Goal: Use online tool/utility: Utilize a website feature to perform a specific function

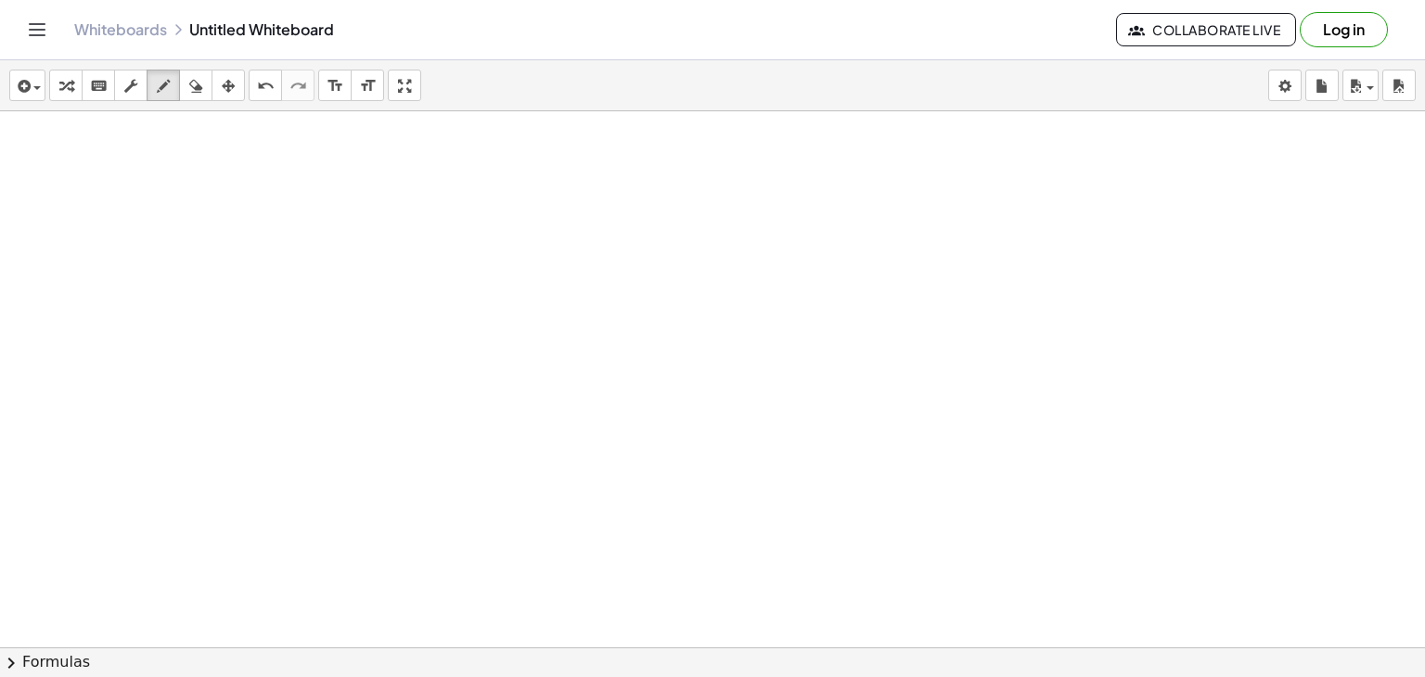
scroll to position [5551, 0]
drag, startPoint x: 373, startPoint y: 161, endPoint x: 397, endPoint y: 172, distance: 26.2
drag, startPoint x: 414, startPoint y: 178, endPoint x: 431, endPoint y: 179, distance: 16.7
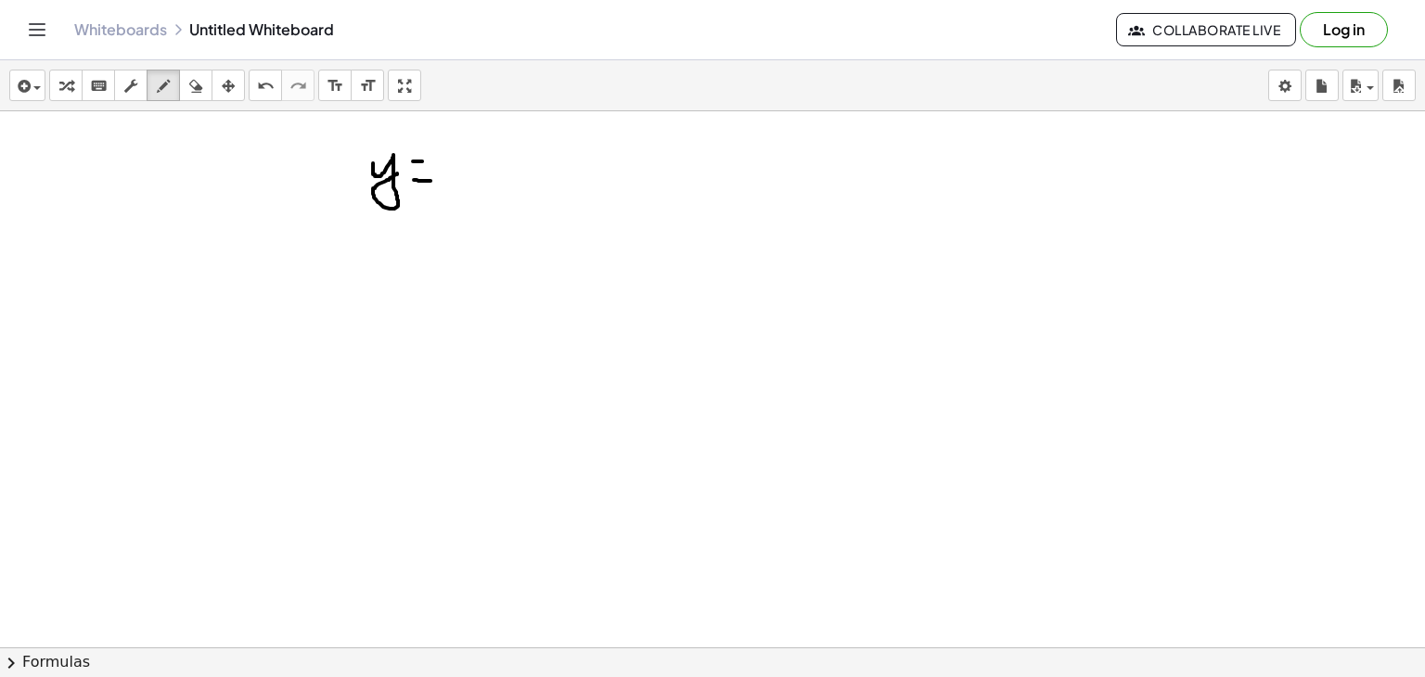
drag, startPoint x: 413, startPoint y: 160, endPoint x: 431, endPoint y: 160, distance: 17.6
drag, startPoint x: 457, startPoint y: 157, endPoint x: 462, endPoint y: 179, distance: 23.0
drag, startPoint x: 469, startPoint y: 180, endPoint x: 481, endPoint y: 153, distance: 29.5
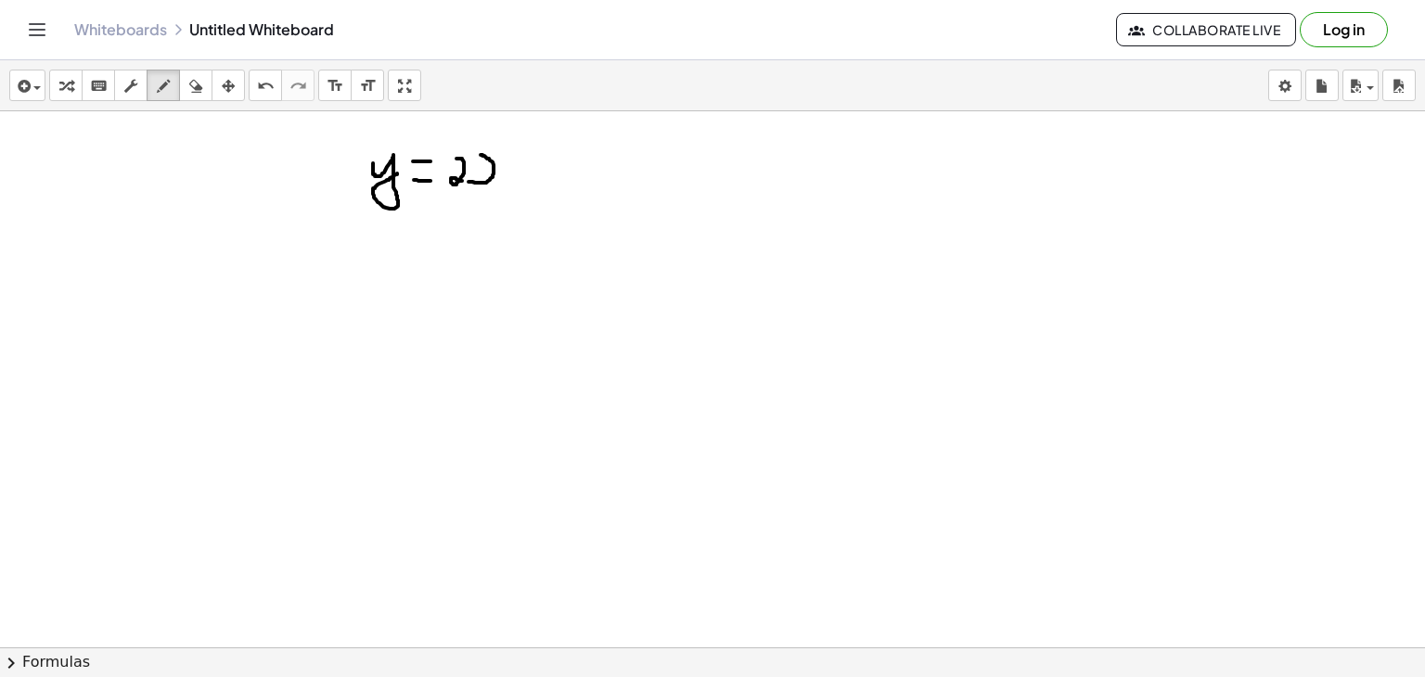
drag, startPoint x: 508, startPoint y: 157, endPoint x: 508, endPoint y: 174, distance: 16.7
drag, startPoint x: 526, startPoint y: 169, endPoint x: 544, endPoint y: 165, distance: 18.0
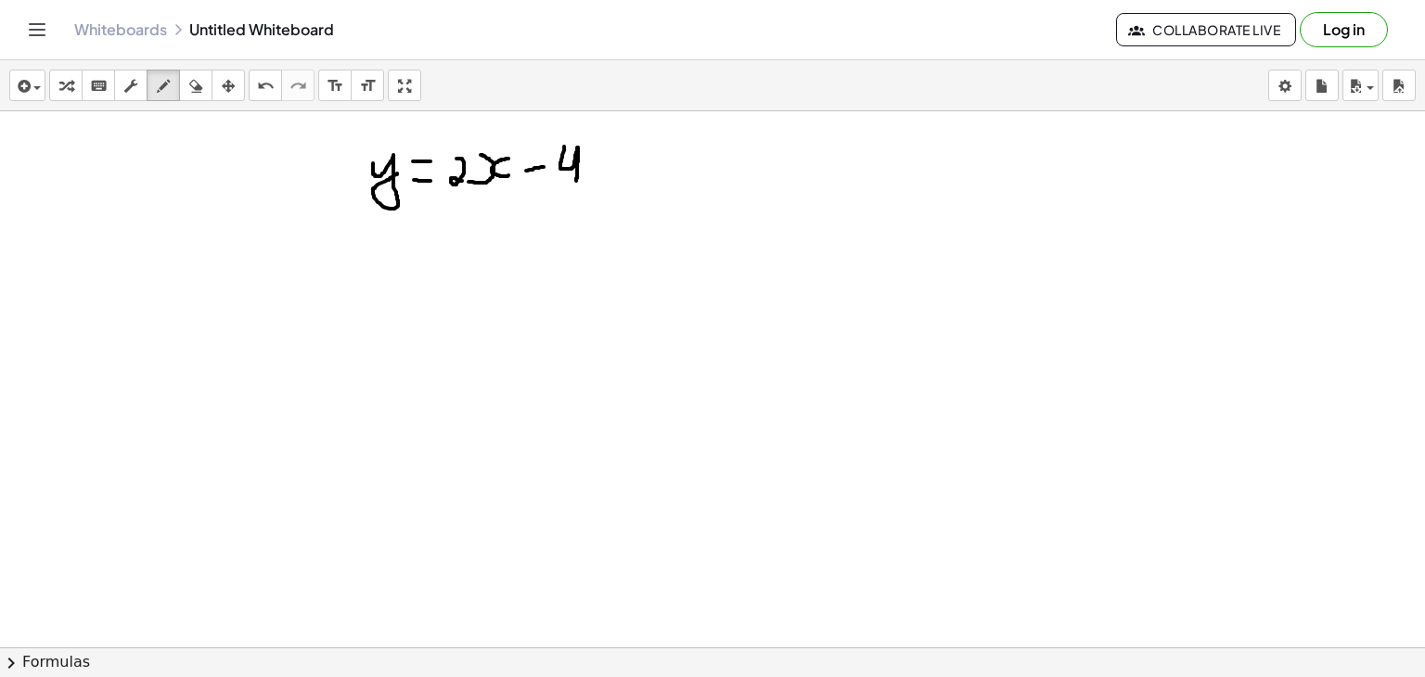
drag, startPoint x: 564, startPoint y: 145, endPoint x: 576, endPoint y: 179, distance: 36.4
drag, startPoint x: 326, startPoint y: 257, endPoint x: 346, endPoint y: 273, distance: 25.8
drag, startPoint x: 345, startPoint y: 253, endPoint x: 330, endPoint y: 277, distance: 27.5
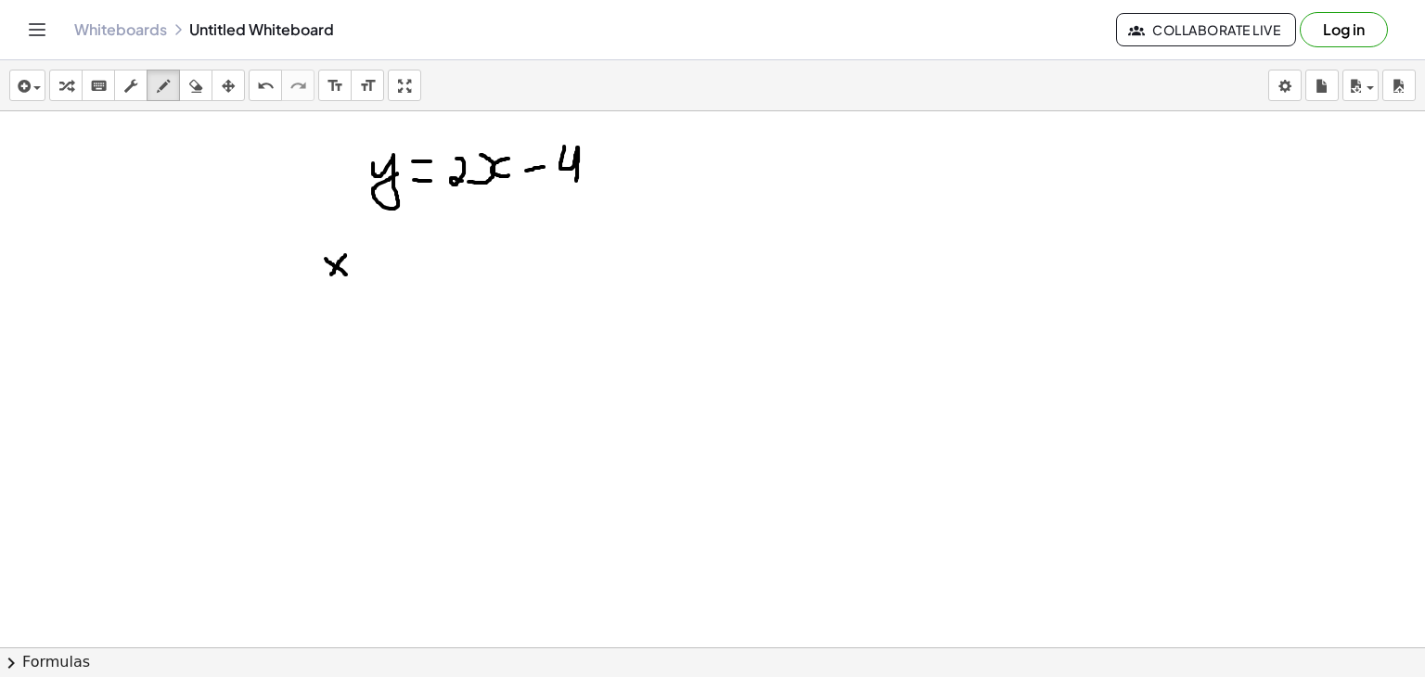
drag, startPoint x: 375, startPoint y: 247, endPoint x: 386, endPoint y: 495, distance: 248.0
drag, startPoint x: 339, startPoint y: 343, endPoint x: 341, endPoint y: 365, distance: 21.4
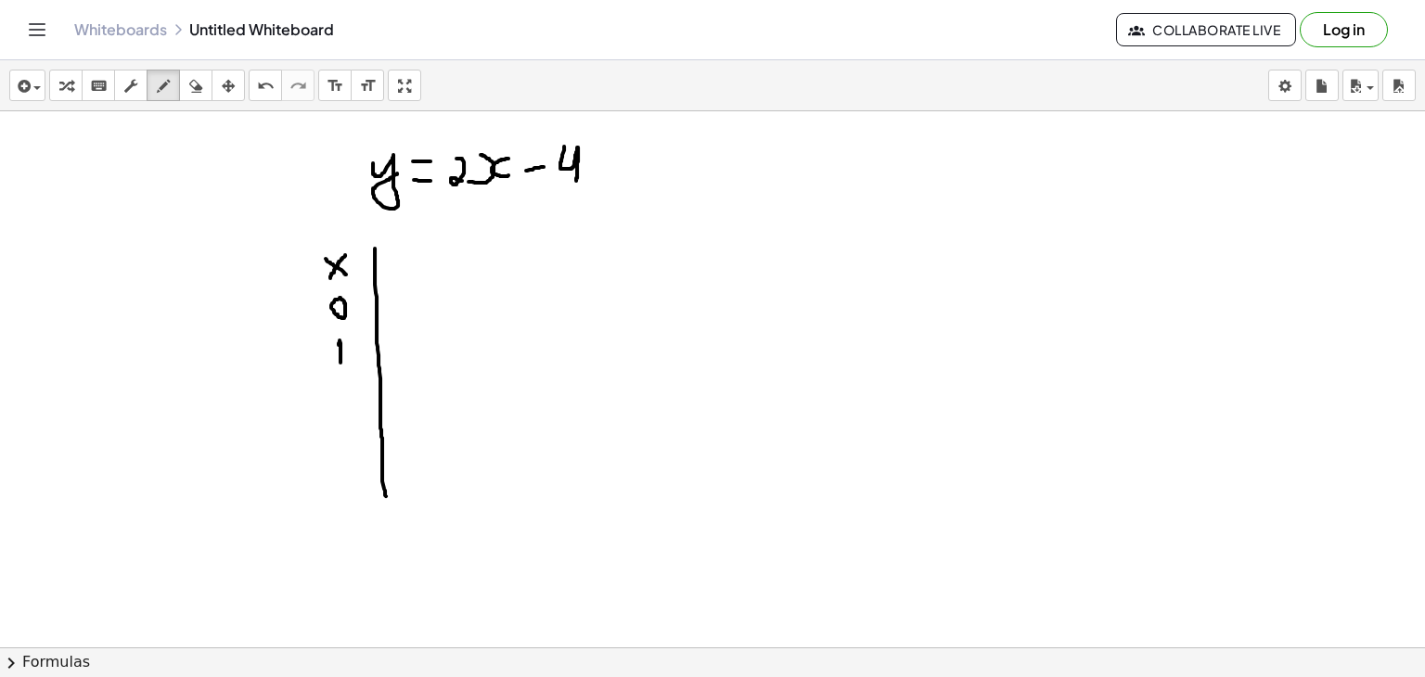
drag, startPoint x: 337, startPoint y: 391, endPoint x: 353, endPoint y: 420, distance: 33.6
drag, startPoint x: 410, startPoint y: 247, endPoint x: 439, endPoint y: 255, distance: 30.0
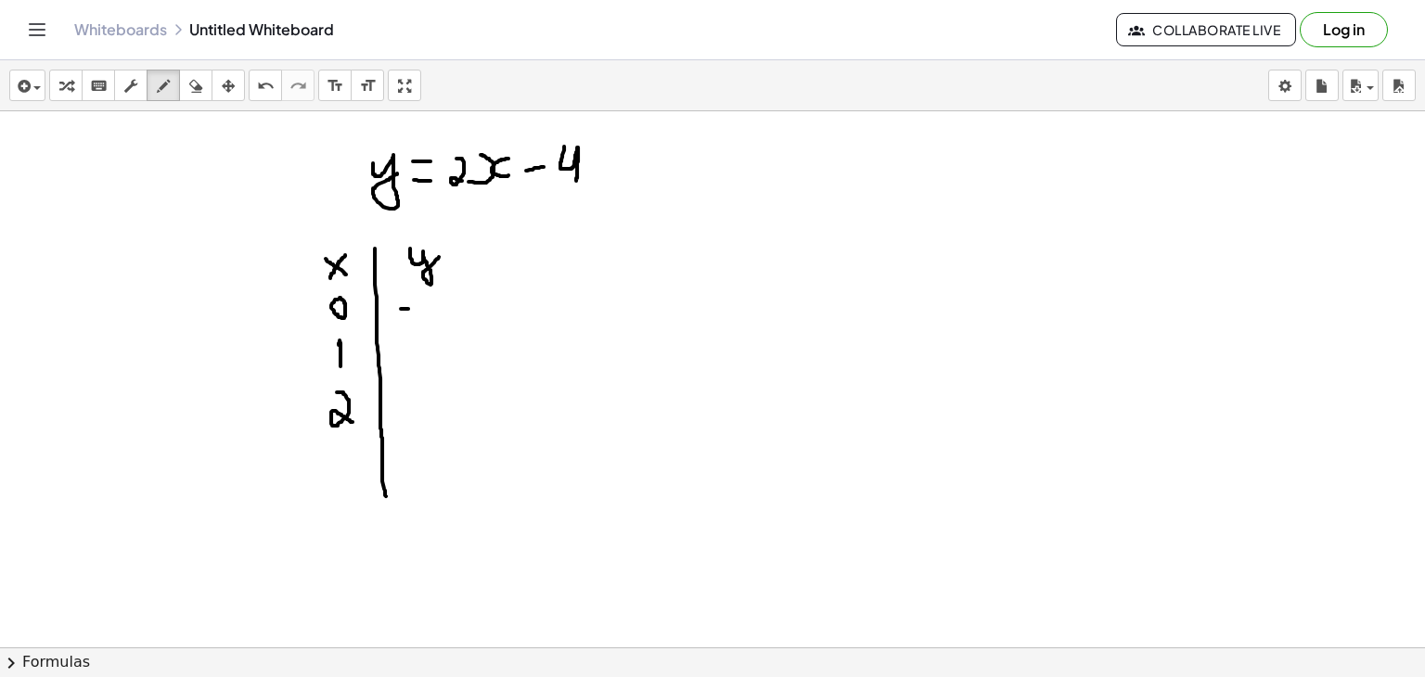
drag, startPoint x: 401, startPoint y: 307, endPoint x: 412, endPoint y: 307, distance: 11.1
drag, startPoint x: 426, startPoint y: 293, endPoint x: 443, endPoint y: 320, distance: 31.7
drag, startPoint x: 405, startPoint y: 355, endPoint x: 422, endPoint y: 355, distance: 17.6
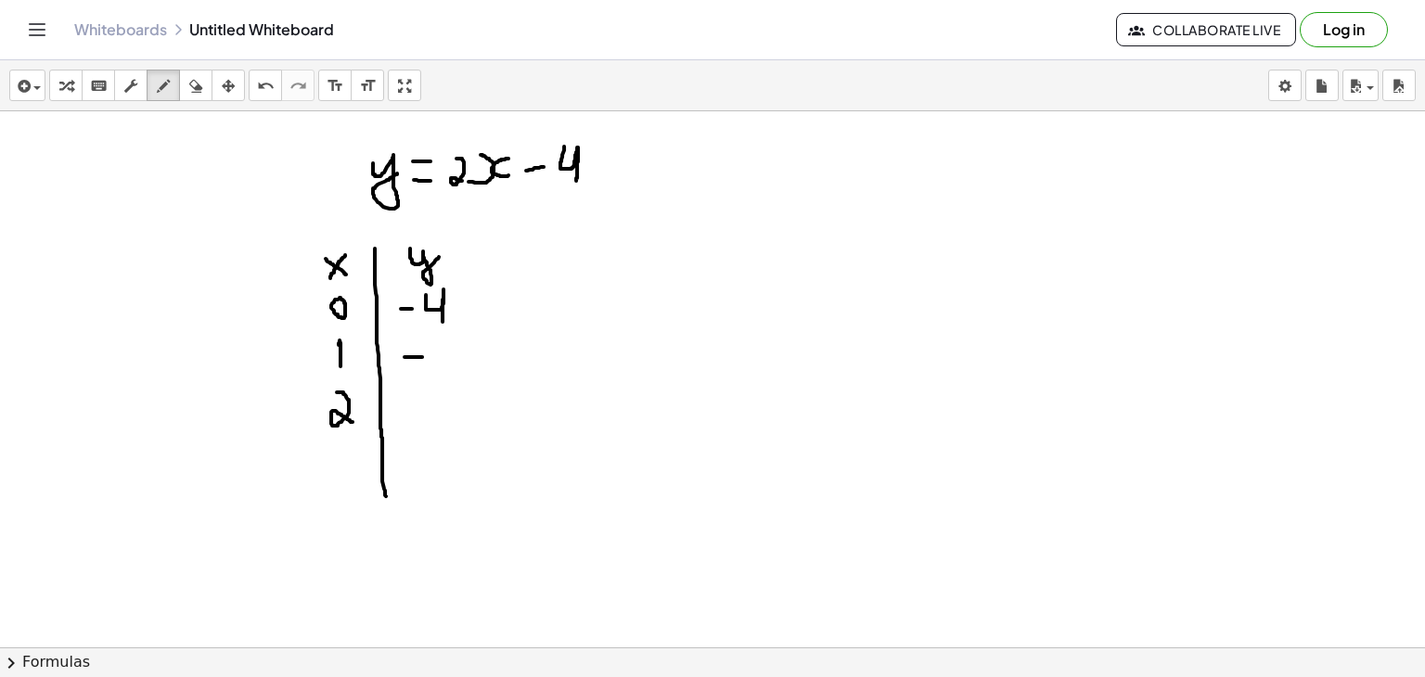
drag, startPoint x: 434, startPoint y: 341, endPoint x: 455, endPoint y: 367, distance: 33.8
drag, startPoint x: 425, startPoint y: 400, endPoint x: 418, endPoint y: 393, distance: 10.5
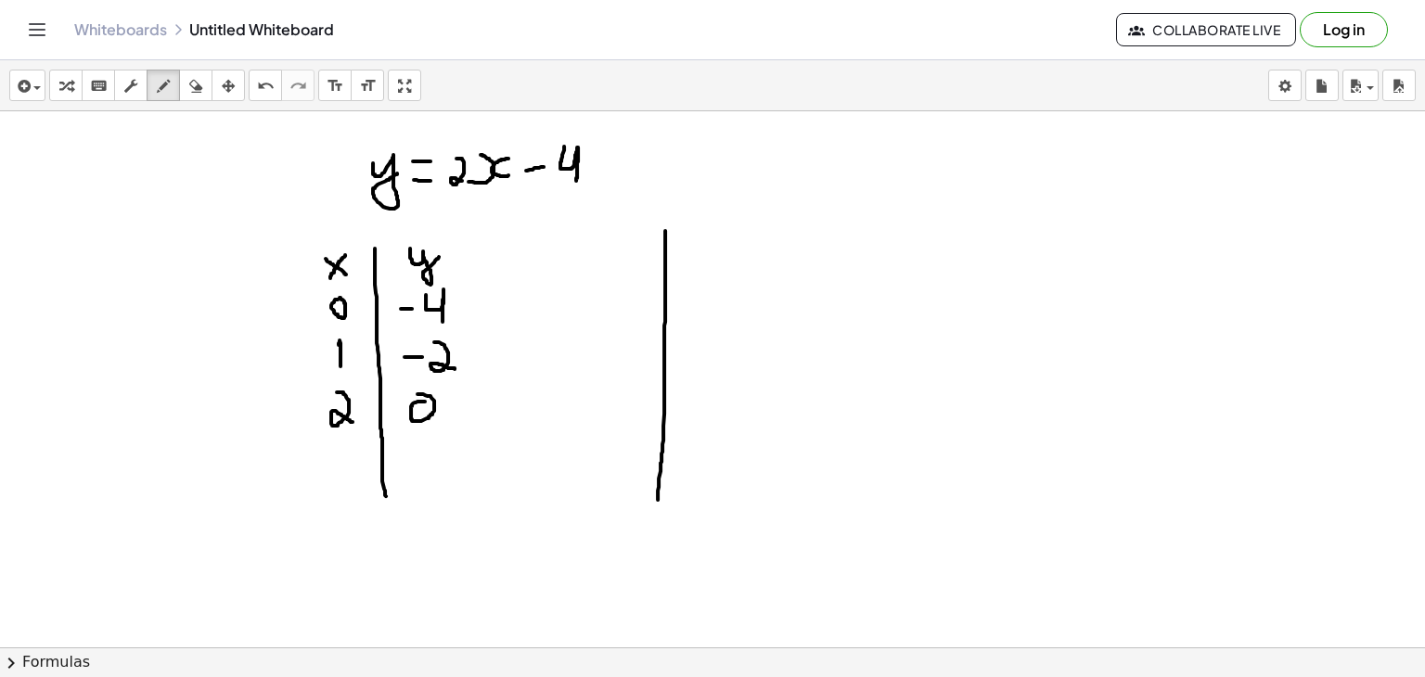
drag, startPoint x: 665, startPoint y: 229, endPoint x: 658, endPoint y: 499, distance: 270.1
drag, startPoint x: 523, startPoint y: 393, endPoint x: 880, endPoint y: 383, distance: 356.4
drag, startPoint x: 658, startPoint y: 492, endPoint x: 662, endPoint y: 611, distance: 119.8
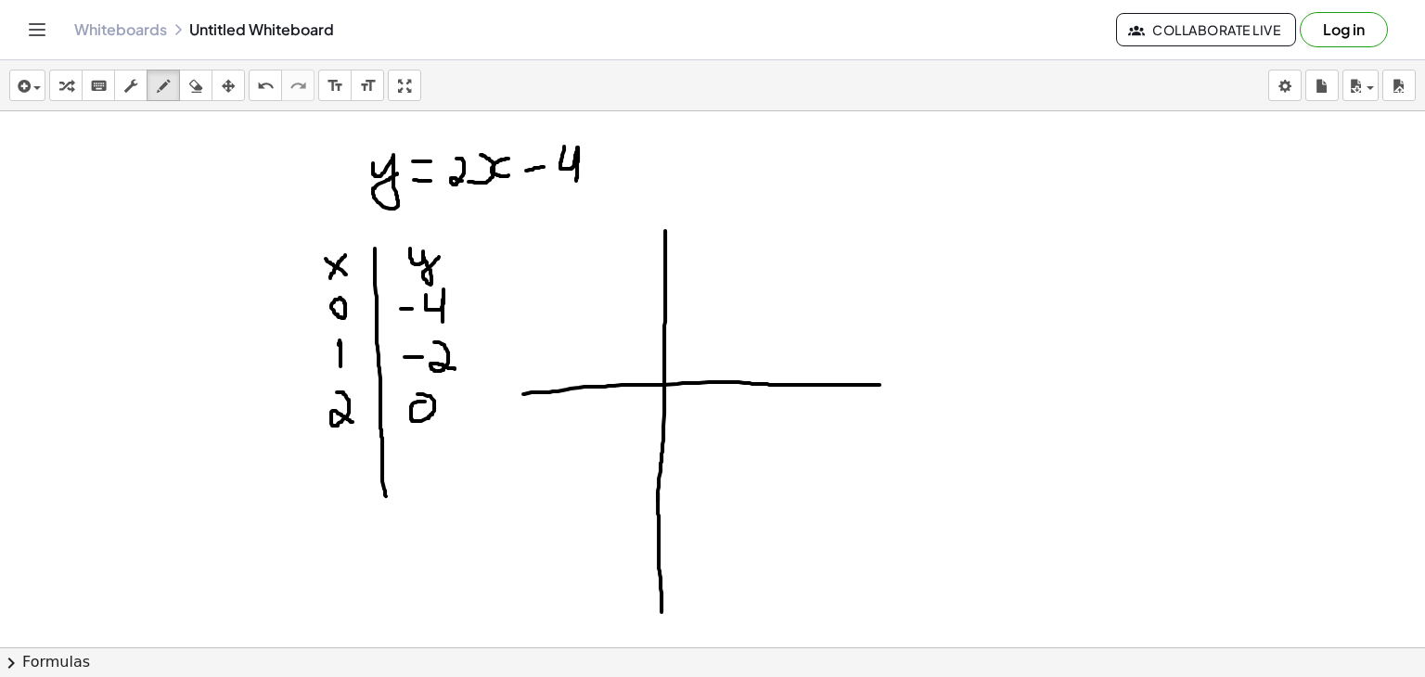
drag, startPoint x: 713, startPoint y: 370, endPoint x: 713, endPoint y: 386, distance: 15.8
drag, startPoint x: 713, startPoint y: 403, endPoint x: 713, endPoint y: 421, distance: 18.6
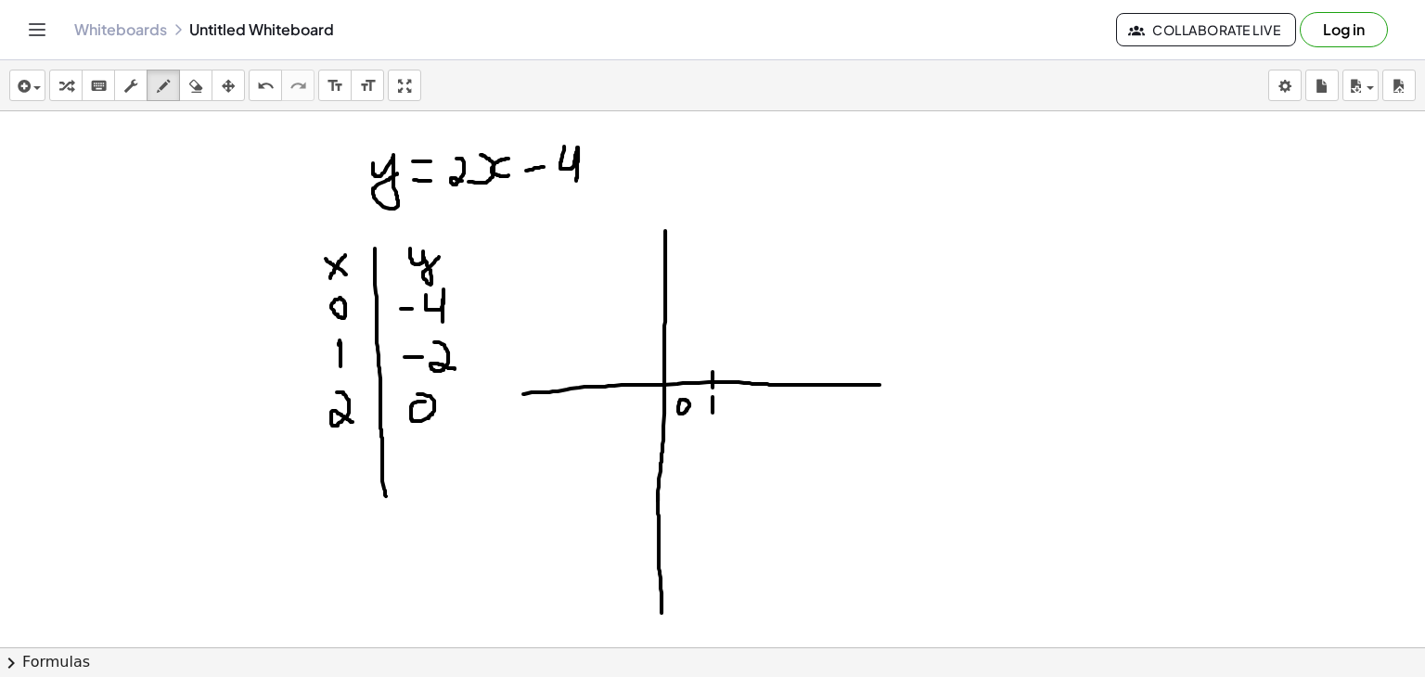
drag, startPoint x: 778, startPoint y: 369, endPoint x: 778, endPoint y: 391, distance: 21.3
drag, startPoint x: 771, startPoint y: 398, endPoint x: 791, endPoint y: 420, distance: 29.6
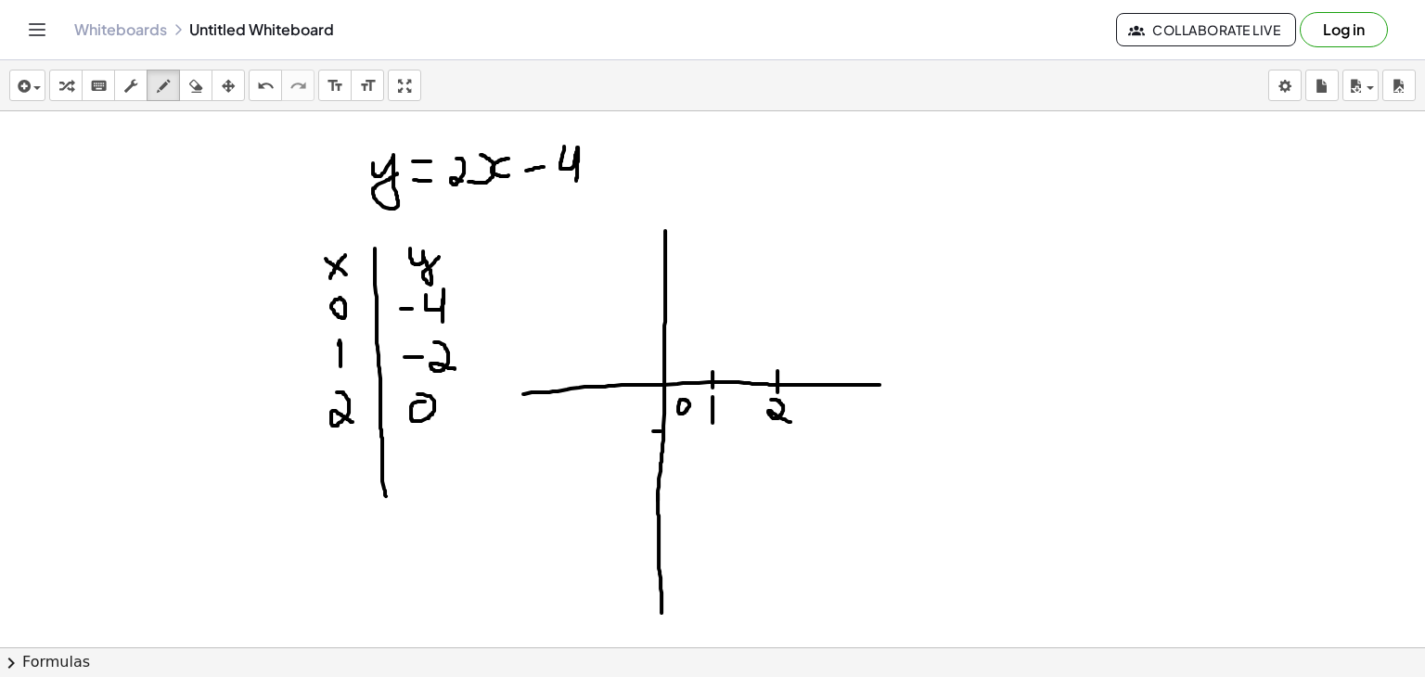
drag, startPoint x: 653, startPoint y: 430, endPoint x: 666, endPoint y: 430, distance: 13.0
drag, startPoint x: 710, startPoint y: 446, endPoint x: 714, endPoint y: 474, distance: 28.1
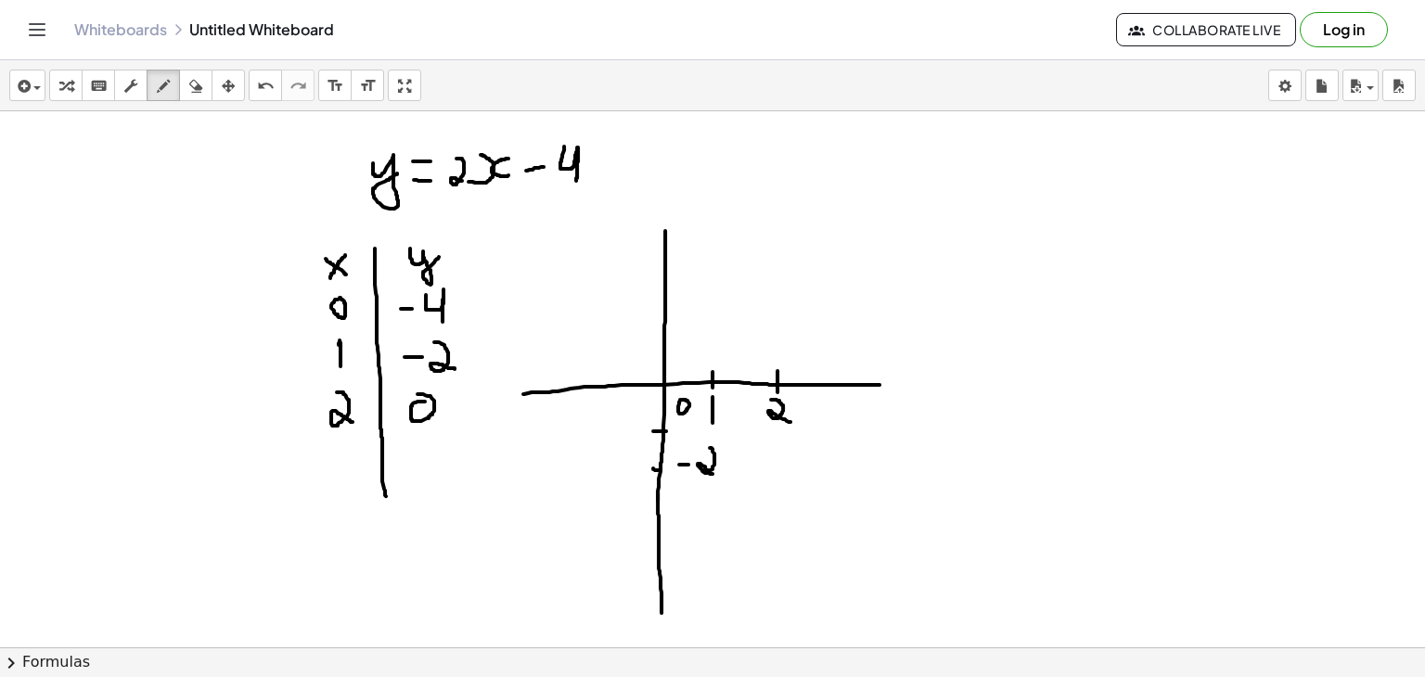
drag, startPoint x: 649, startPoint y: 516, endPoint x: 667, endPoint y: 516, distance: 18.6
drag, startPoint x: 685, startPoint y: 516, endPoint x: 694, endPoint y: 513, distance: 9.7
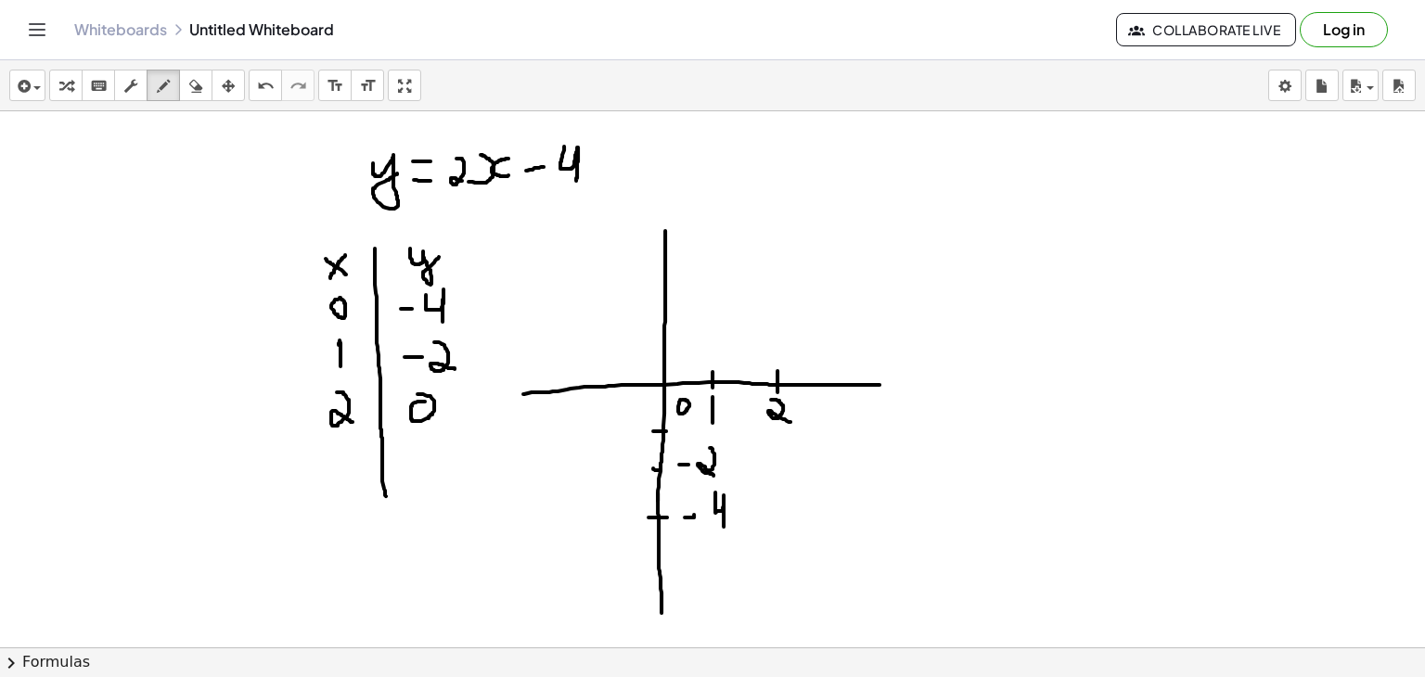
drag, startPoint x: 715, startPoint y: 491, endPoint x: 725, endPoint y: 527, distance: 37.4
drag, startPoint x: 778, startPoint y: 381, endPoint x: 768, endPoint y: 377, distance: 10.4
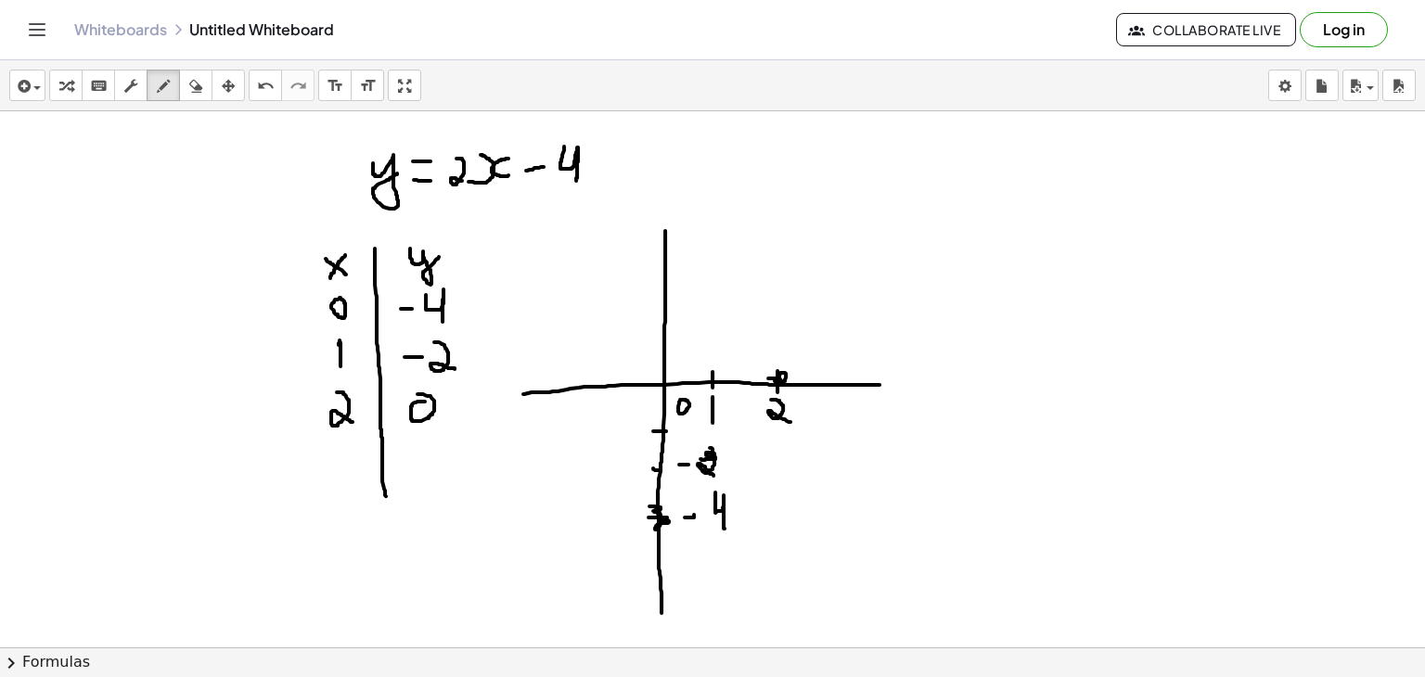
drag, startPoint x: 630, startPoint y: 541, endPoint x: 839, endPoint y: 313, distance: 309.3
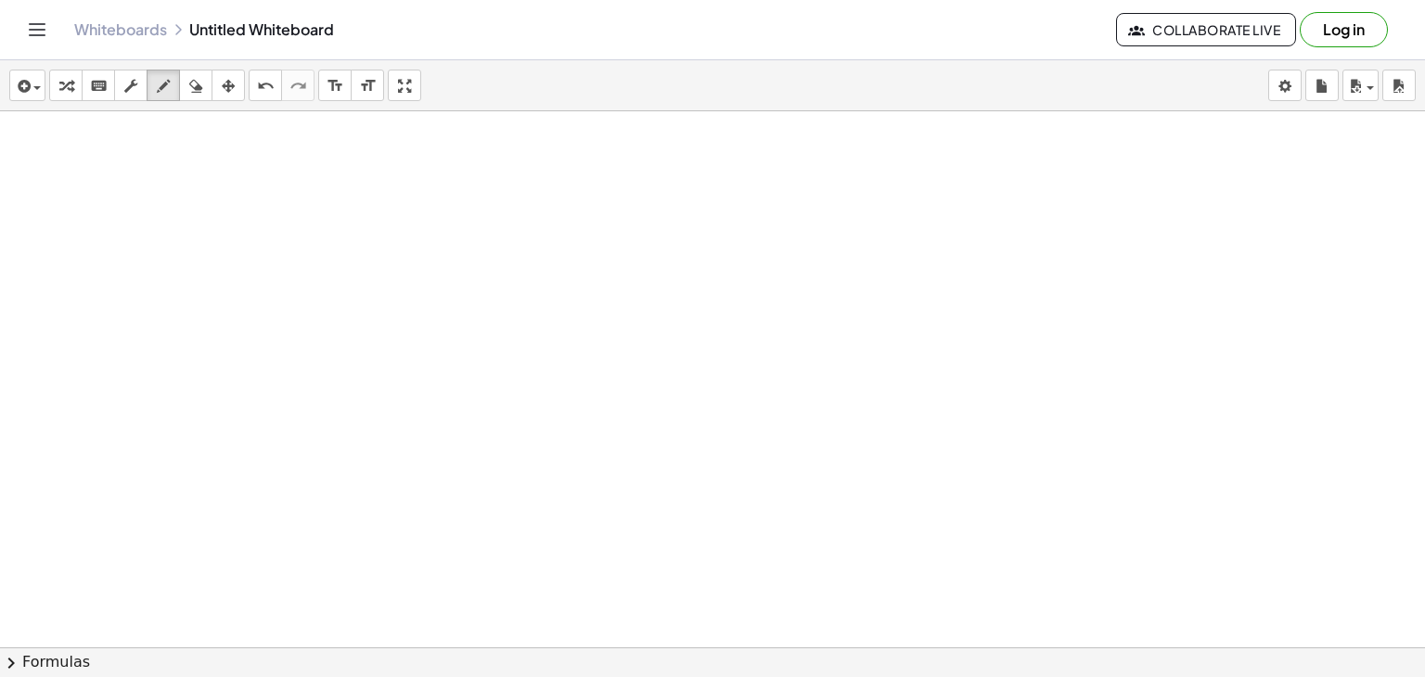
scroll to position [6073, 0]
drag, startPoint x: 397, startPoint y: 185, endPoint x: 424, endPoint y: 204, distance: 33.2
drag, startPoint x: 436, startPoint y: 204, endPoint x: 449, endPoint y: 205, distance: 13.0
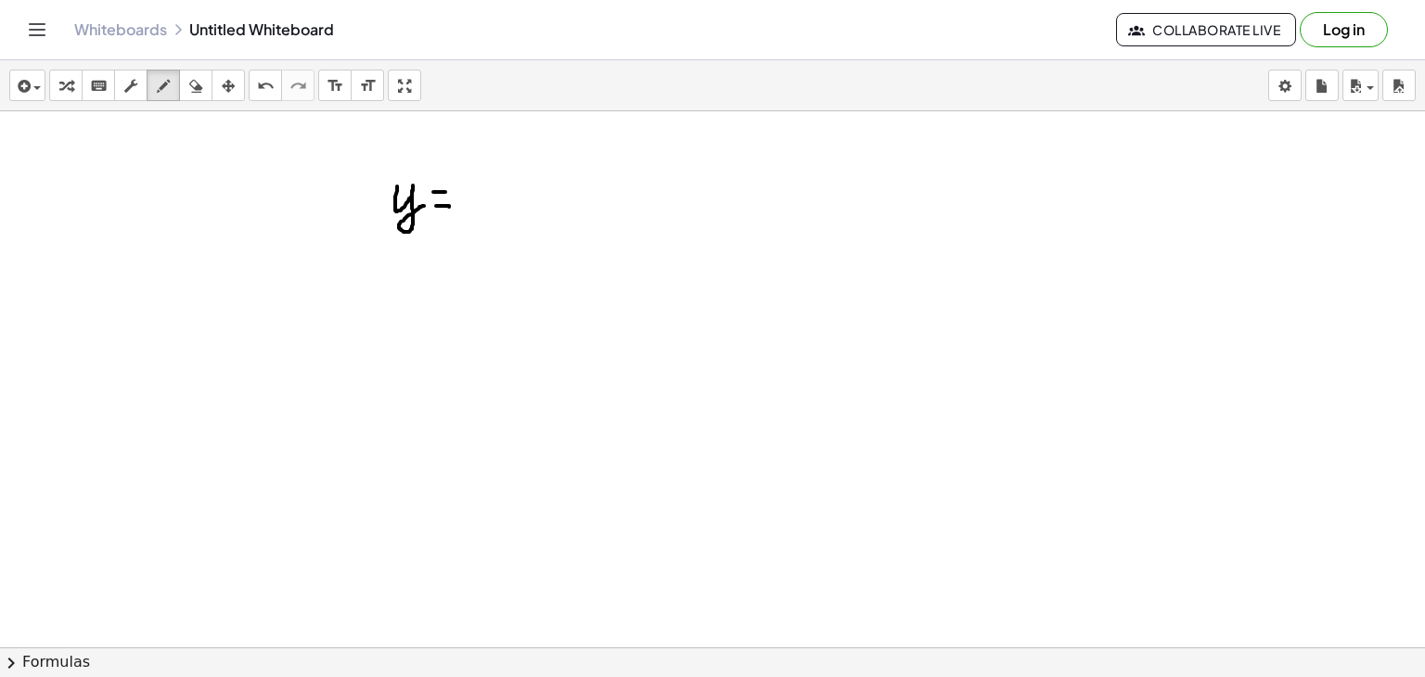
drag, startPoint x: 433, startPoint y: 190, endPoint x: 447, endPoint y: 190, distance: 13.9
drag, startPoint x: 472, startPoint y: 202, endPoint x: 487, endPoint y: 202, distance: 14.8
drag, startPoint x: 496, startPoint y: 182, endPoint x: 501, endPoint y: 205, distance: 23.7
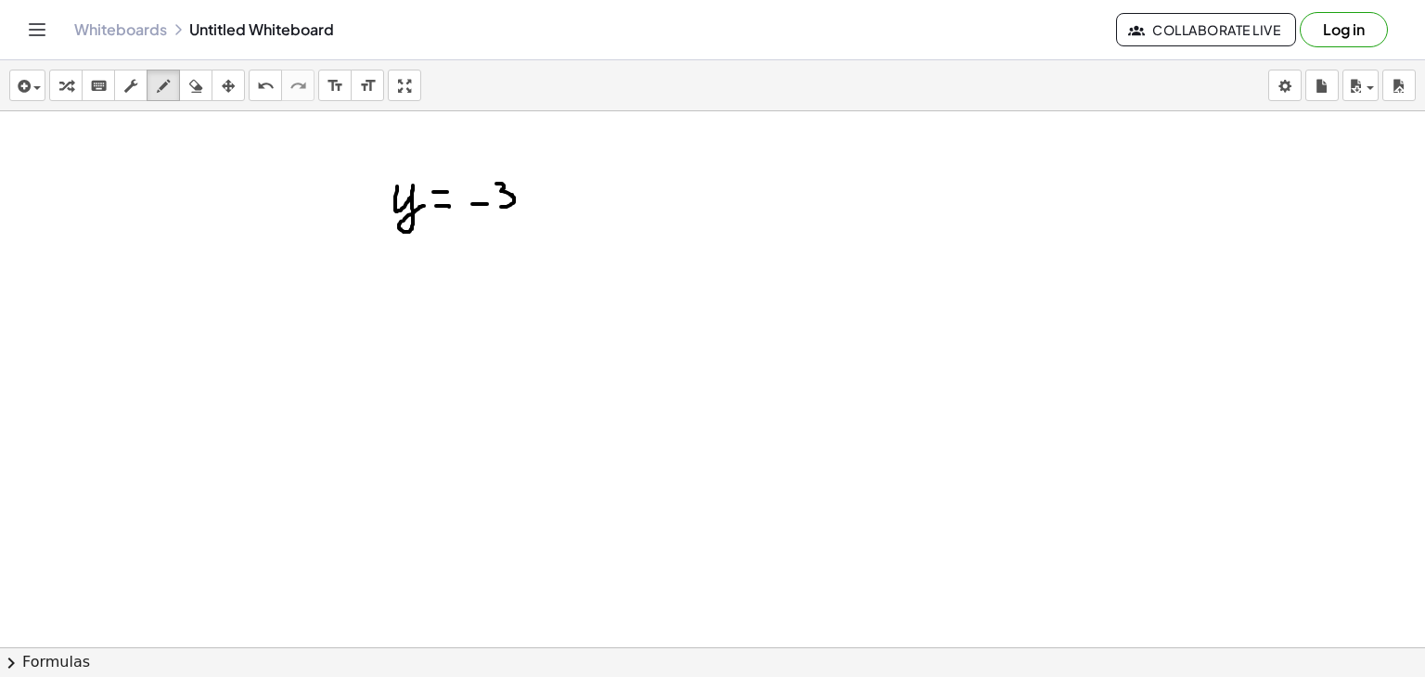
drag, startPoint x: 529, startPoint y: 201, endPoint x: 536, endPoint y: 179, distance: 23.5
drag, startPoint x: 562, startPoint y: 181, endPoint x: 586, endPoint y: 207, distance: 35.5
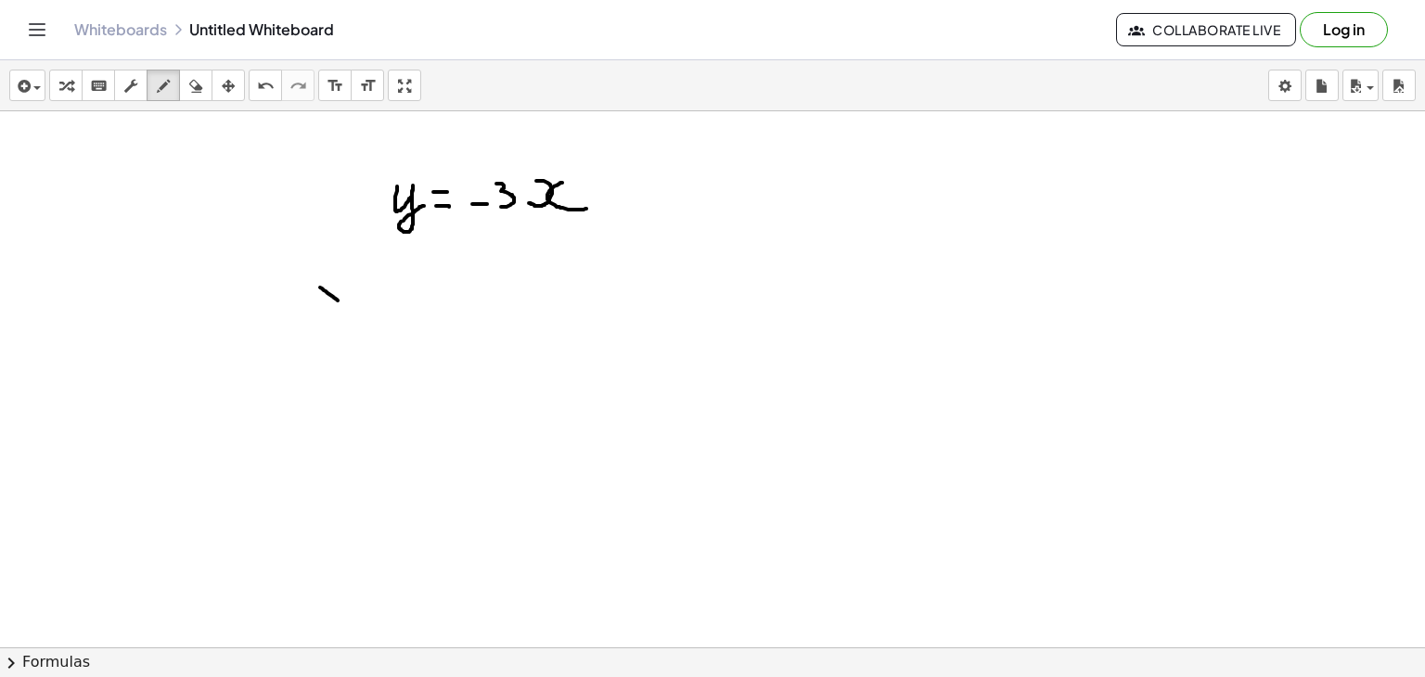
drag, startPoint x: 320, startPoint y: 286, endPoint x: 350, endPoint y: 306, distance: 36.0
drag, startPoint x: 349, startPoint y: 279, endPoint x: 314, endPoint y: 309, distance: 46.1
drag, startPoint x: 391, startPoint y: 264, endPoint x: 364, endPoint y: 573, distance: 311.1
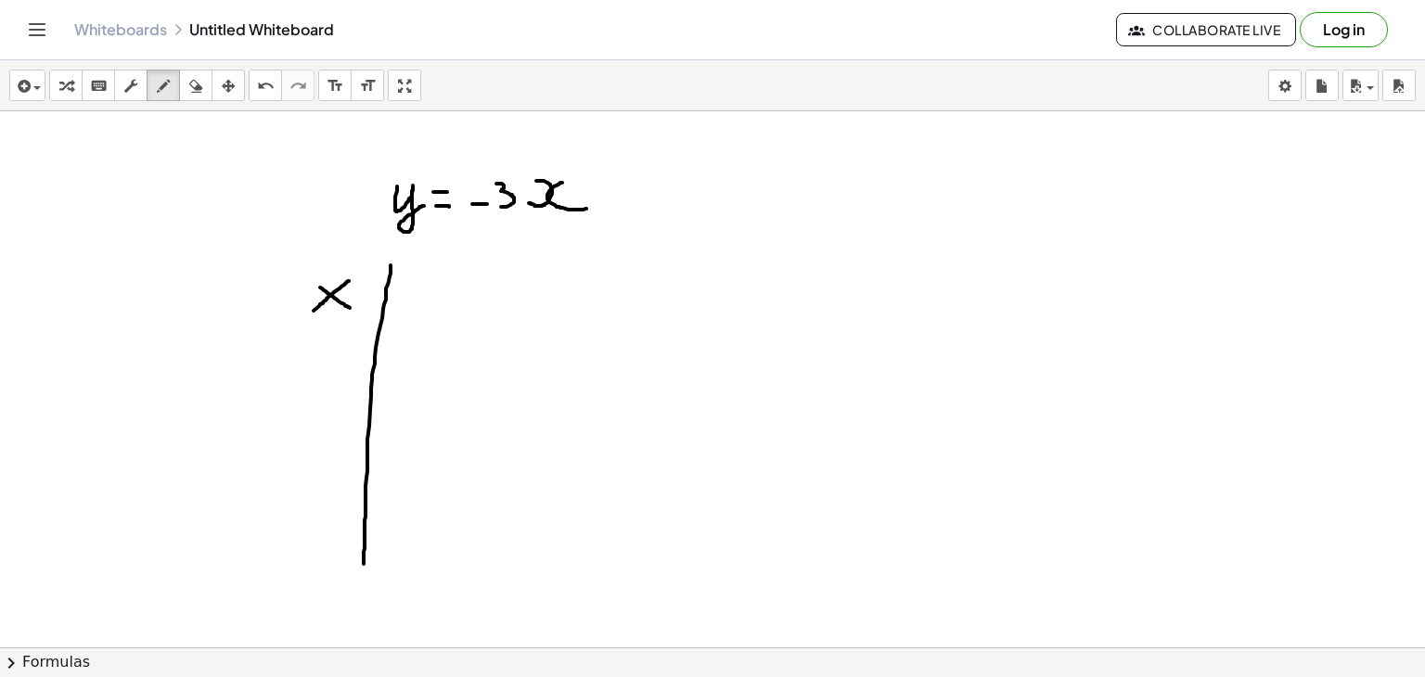
drag, startPoint x: 311, startPoint y: 446, endPoint x: 329, endPoint y: 488, distance: 45.7
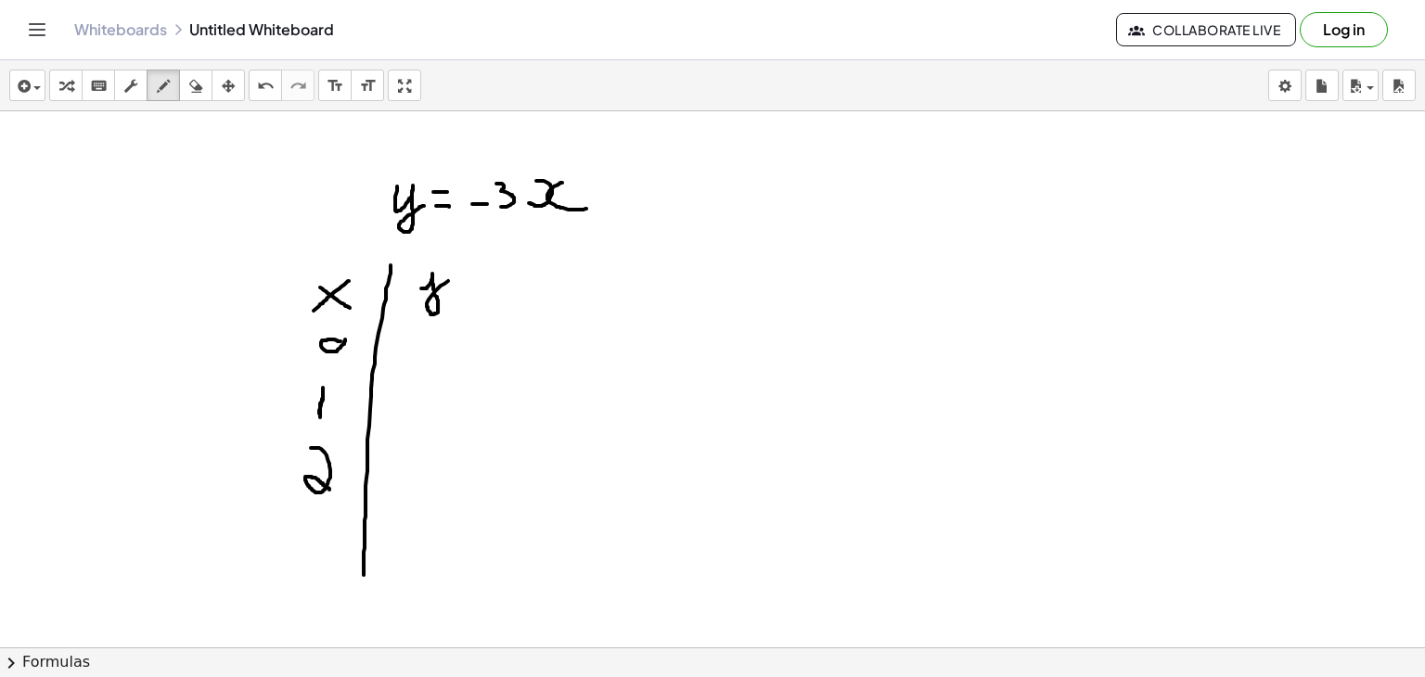
drag, startPoint x: 421, startPoint y: 287, endPoint x: 456, endPoint y: 272, distance: 37.4
drag, startPoint x: 412, startPoint y: 322, endPoint x: 400, endPoint y: 325, distance: 12.4
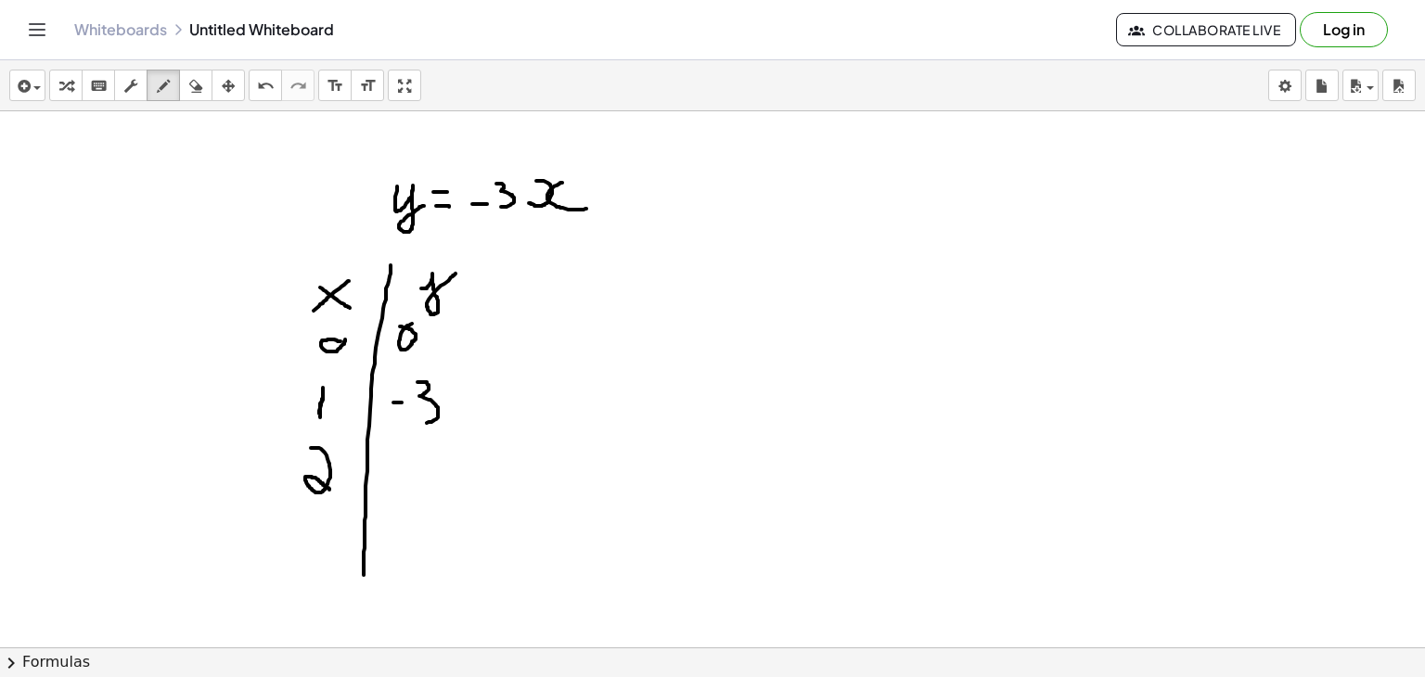
drag, startPoint x: 418, startPoint y: 380, endPoint x: 421, endPoint y: 422, distance: 41.9
drag, startPoint x: 393, startPoint y: 480, endPoint x: 416, endPoint y: 477, distance: 23.4
drag, startPoint x: 448, startPoint y: 449, endPoint x: 440, endPoint y: 473, distance: 25.5
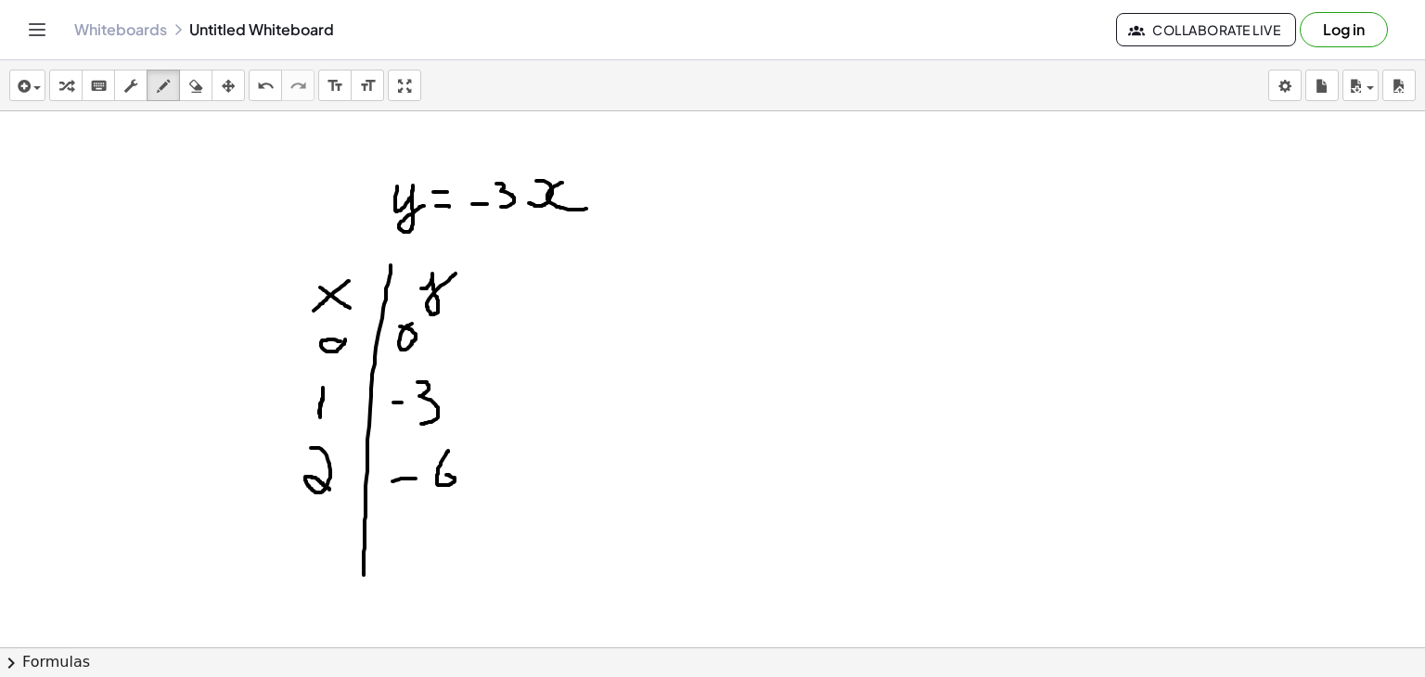
drag, startPoint x: 775, startPoint y: 256, endPoint x: 762, endPoint y: 563, distance: 307.4
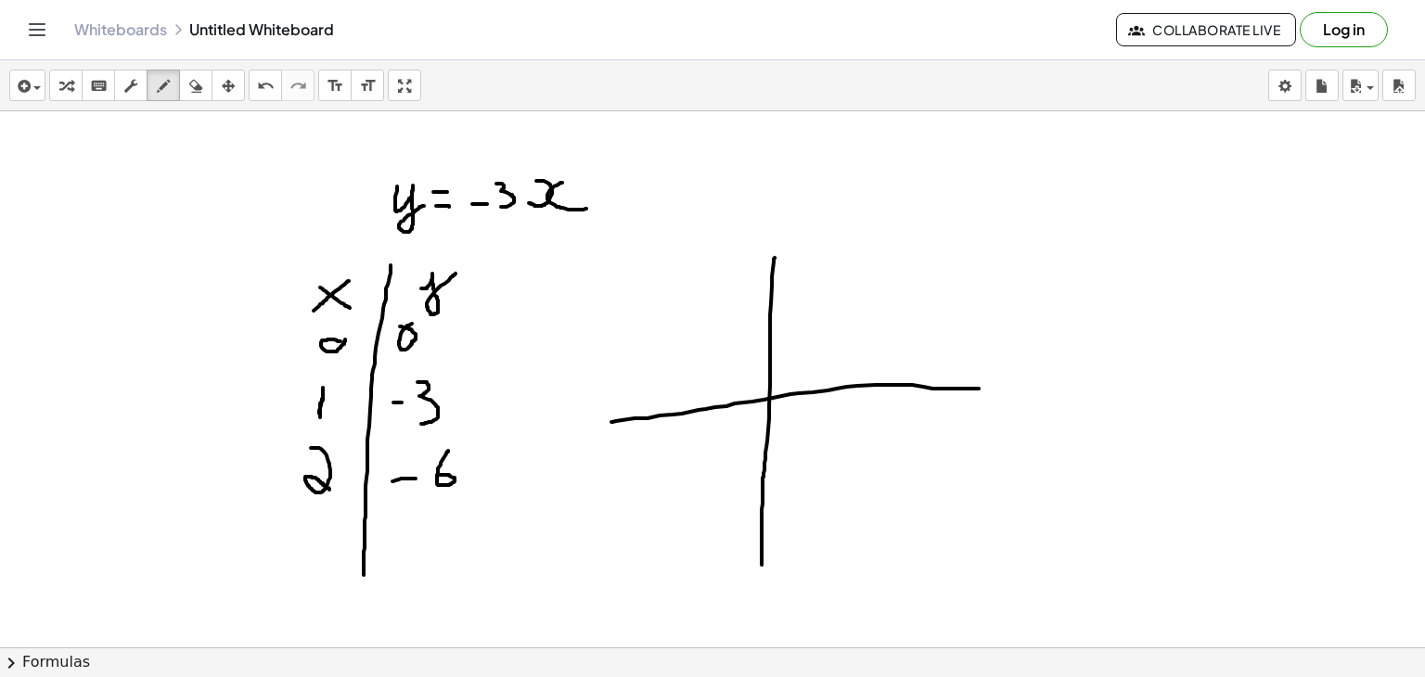
drag, startPoint x: 611, startPoint y: 420, endPoint x: 1002, endPoint y: 393, distance: 391.6
drag, startPoint x: 820, startPoint y: 374, endPoint x: 823, endPoint y: 398, distance: 24.3
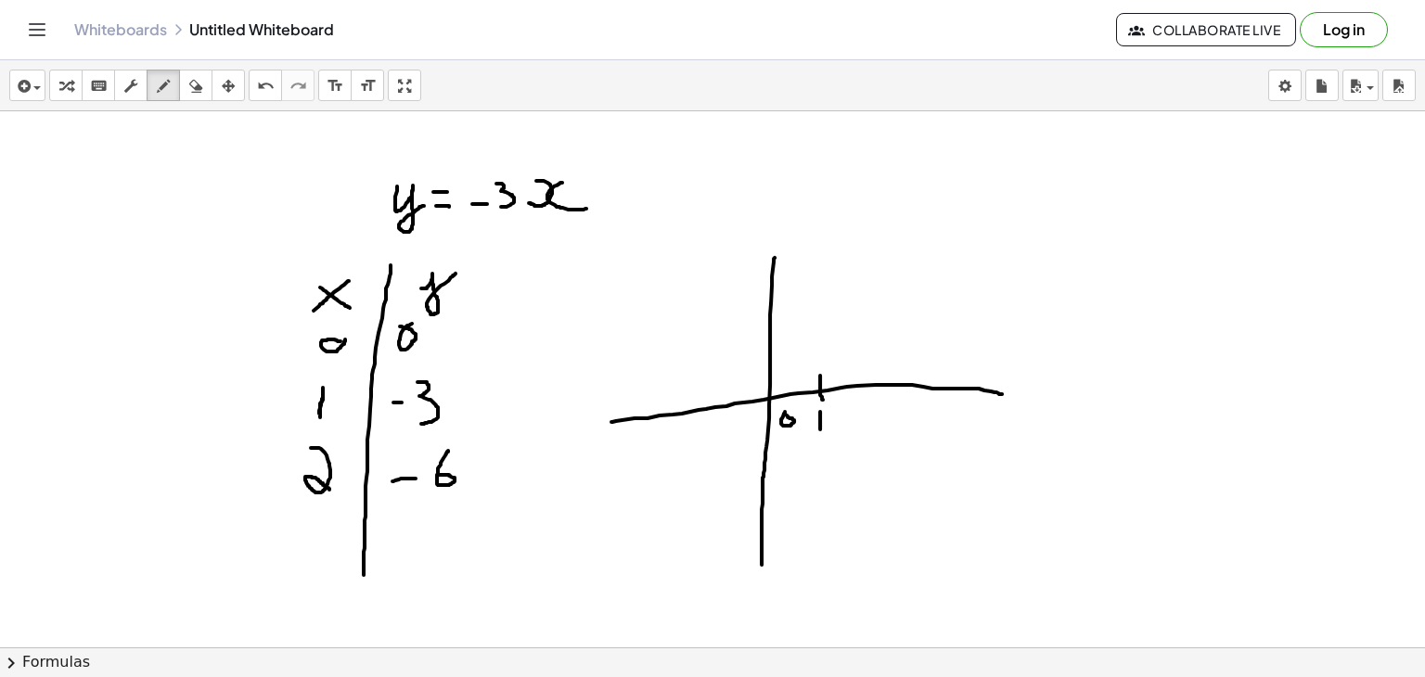
drag, startPoint x: 820, startPoint y: 417, endPoint x: 820, endPoint y: 429, distance: 12.1
drag, startPoint x: 879, startPoint y: 368, endPoint x: 879, endPoint y: 387, distance: 18.6
drag, startPoint x: 879, startPoint y: 401, endPoint x: 883, endPoint y: 432, distance: 31.9
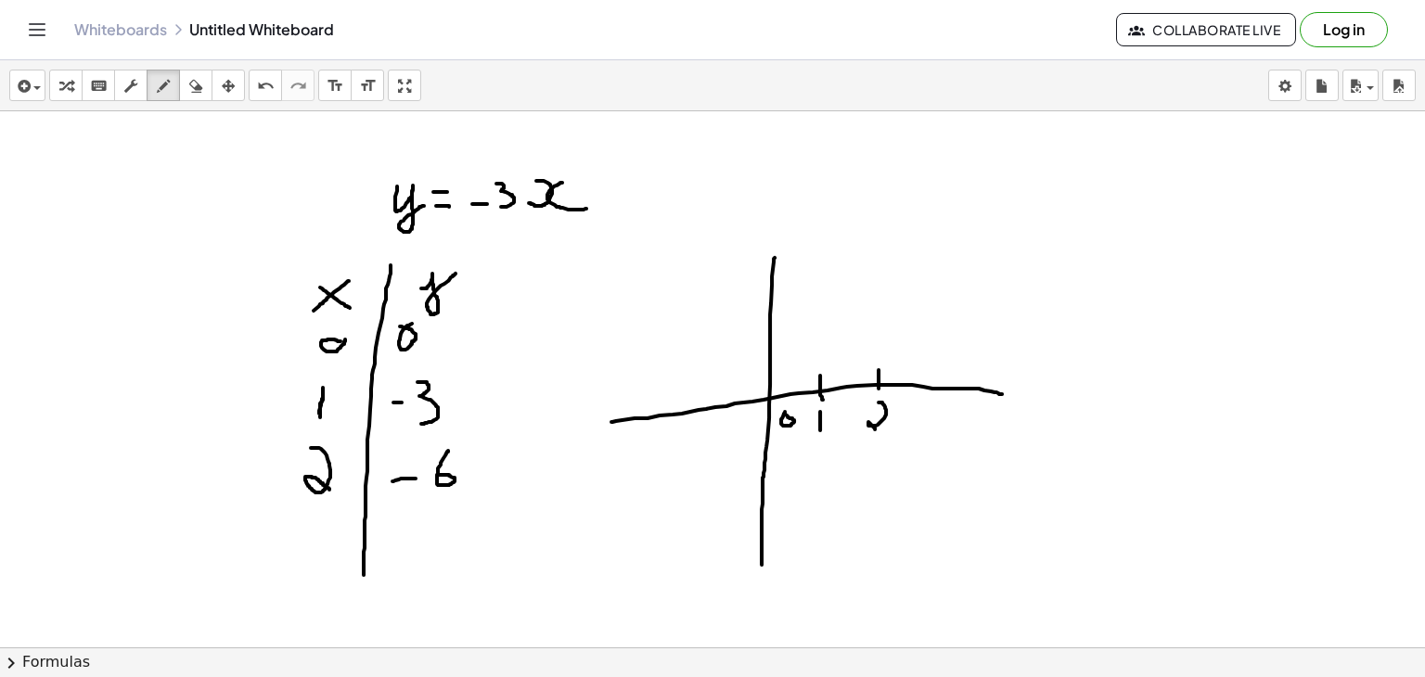
drag, startPoint x: 755, startPoint y: 477, endPoint x: 772, endPoint y: 477, distance: 16.7
drag, startPoint x: 755, startPoint y: 502, endPoint x: 766, endPoint y: 502, distance: 11.1
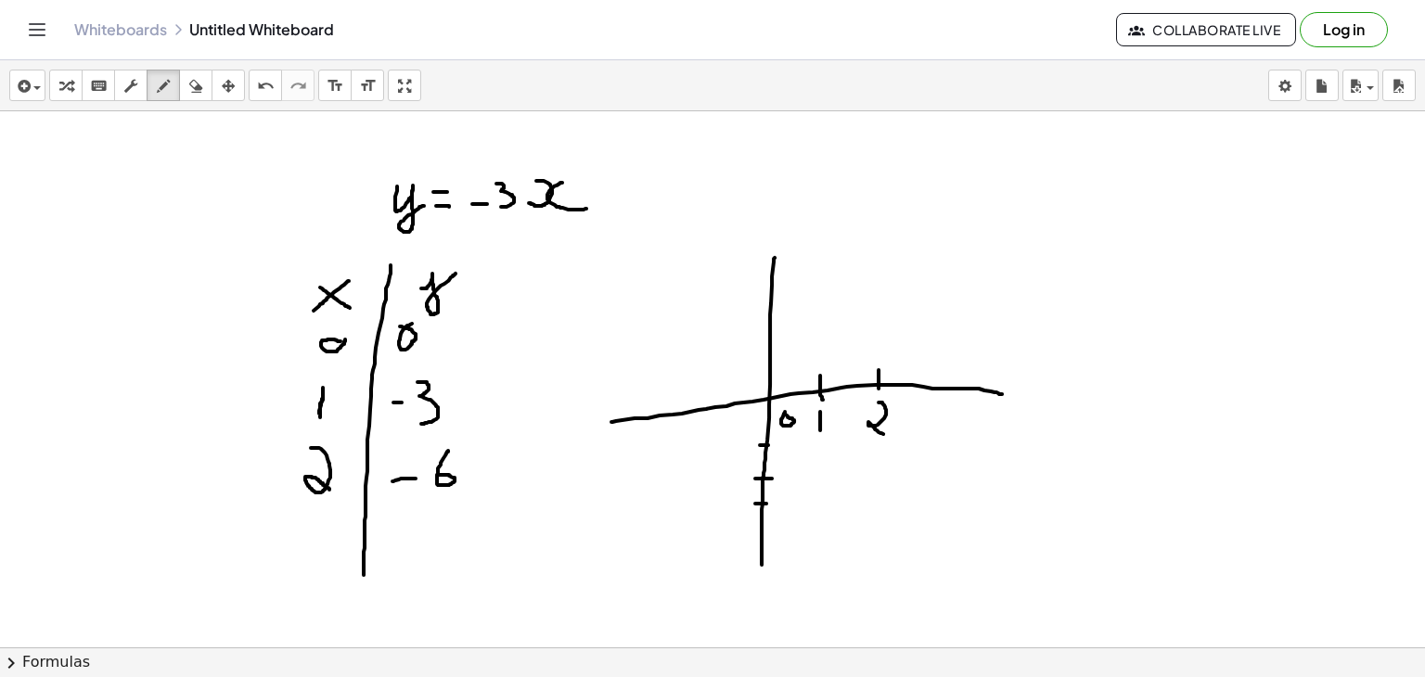
drag, startPoint x: 805, startPoint y: 485, endPoint x: 816, endPoint y: 511, distance: 27.9
drag, startPoint x: 750, startPoint y: 560, endPoint x: 771, endPoint y: 558, distance: 21.4
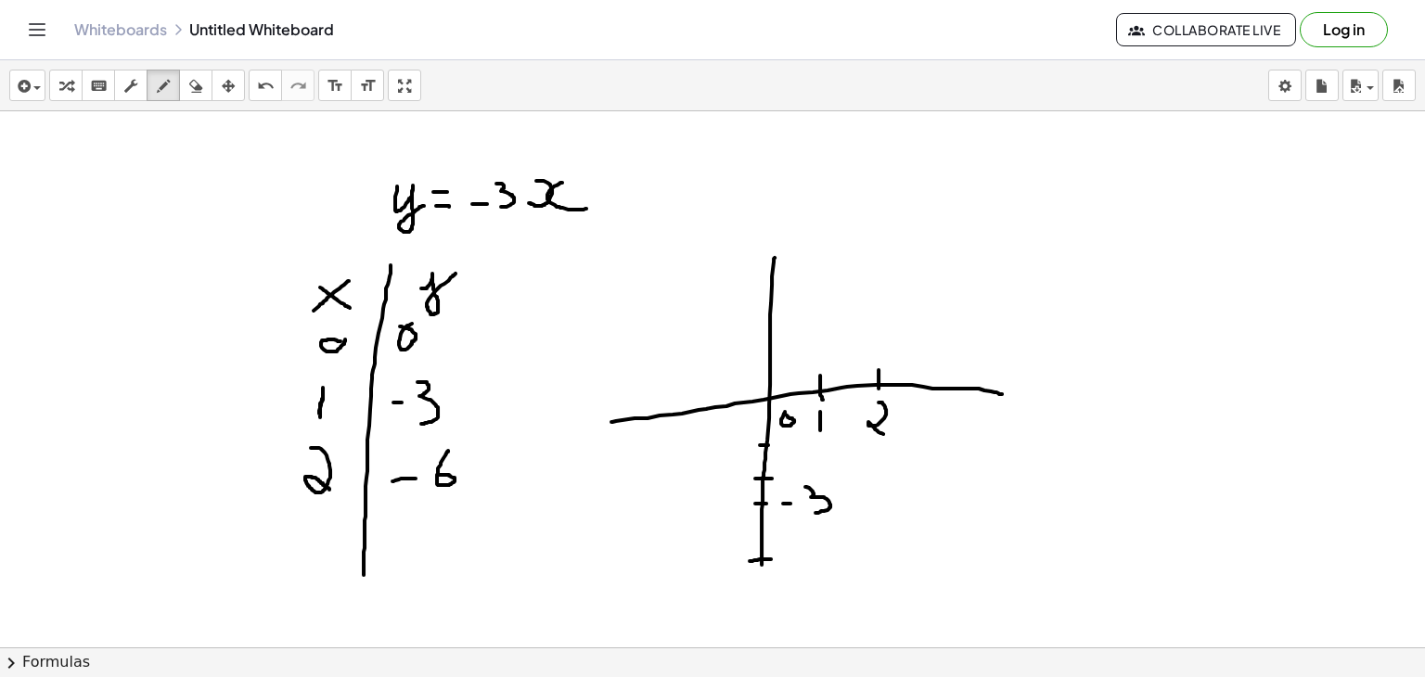
drag, startPoint x: 788, startPoint y: 557, endPoint x: 802, endPoint y: 557, distance: 13.9
drag, startPoint x: 830, startPoint y: 533, endPoint x: 820, endPoint y: 553, distance: 22.8
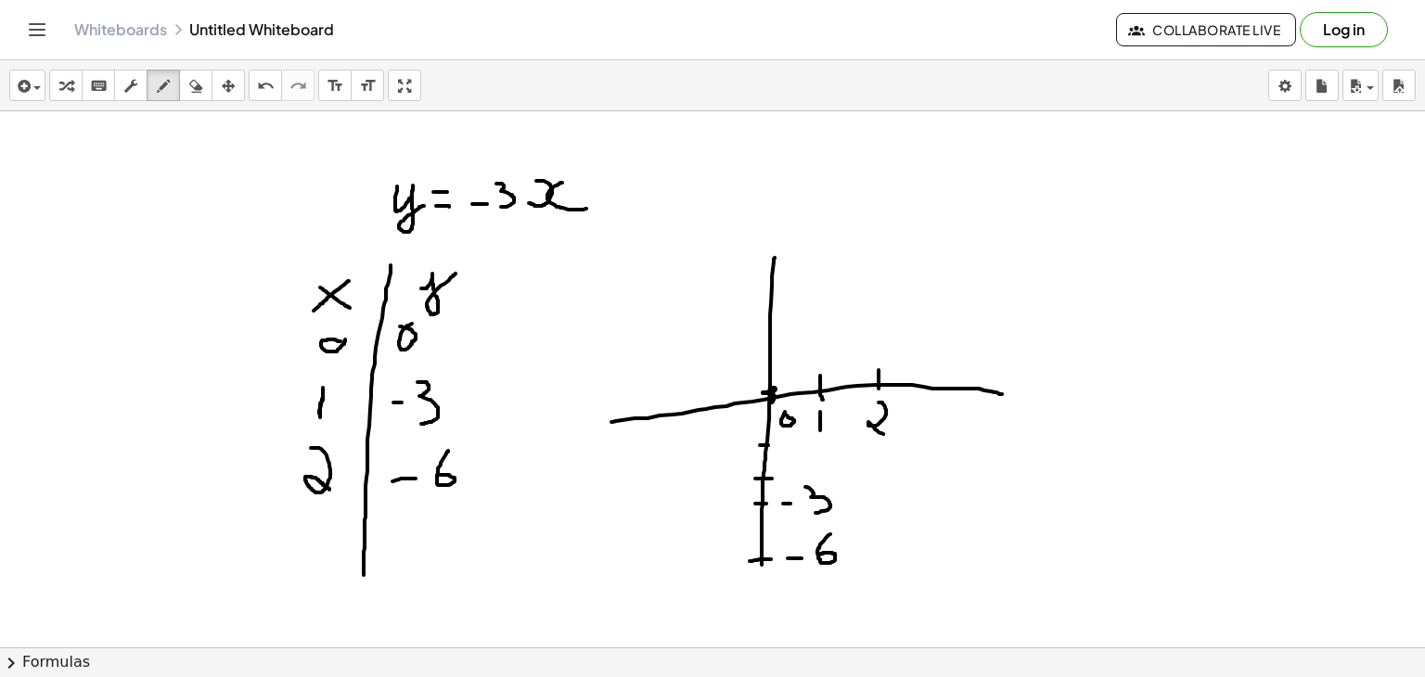
drag, startPoint x: 772, startPoint y: 401, endPoint x: 769, endPoint y: 392, distance: 9.7
drag, startPoint x: 729, startPoint y: 330, endPoint x: 909, endPoint y: 601, distance: 325.3
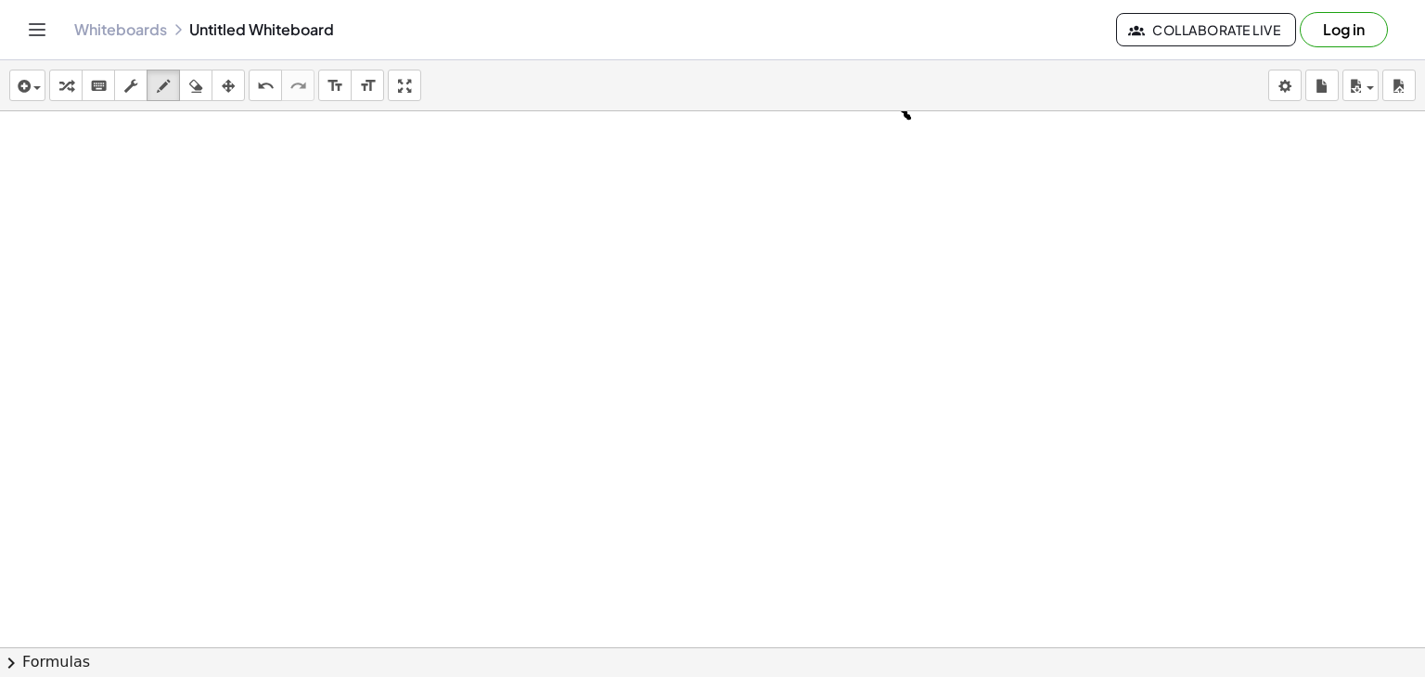
scroll to position [6567, 0]
drag, startPoint x: 444, startPoint y: 509, endPoint x: 356, endPoint y: 161, distance: 359.0
drag, startPoint x: 356, startPoint y: 161, endPoint x: 390, endPoint y: 175, distance: 36.2
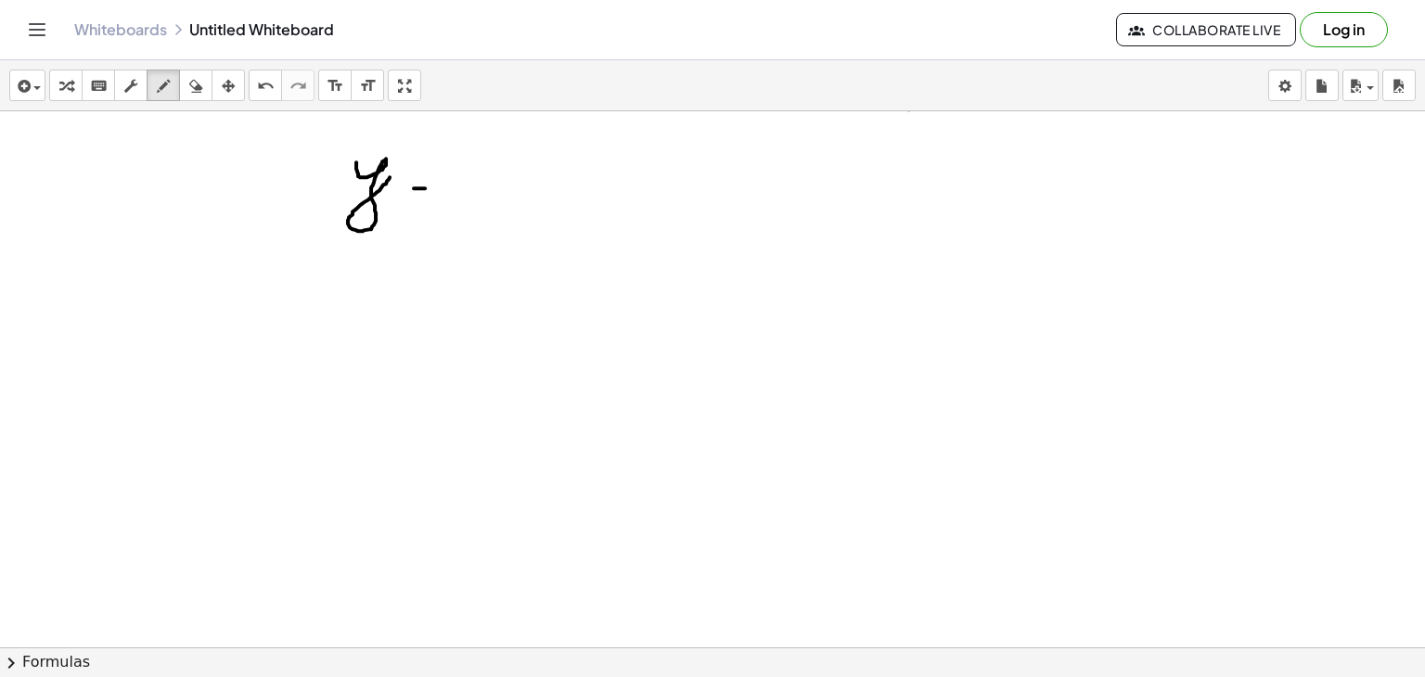
drag, startPoint x: 414, startPoint y: 187, endPoint x: 428, endPoint y: 187, distance: 13.9
drag, startPoint x: 413, startPoint y: 165, endPoint x: 434, endPoint y: 165, distance: 21.3
drag, startPoint x: 449, startPoint y: 181, endPoint x: 456, endPoint y: 166, distance: 16.2
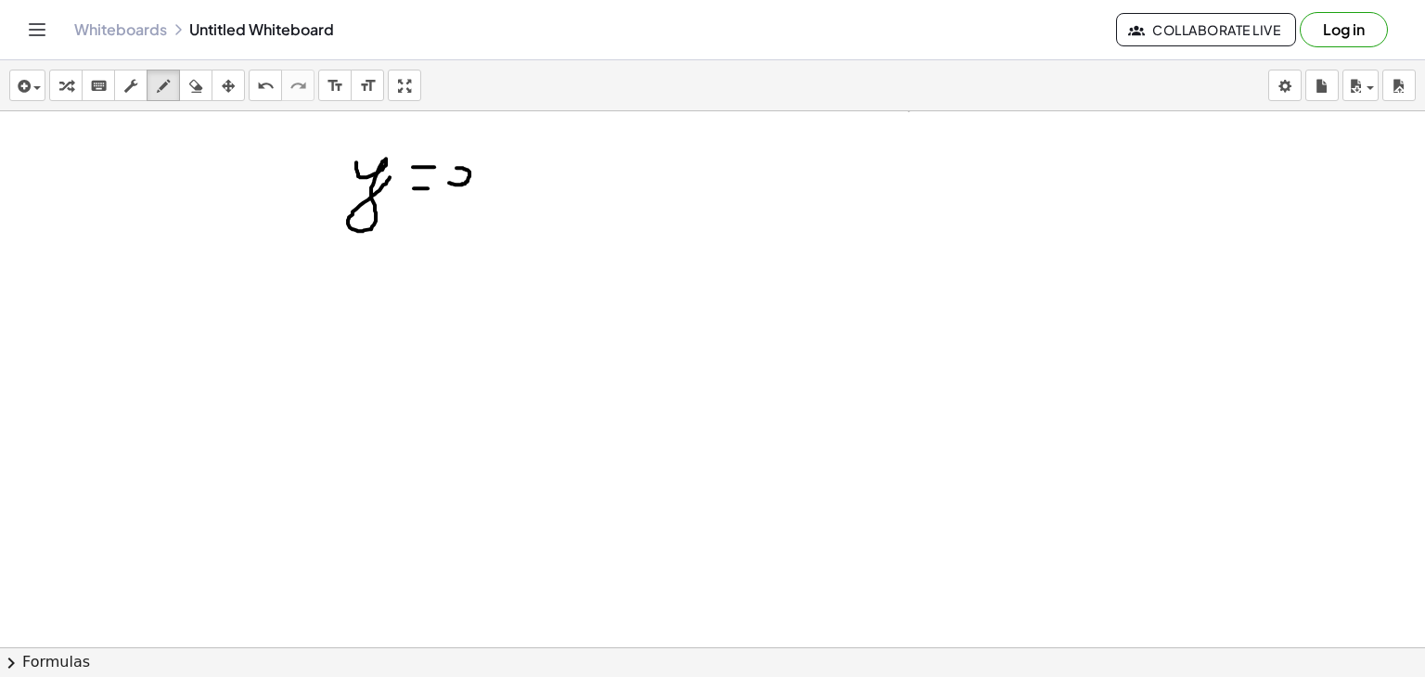
drag, startPoint x: 486, startPoint y: 165, endPoint x: 484, endPoint y: 183, distance: 17.7
drag, startPoint x: 508, startPoint y: 161, endPoint x: 505, endPoint y: 186, distance: 24.3
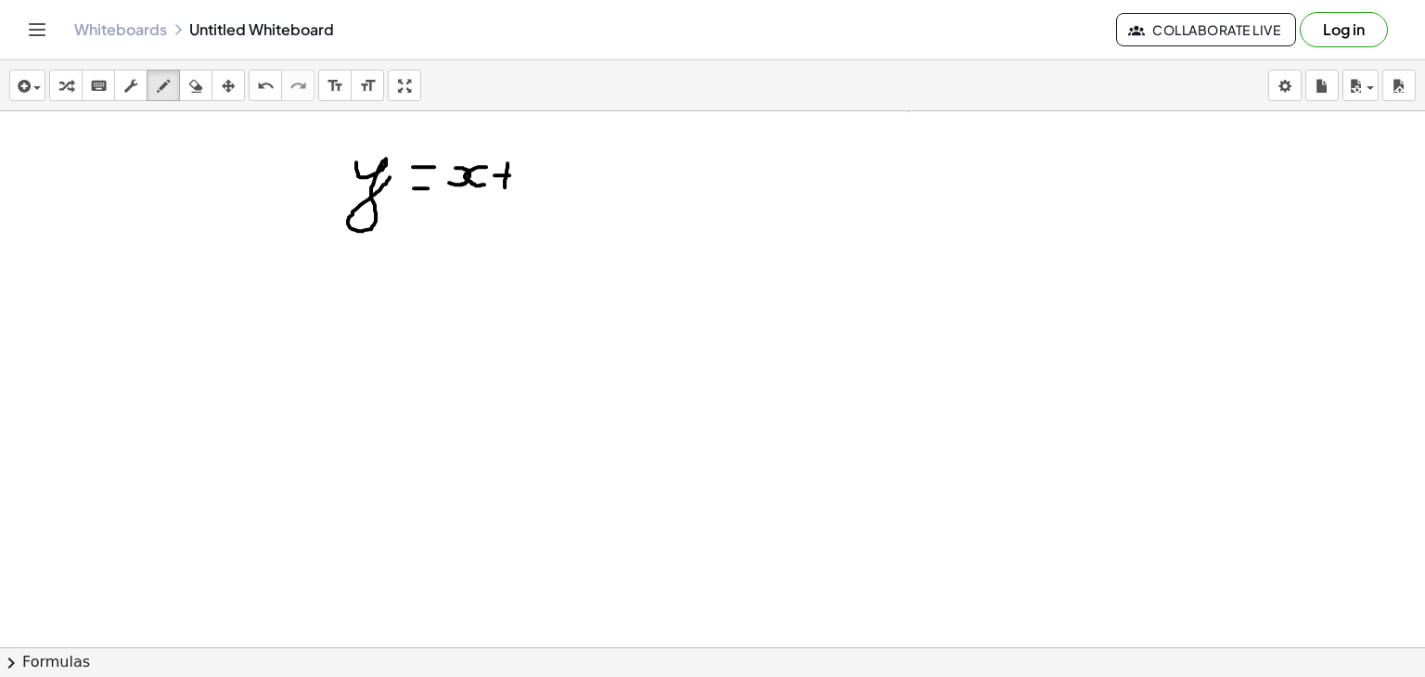
drag, startPoint x: 495, startPoint y: 174, endPoint x: 512, endPoint y: 174, distance: 17.6
drag, startPoint x: 521, startPoint y: 174, endPoint x: 525, endPoint y: 185, distance: 11.7
drag, startPoint x: 290, startPoint y: 265, endPoint x: 308, endPoint y: 286, distance: 27.6
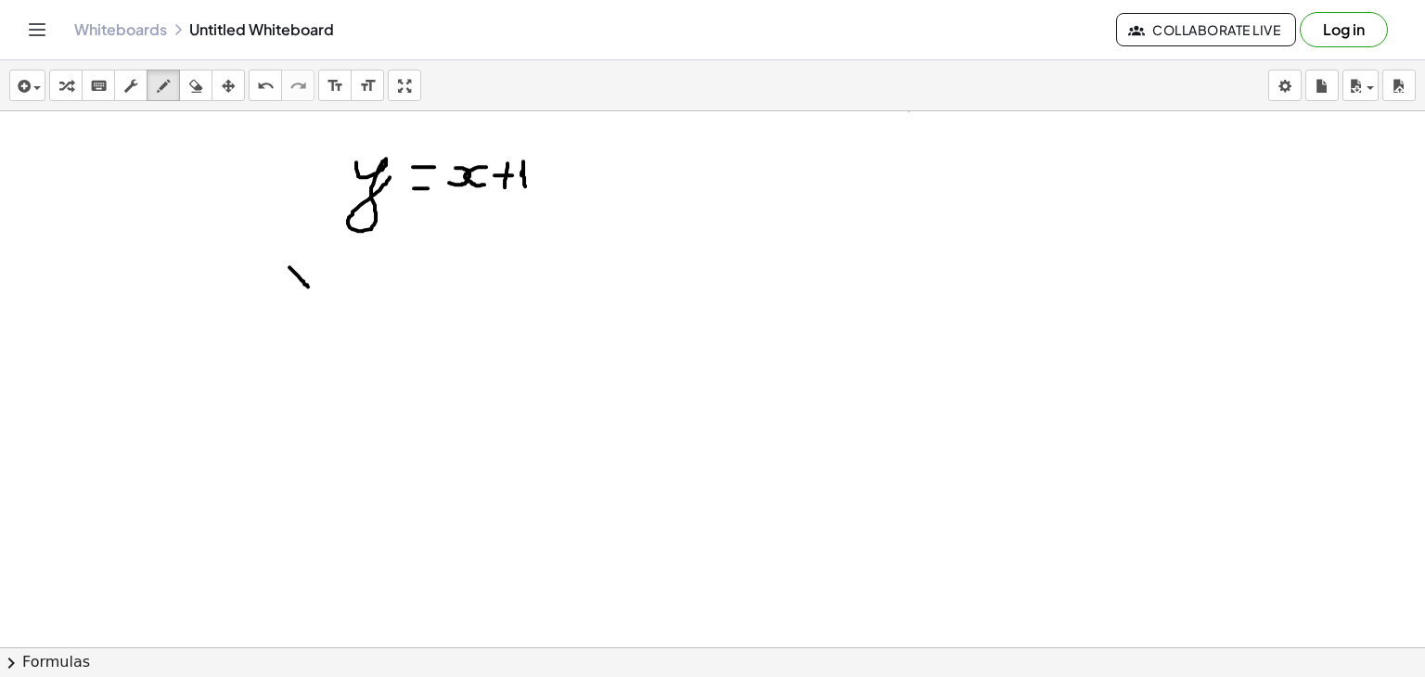
drag, startPoint x: 308, startPoint y: 269, endPoint x: 289, endPoint y: 293, distance: 31.0
drag, startPoint x: 332, startPoint y: 263, endPoint x: 329, endPoint y: 483, distance: 220.9
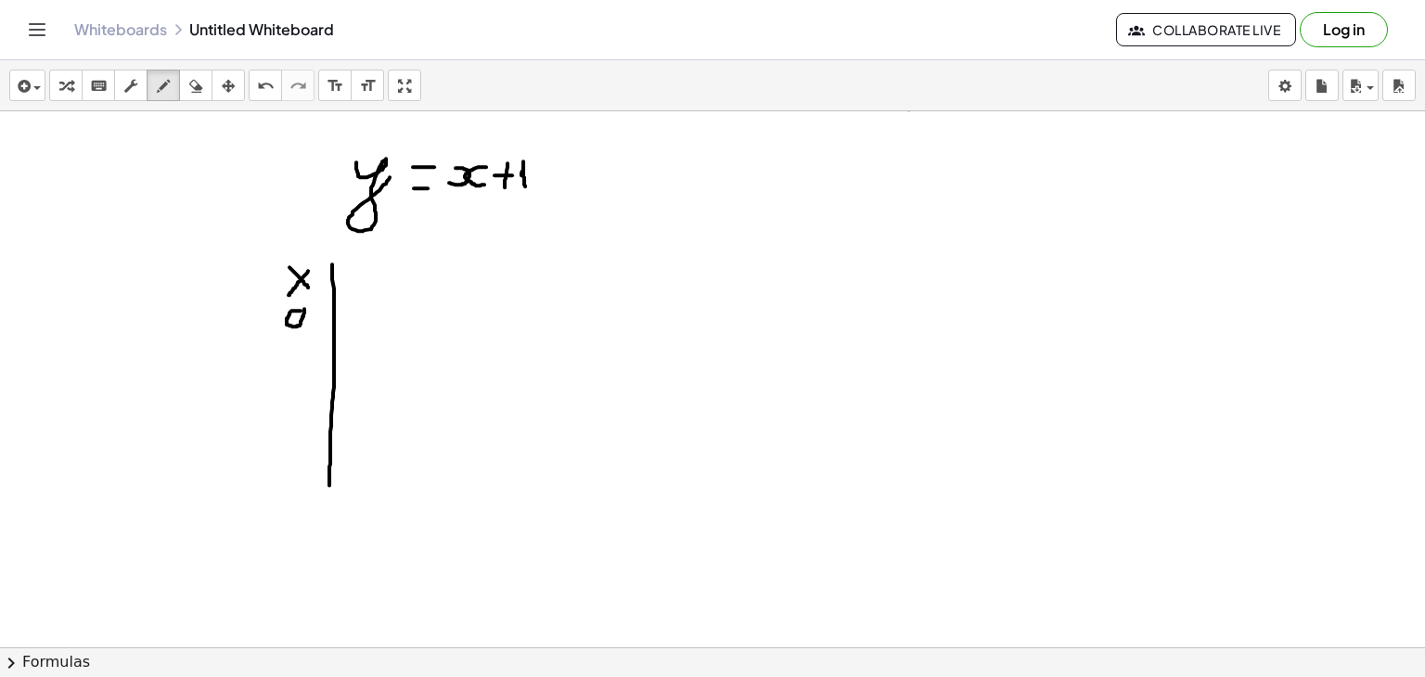
drag, startPoint x: 286, startPoint y: 413, endPoint x: 291, endPoint y: 450, distance: 37.5
drag, startPoint x: 370, startPoint y: 261, endPoint x: 397, endPoint y: 268, distance: 27.9
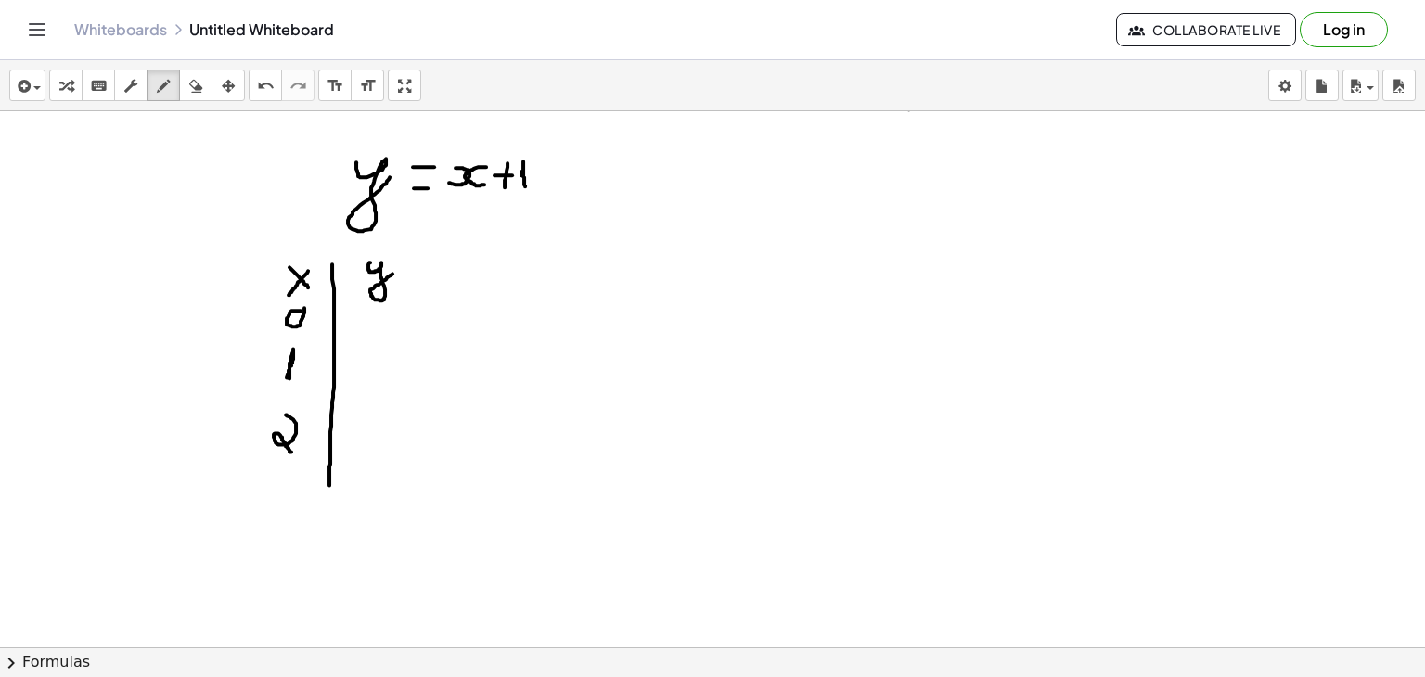
drag, startPoint x: 367, startPoint y: 316, endPoint x: 369, endPoint y: 337, distance: 20.5
drag, startPoint x: 350, startPoint y: 350, endPoint x: 370, endPoint y: 373, distance: 30.9
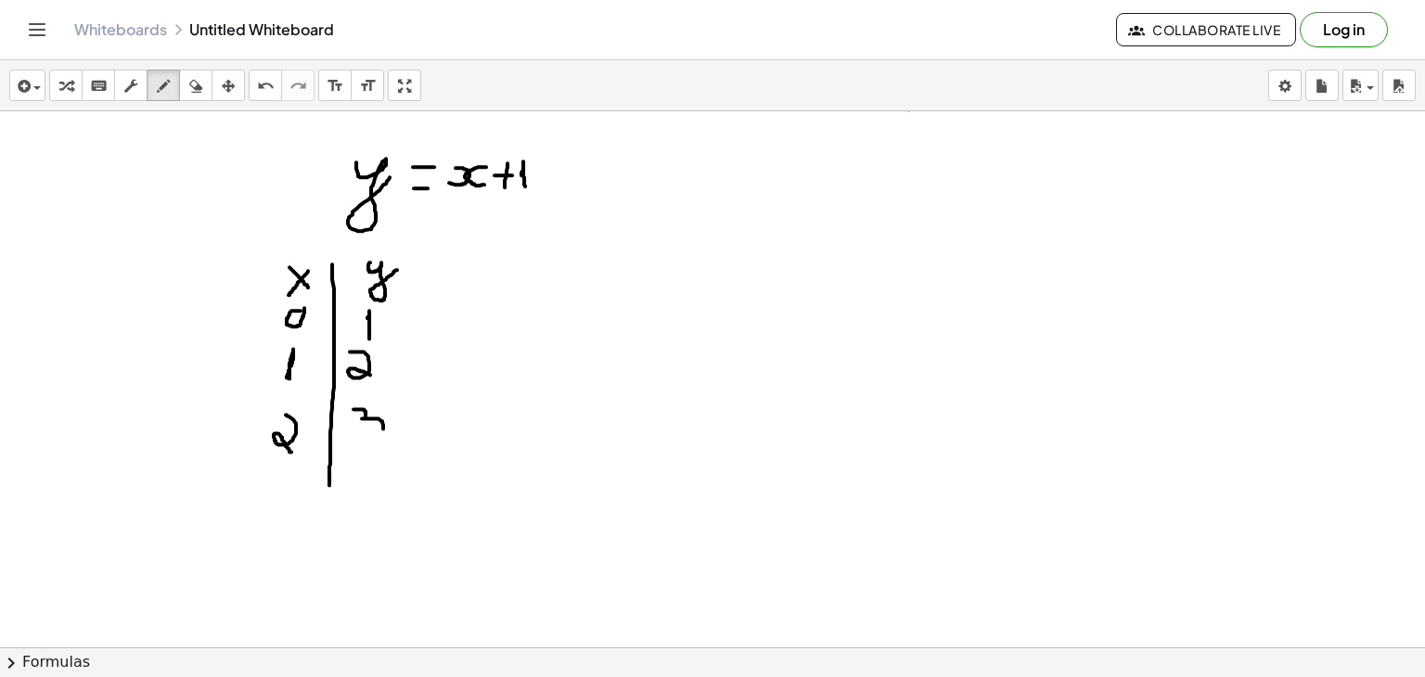
drag, startPoint x: 354, startPoint y: 407, endPoint x: 353, endPoint y: 437, distance: 29.7
drag, startPoint x: 664, startPoint y: 257, endPoint x: 637, endPoint y: 574, distance: 318.5
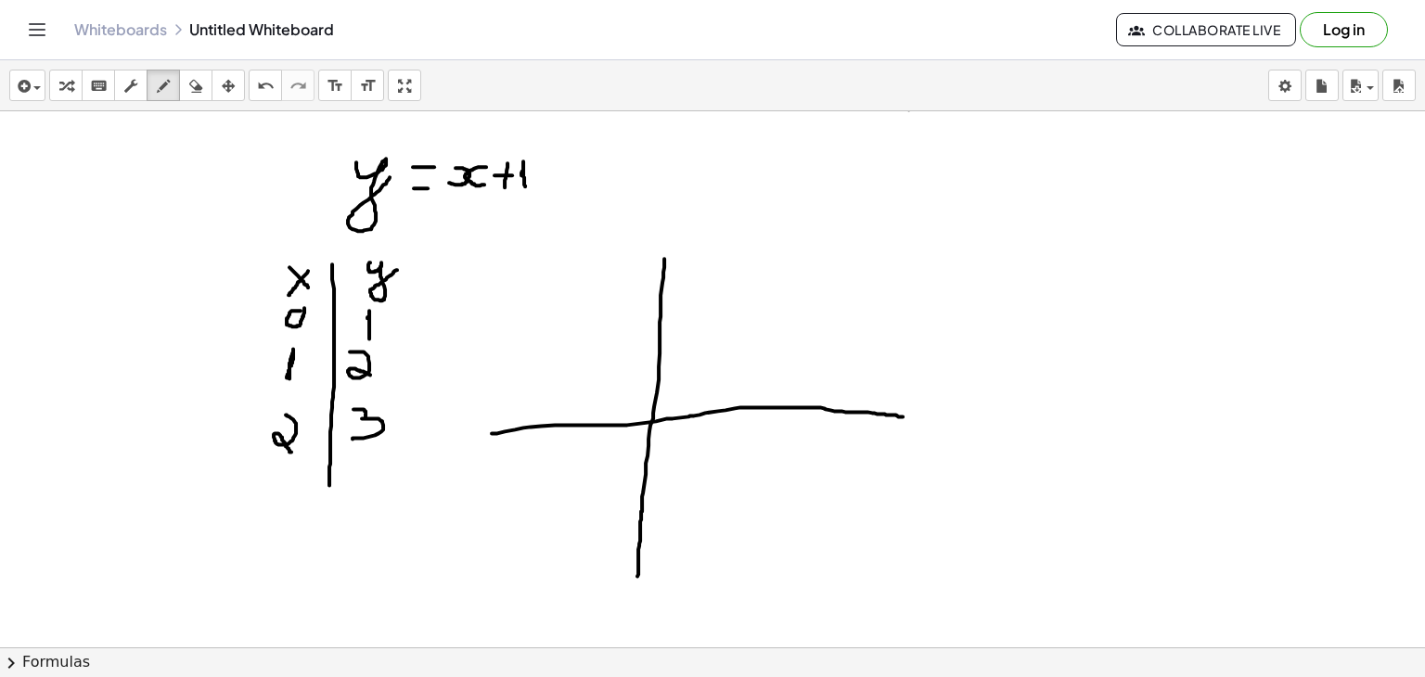
drag, startPoint x: 492, startPoint y: 431, endPoint x: 903, endPoint y: 415, distance: 411.4
drag, startPoint x: 650, startPoint y: 418, endPoint x: 664, endPoint y: 432, distance: 21.0
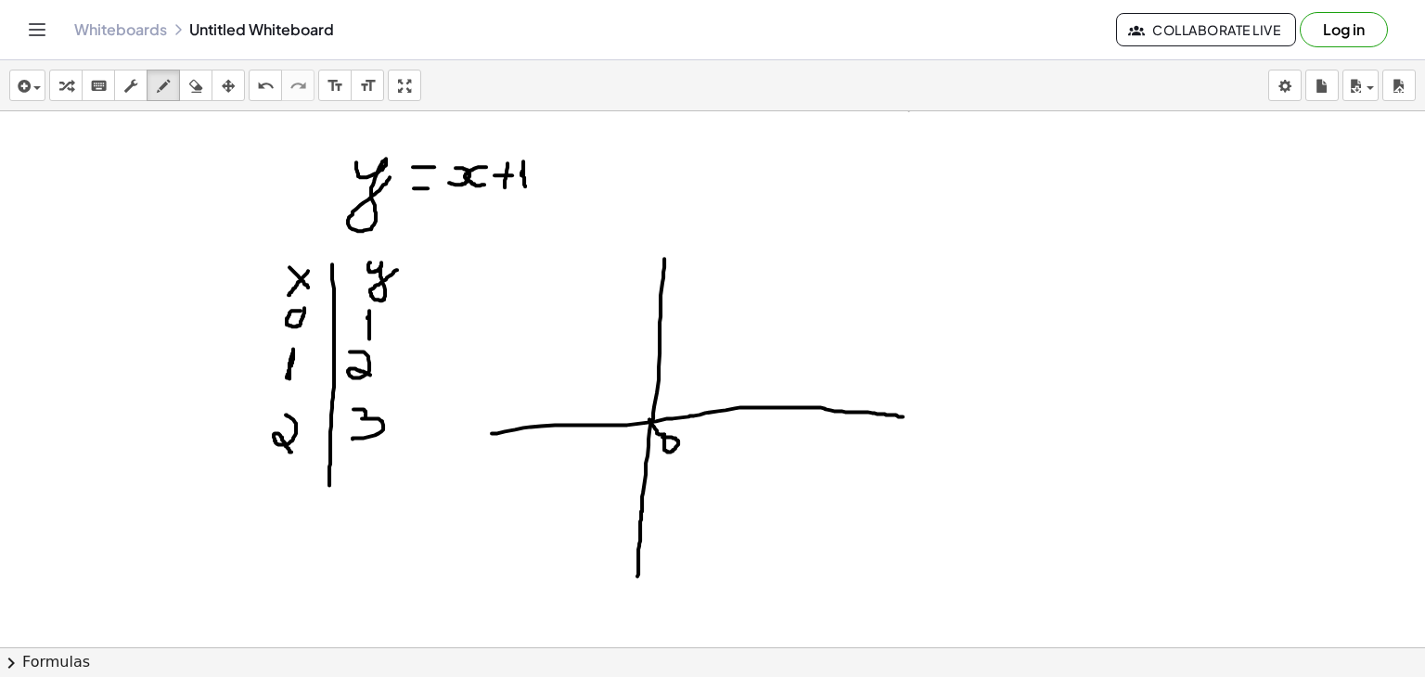
drag, startPoint x: 702, startPoint y: 394, endPoint x: 702, endPoint y: 419, distance: 25.1
drag, startPoint x: 702, startPoint y: 432, endPoint x: 703, endPoint y: 446, distance: 13.9
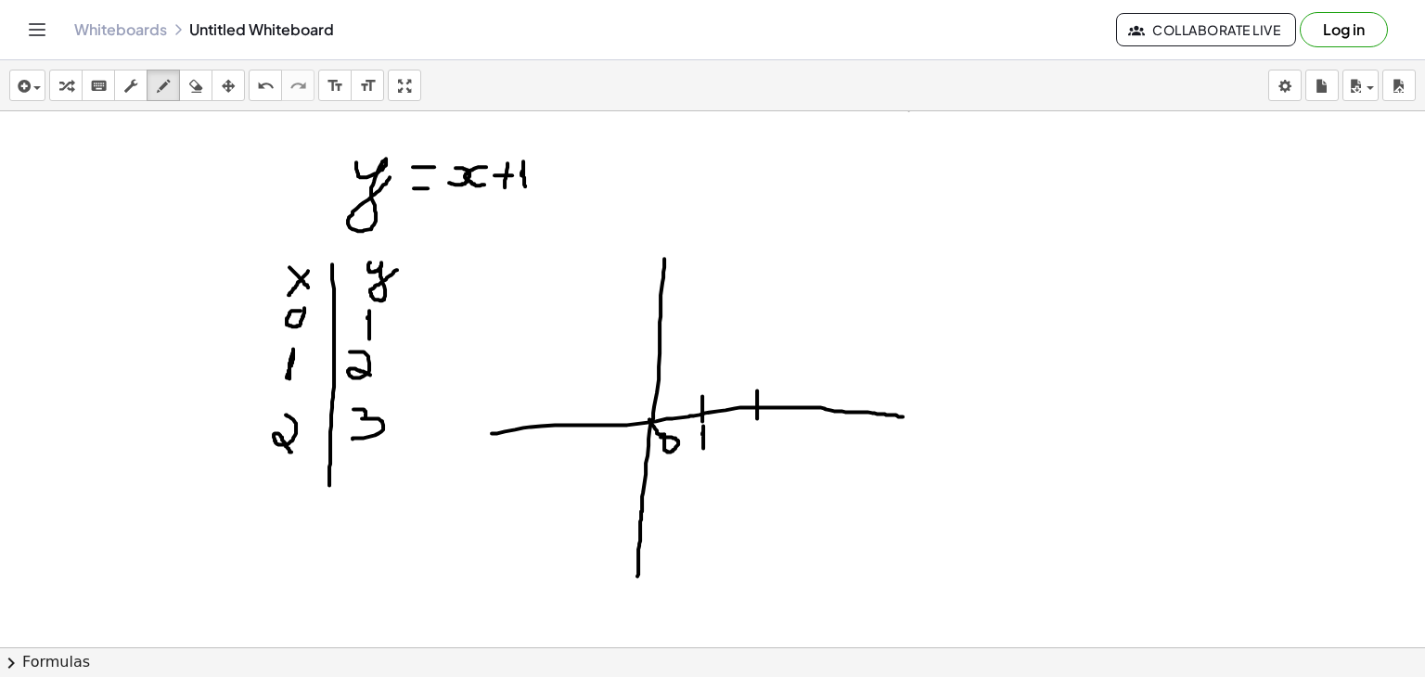
drag, startPoint x: 757, startPoint y: 389, endPoint x: 757, endPoint y: 418, distance: 28.8
drag, startPoint x: 755, startPoint y: 427, endPoint x: 764, endPoint y: 450, distance: 24.7
drag, startPoint x: 645, startPoint y: 381, endPoint x: 663, endPoint y: 380, distance: 17.7
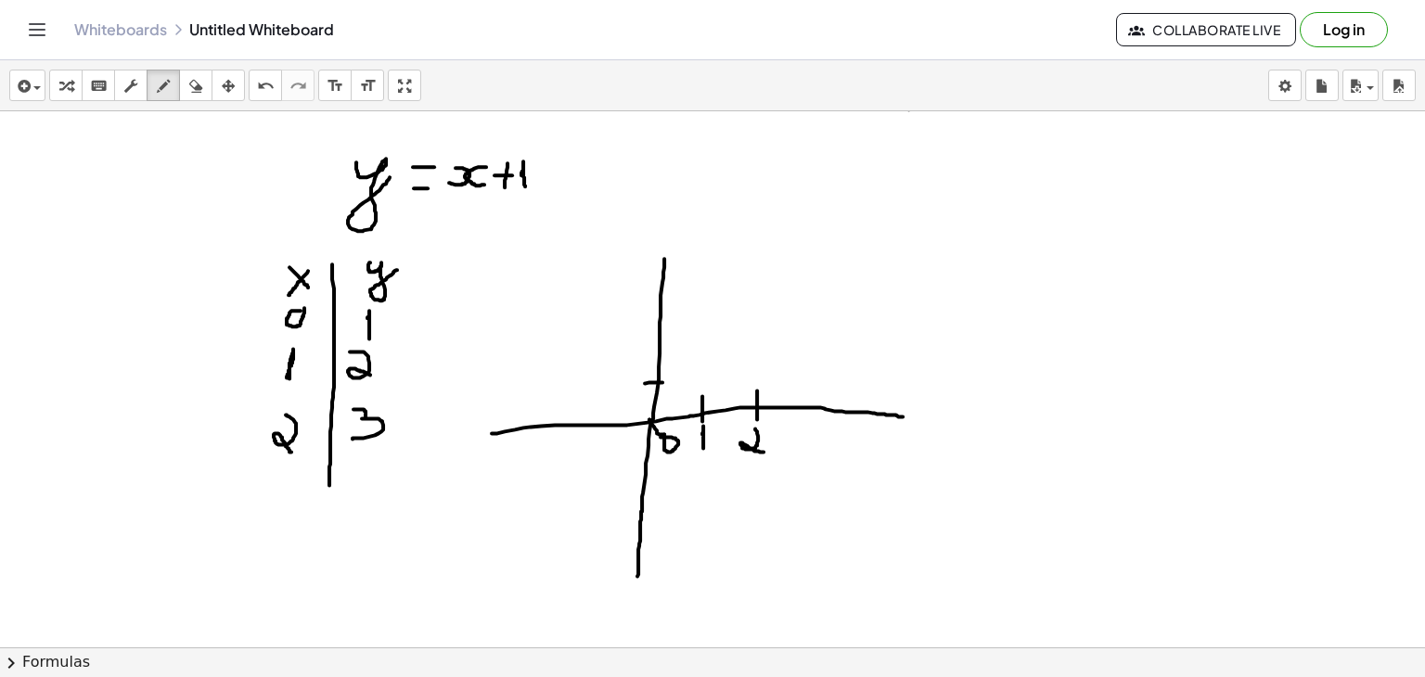
drag, startPoint x: 652, startPoint y: 328, endPoint x: 667, endPoint y: 328, distance: 14.8
drag, startPoint x: 631, startPoint y: 326, endPoint x: 633, endPoint y: 340, distance: 14.0
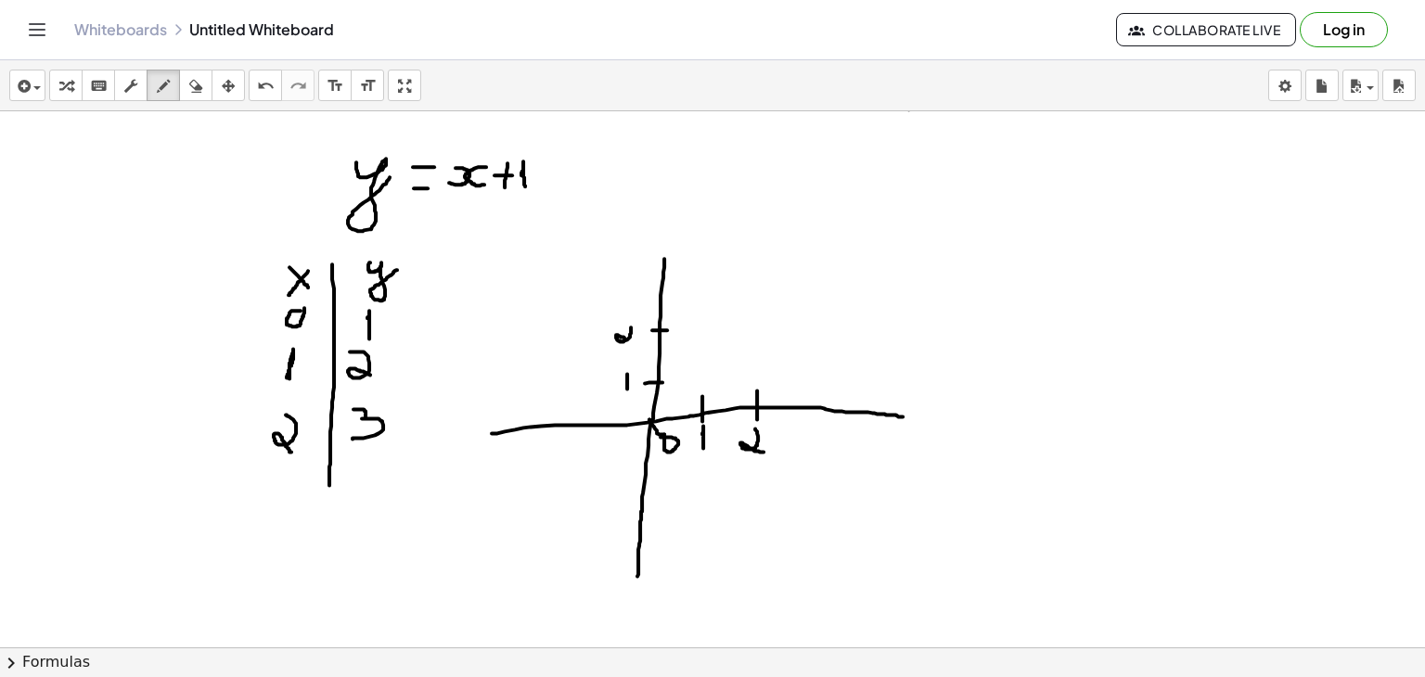
drag, startPoint x: 650, startPoint y: 274, endPoint x: 669, endPoint y: 273, distance: 18.6
drag, startPoint x: 626, startPoint y: 266, endPoint x: 621, endPoint y: 291, distance: 25.7
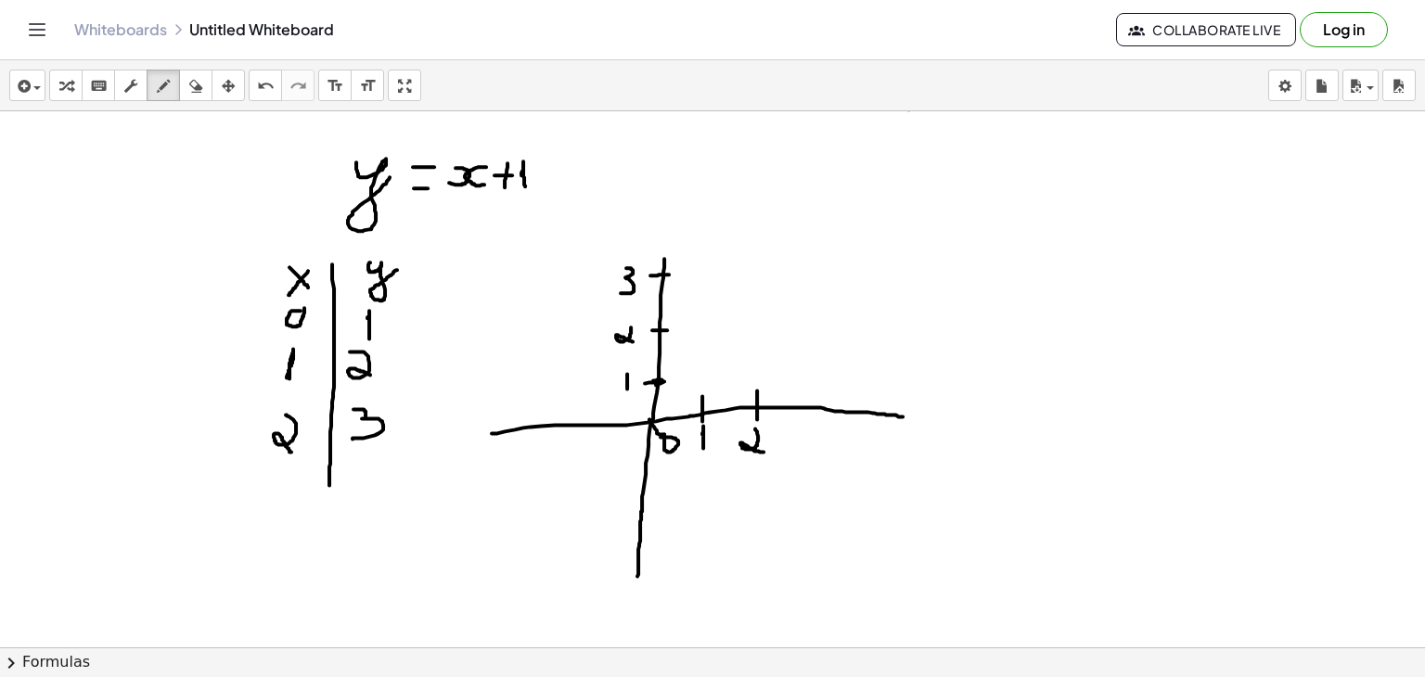
drag, startPoint x: 656, startPoint y: 380, endPoint x: 799, endPoint y: 236, distance: 202.7
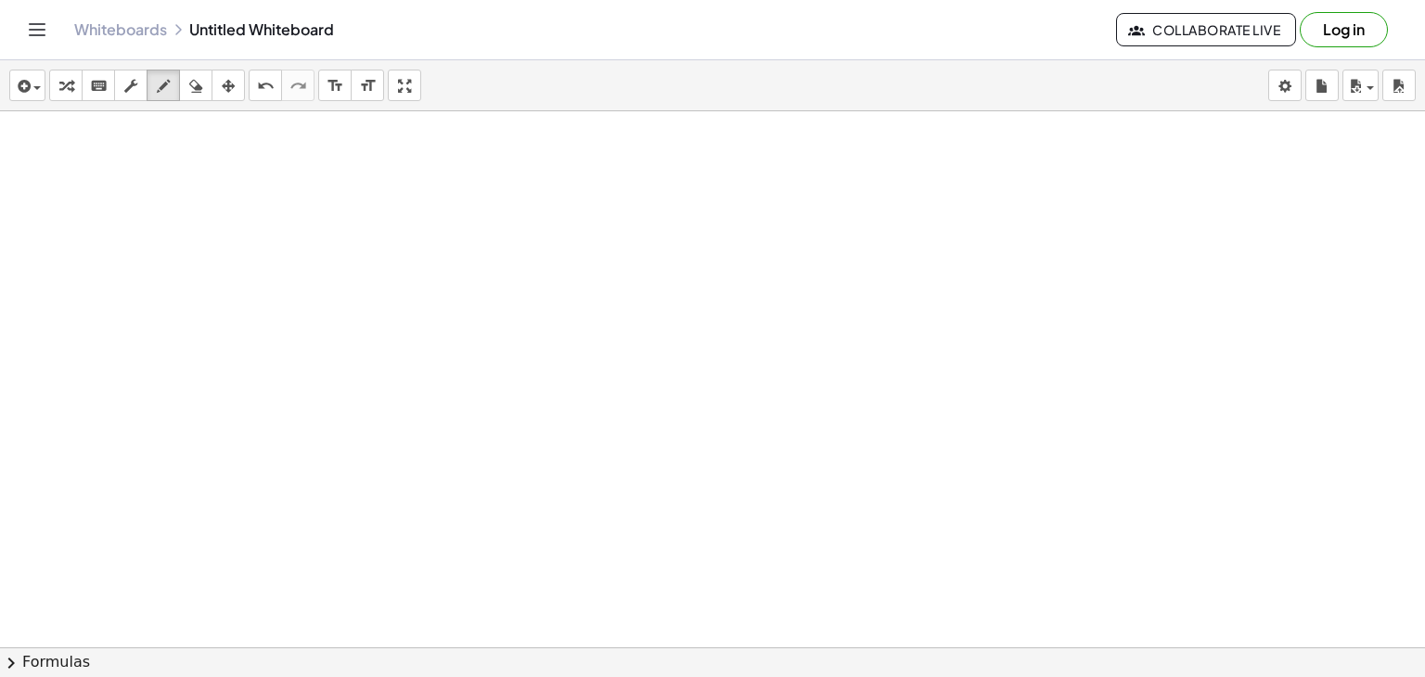
scroll to position [7046, 0]
drag, startPoint x: 383, startPoint y: 197, endPoint x: 412, endPoint y: 212, distance: 32.4
drag, startPoint x: 431, startPoint y: 212, endPoint x: 444, endPoint y: 212, distance: 12.1
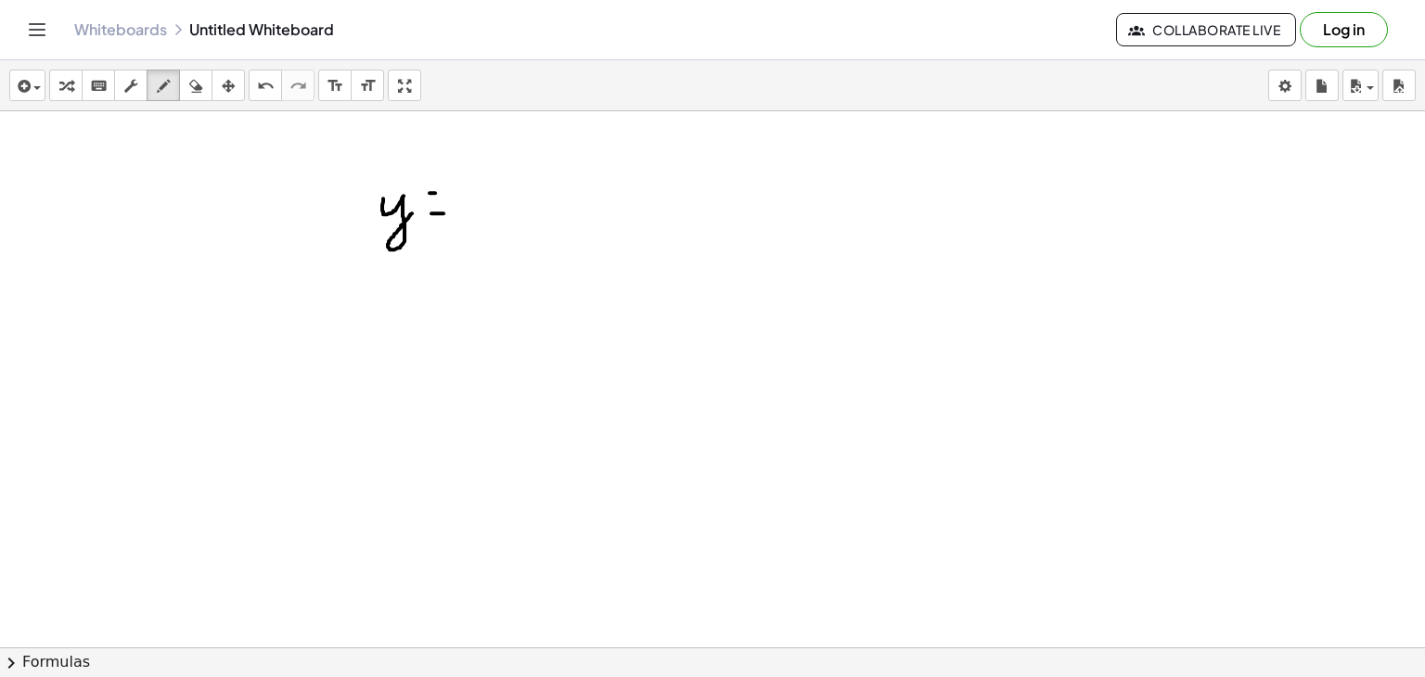
drag, startPoint x: 430, startPoint y: 191, endPoint x: 445, endPoint y: 191, distance: 15.8
drag, startPoint x: 462, startPoint y: 198, endPoint x: 477, endPoint y: 198, distance: 14.8
drag, startPoint x: 483, startPoint y: 207, endPoint x: 484, endPoint y: 186, distance: 21.4
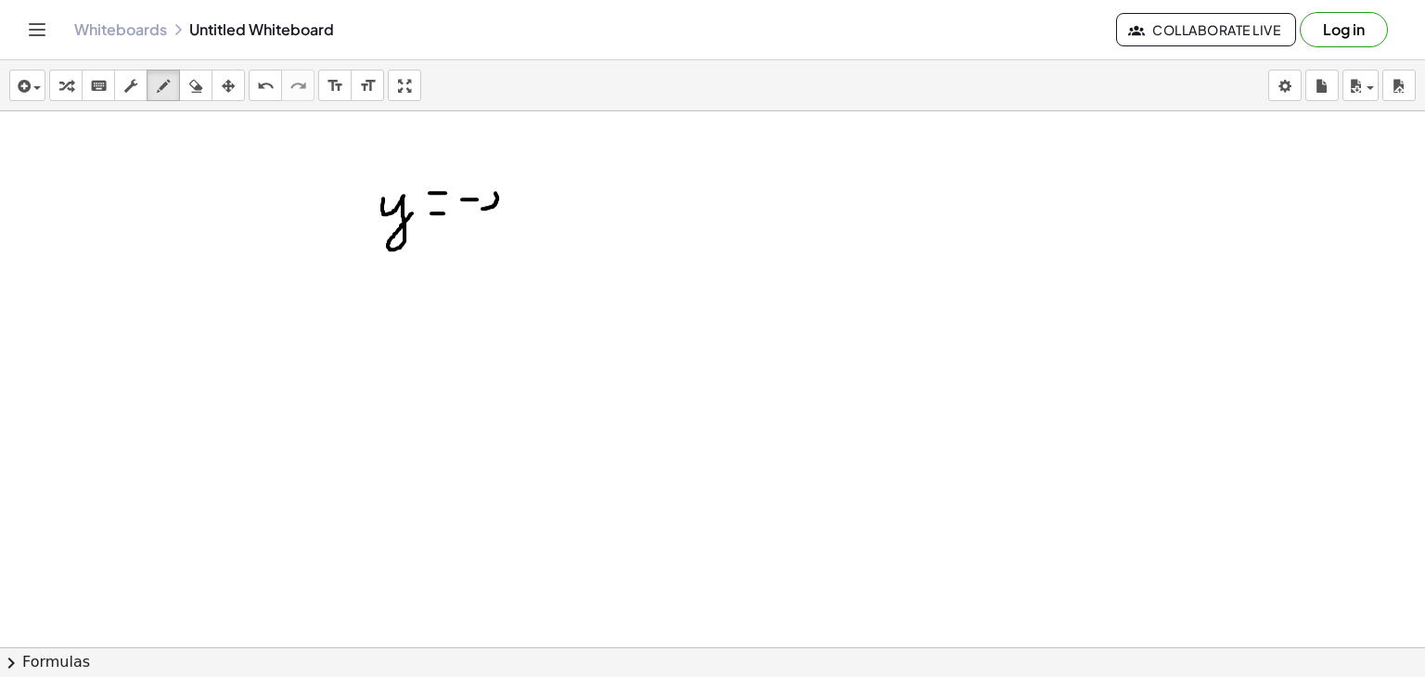
drag, startPoint x: 511, startPoint y: 187, endPoint x: 511, endPoint y: 209, distance: 22.3
drag, startPoint x: 538, startPoint y: 187, endPoint x: 535, endPoint y: 206, distance: 19.7
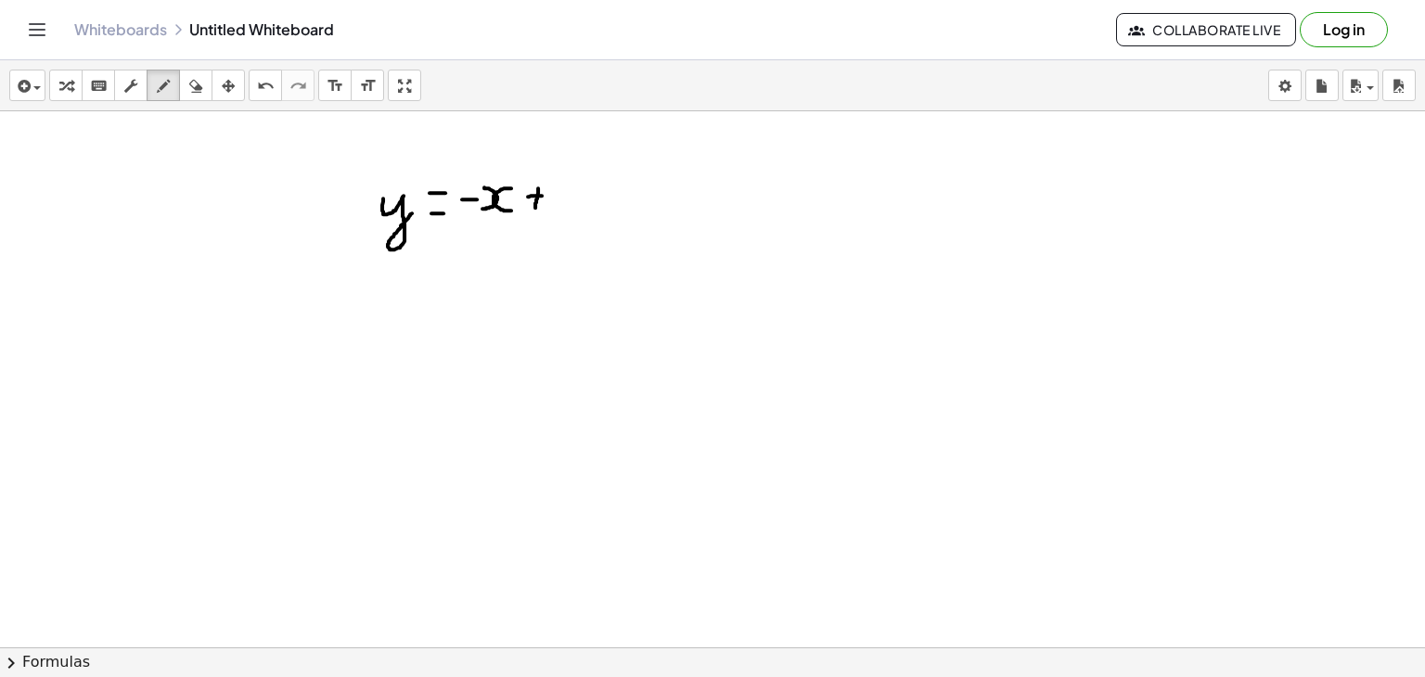
drag, startPoint x: 528, startPoint y: 195, endPoint x: 546, endPoint y: 194, distance: 17.7
drag, startPoint x: 571, startPoint y: 187, endPoint x: 589, endPoint y: 211, distance: 30.4
drag, startPoint x: 272, startPoint y: 312, endPoint x: 290, endPoint y: 328, distance: 24.4
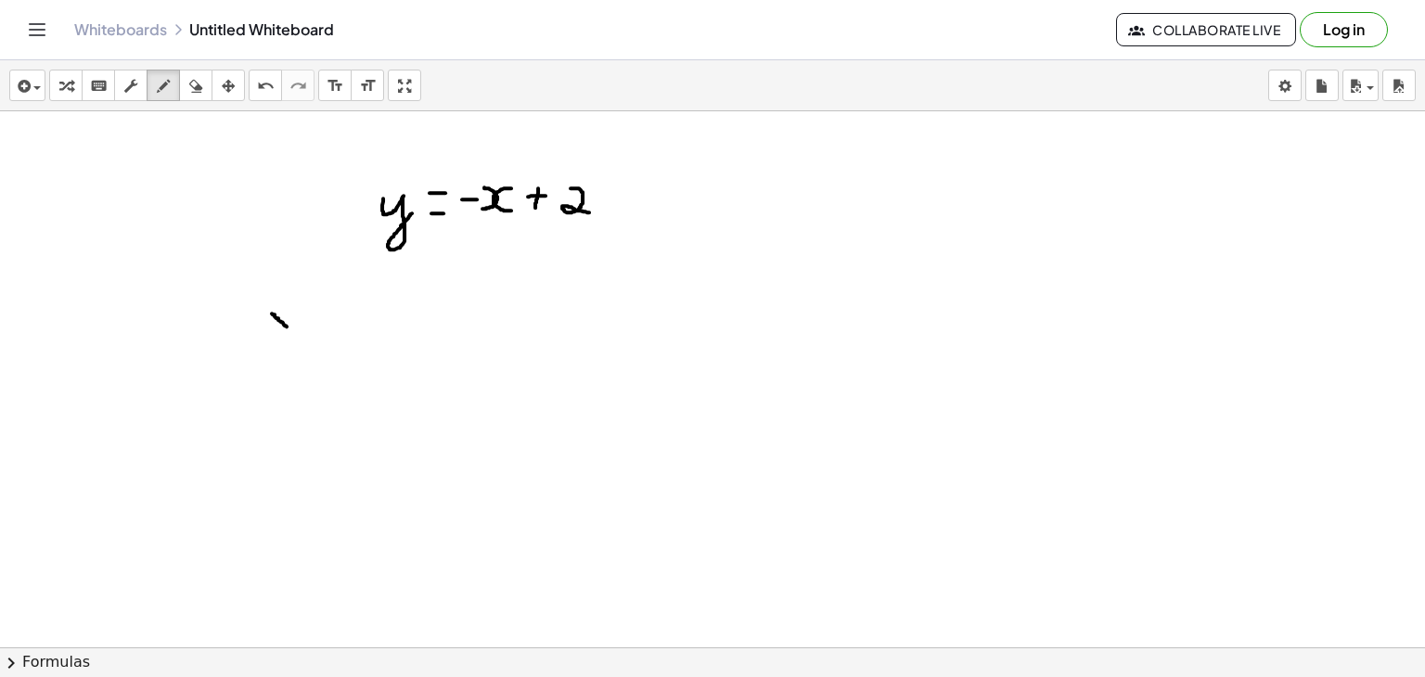
drag, startPoint x: 290, startPoint y: 314, endPoint x: 276, endPoint y: 328, distance: 20.4
drag, startPoint x: 315, startPoint y: 292, endPoint x: 296, endPoint y: 598, distance: 306.8
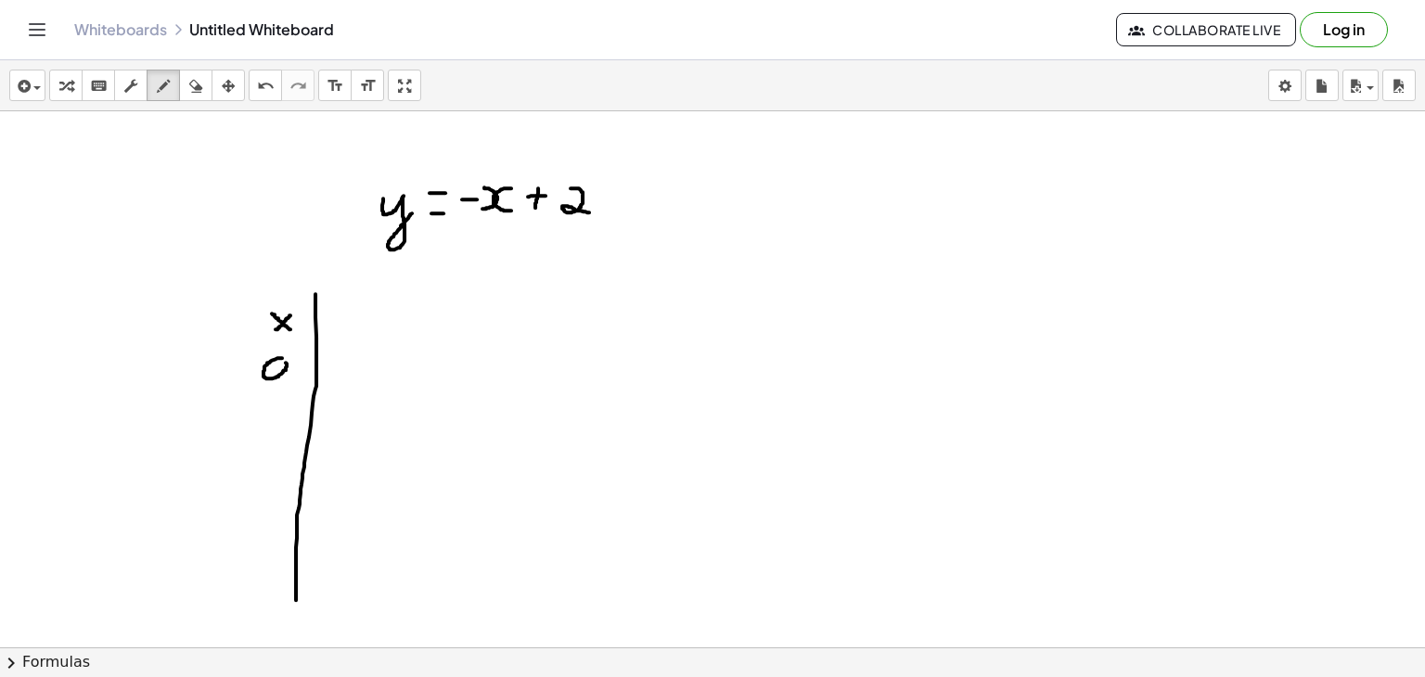
drag, startPoint x: 256, startPoint y: 468, endPoint x: 275, endPoint y: 491, distance: 29.7
drag, startPoint x: 343, startPoint y: 305, endPoint x: 371, endPoint y: 309, distance: 28.1
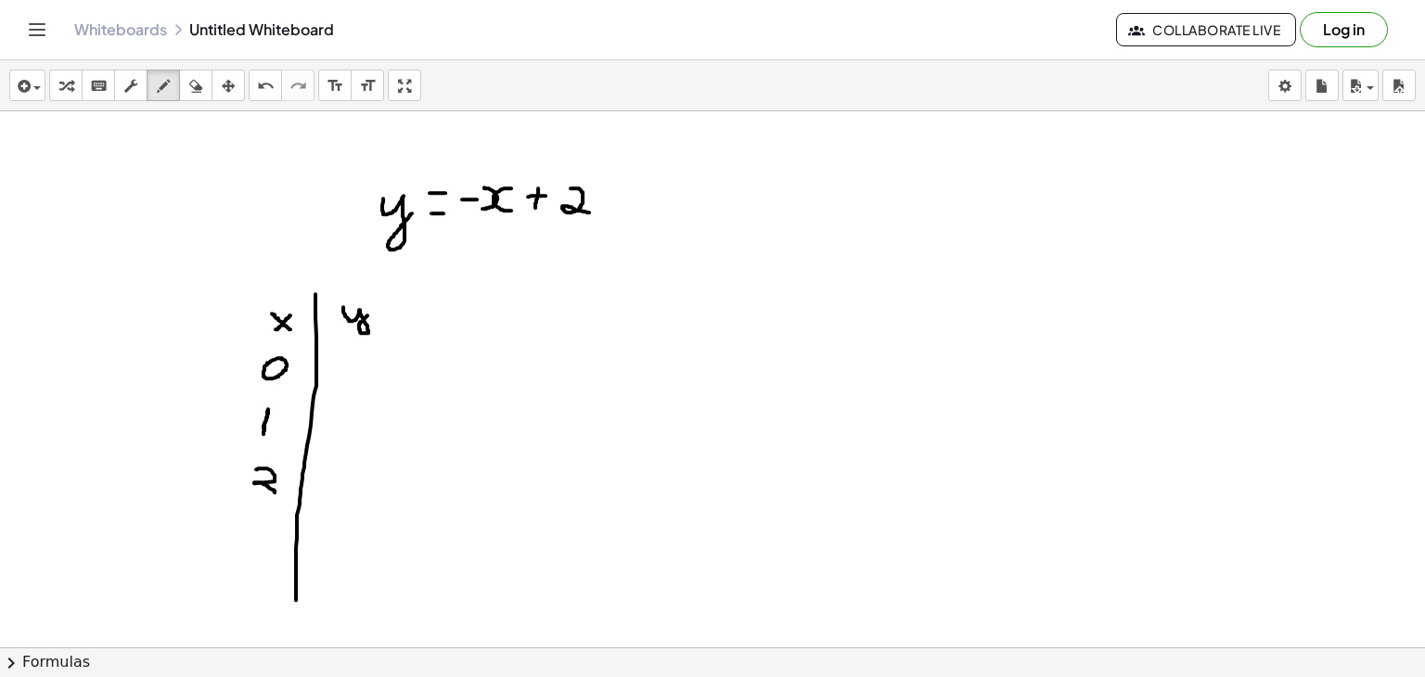
drag, startPoint x: 338, startPoint y: 358, endPoint x: 353, endPoint y: 378, distance: 24.5
drag, startPoint x: 337, startPoint y: 421, endPoint x: 339, endPoint y: 437, distance: 15.9
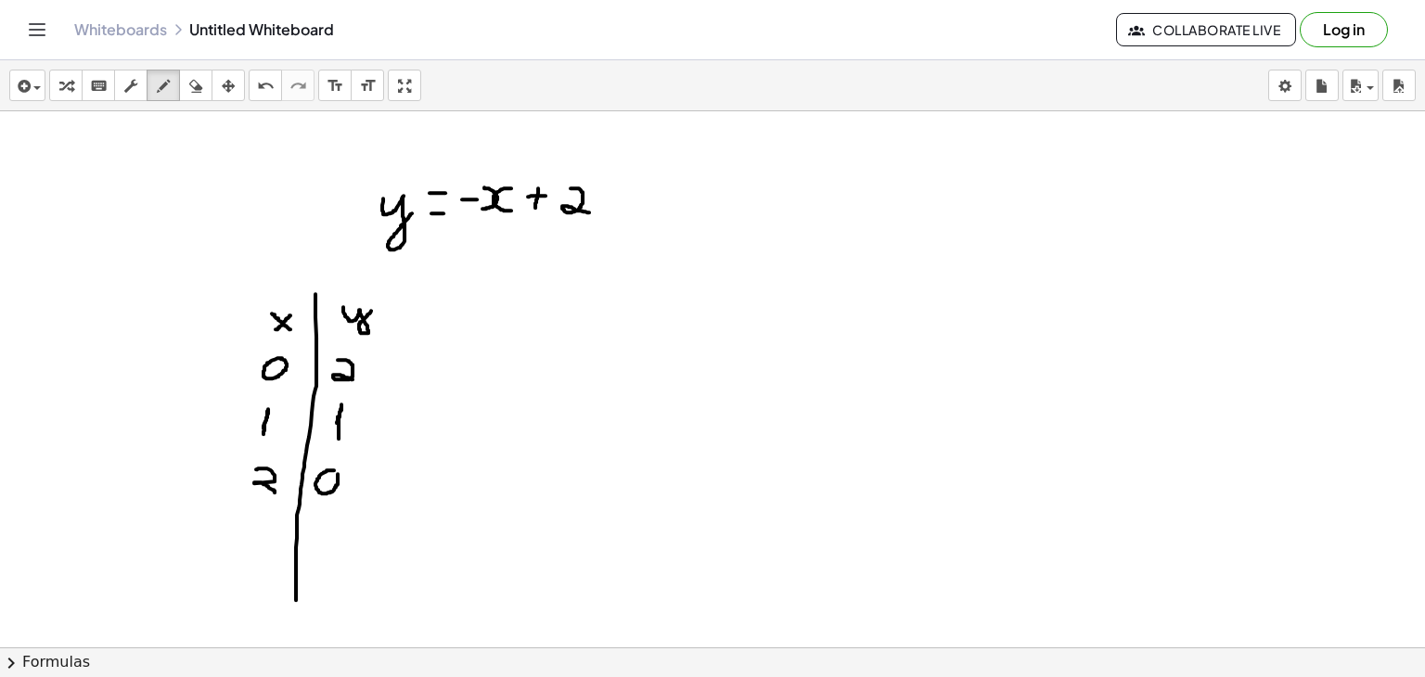
drag, startPoint x: 680, startPoint y: 256, endPoint x: 650, endPoint y: 580, distance: 325.2
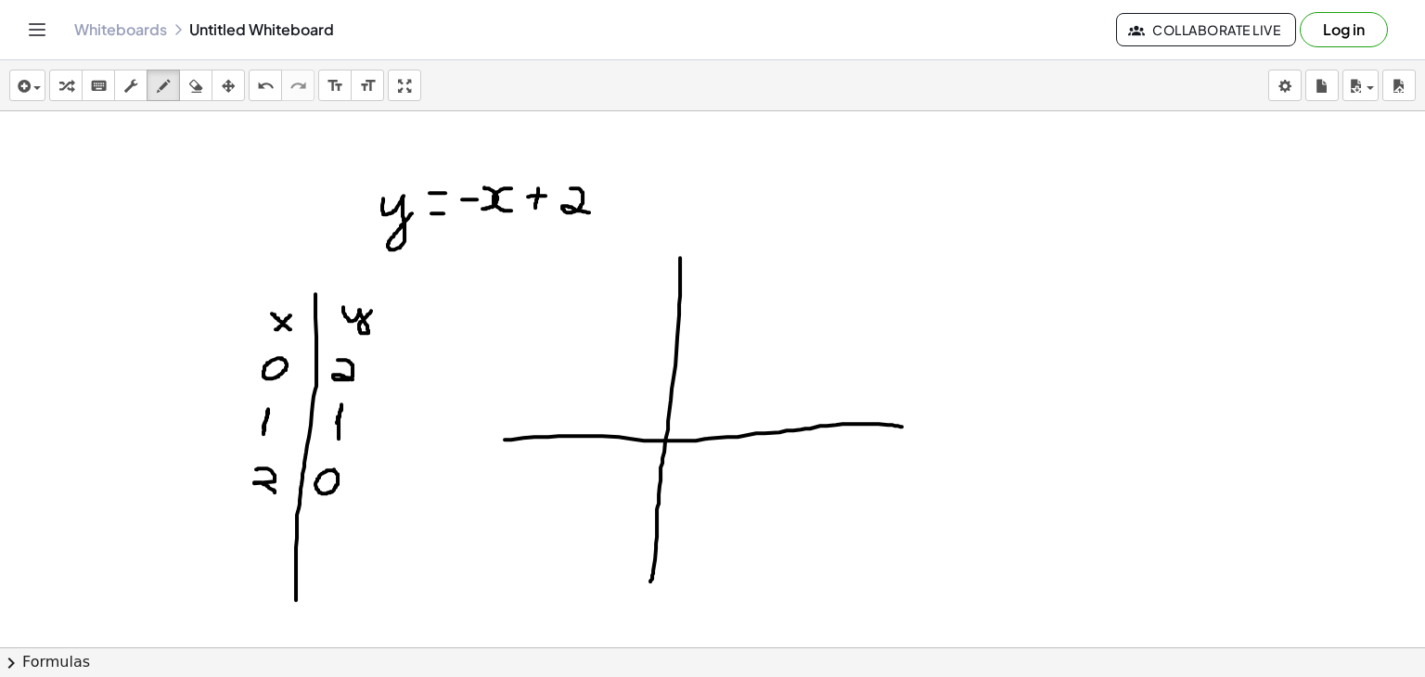
drag, startPoint x: 505, startPoint y: 438, endPoint x: 911, endPoint y: 427, distance: 406.6
drag, startPoint x: 700, startPoint y: 426, endPoint x: 699, endPoint y: 452, distance: 26.0
drag, startPoint x: 742, startPoint y: 419, endPoint x: 746, endPoint y: 445, distance: 26.2
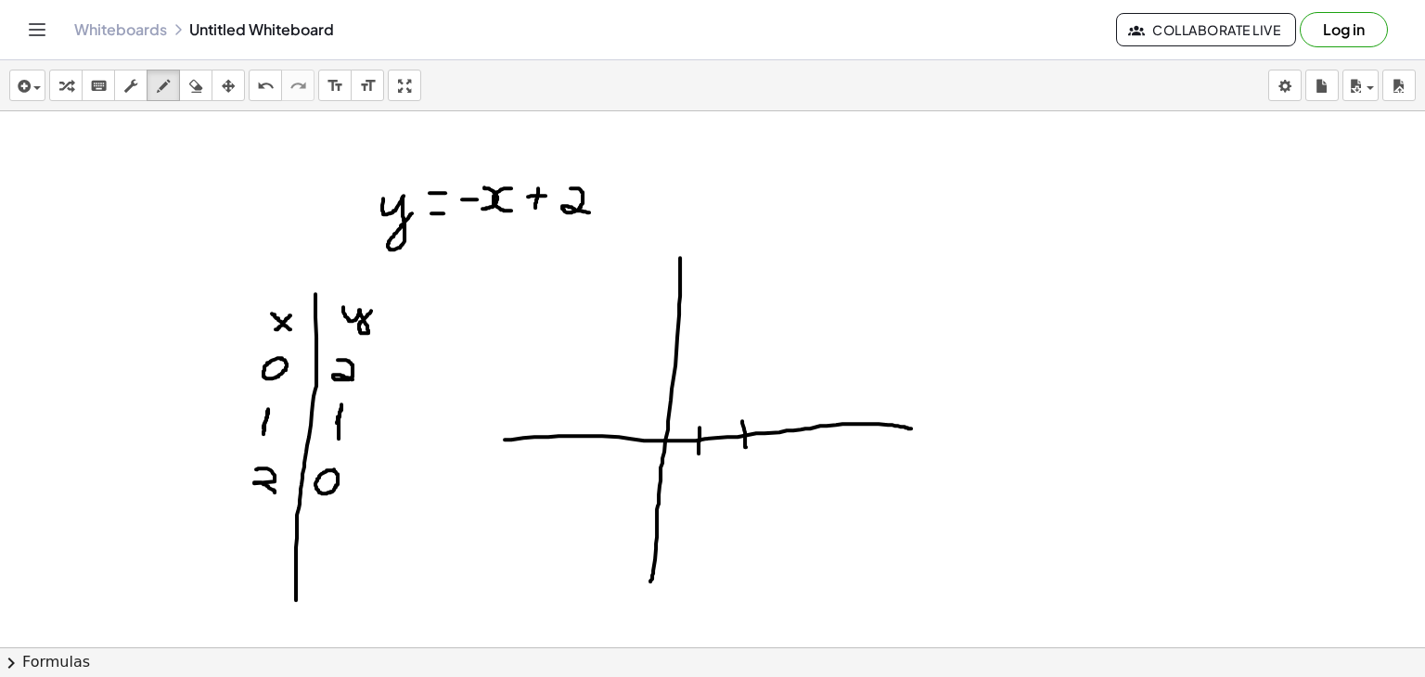
drag, startPoint x: 698, startPoint y: 462, endPoint x: 699, endPoint y: 476, distance: 13.9
drag, startPoint x: 739, startPoint y: 455, endPoint x: 758, endPoint y: 475, distance: 28.2
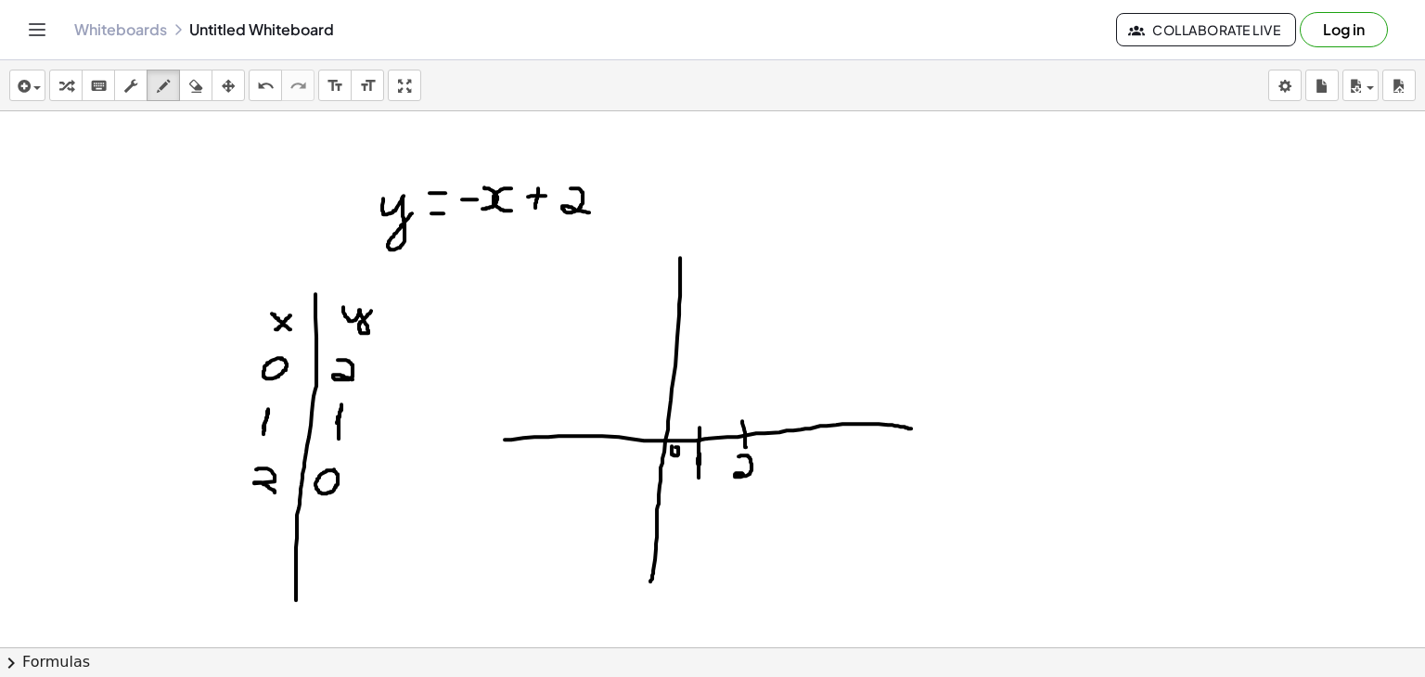
drag, startPoint x: 661, startPoint y: 394, endPoint x: 680, endPoint y: 394, distance: 19.5
drag, startPoint x: 665, startPoint y: 339, endPoint x: 681, endPoint y: 338, distance: 15.8
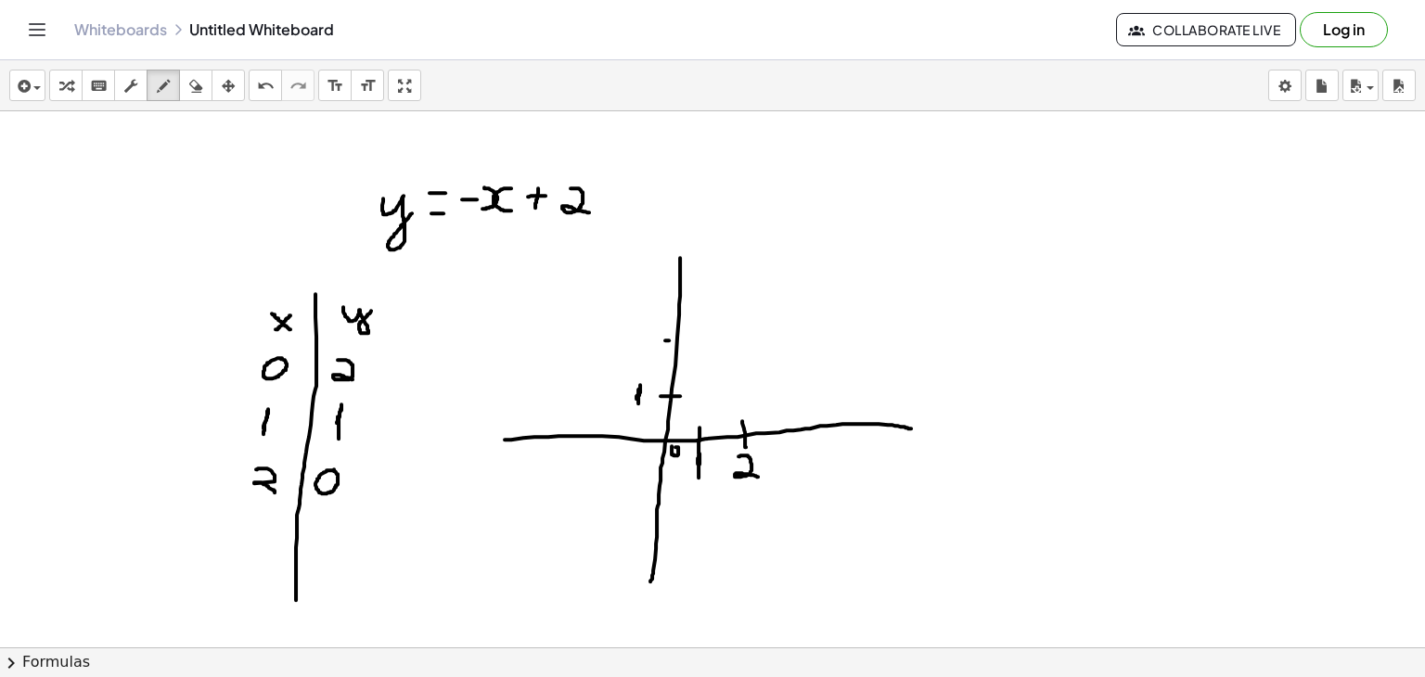
drag, startPoint x: 626, startPoint y: 324, endPoint x: 635, endPoint y: 350, distance: 27.3
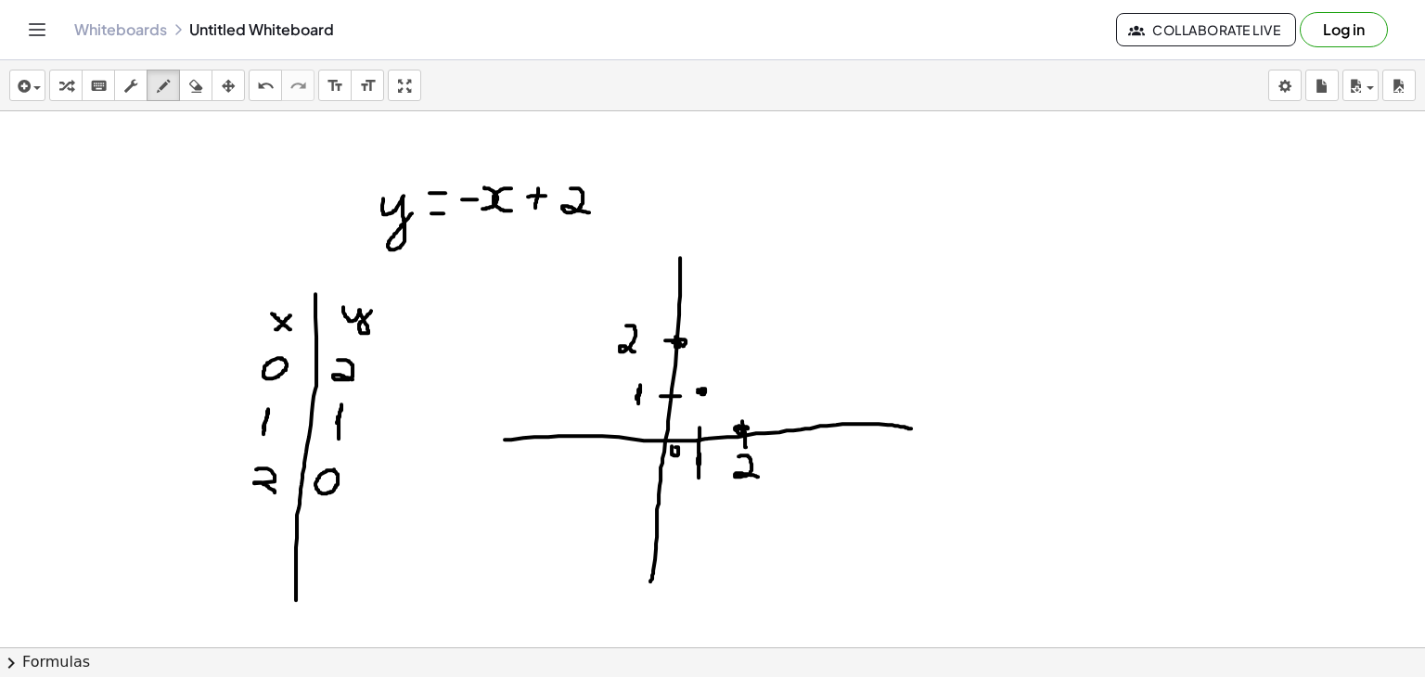
drag, startPoint x: 635, startPoint y: 288, endPoint x: 784, endPoint y: 489, distance: 250.7
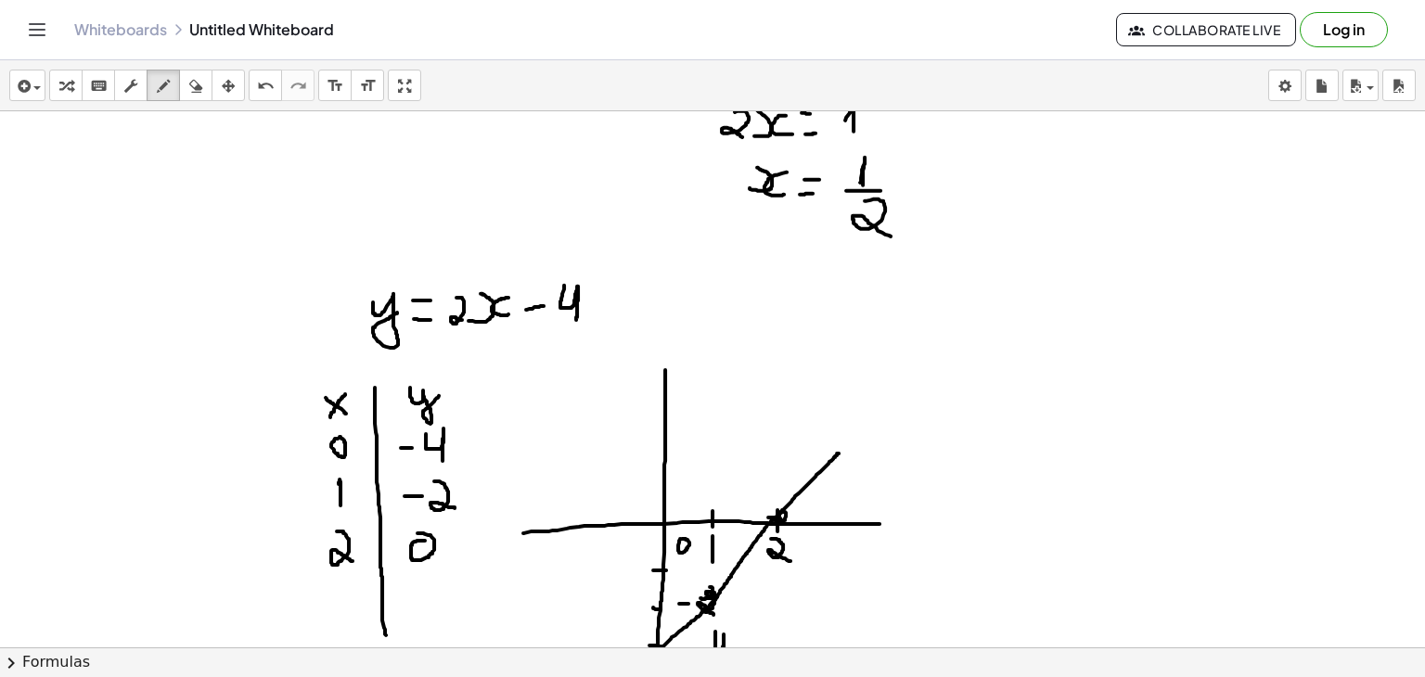
scroll to position [5412, 0]
drag, startPoint x: 633, startPoint y: 309, endPoint x: 651, endPoint y: 309, distance: 18.6
drag, startPoint x: 630, startPoint y: 290, endPoint x: 650, endPoint y: 292, distance: 19.6
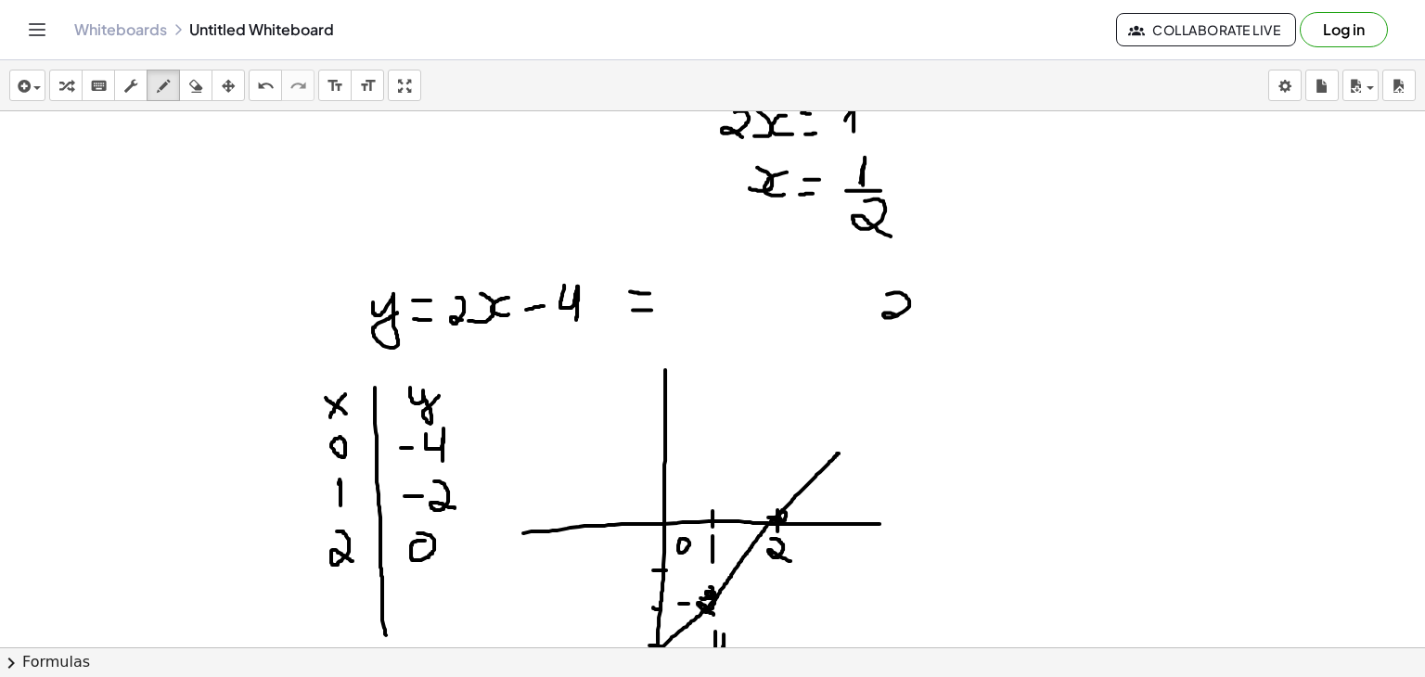
drag, startPoint x: 887, startPoint y: 293, endPoint x: 902, endPoint y: 318, distance: 29.1
drag, startPoint x: 917, startPoint y: 320, endPoint x: 920, endPoint y: 296, distance: 24.4
drag, startPoint x: 949, startPoint y: 300, endPoint x: 959, endPoint y: 322, distance: 24.1
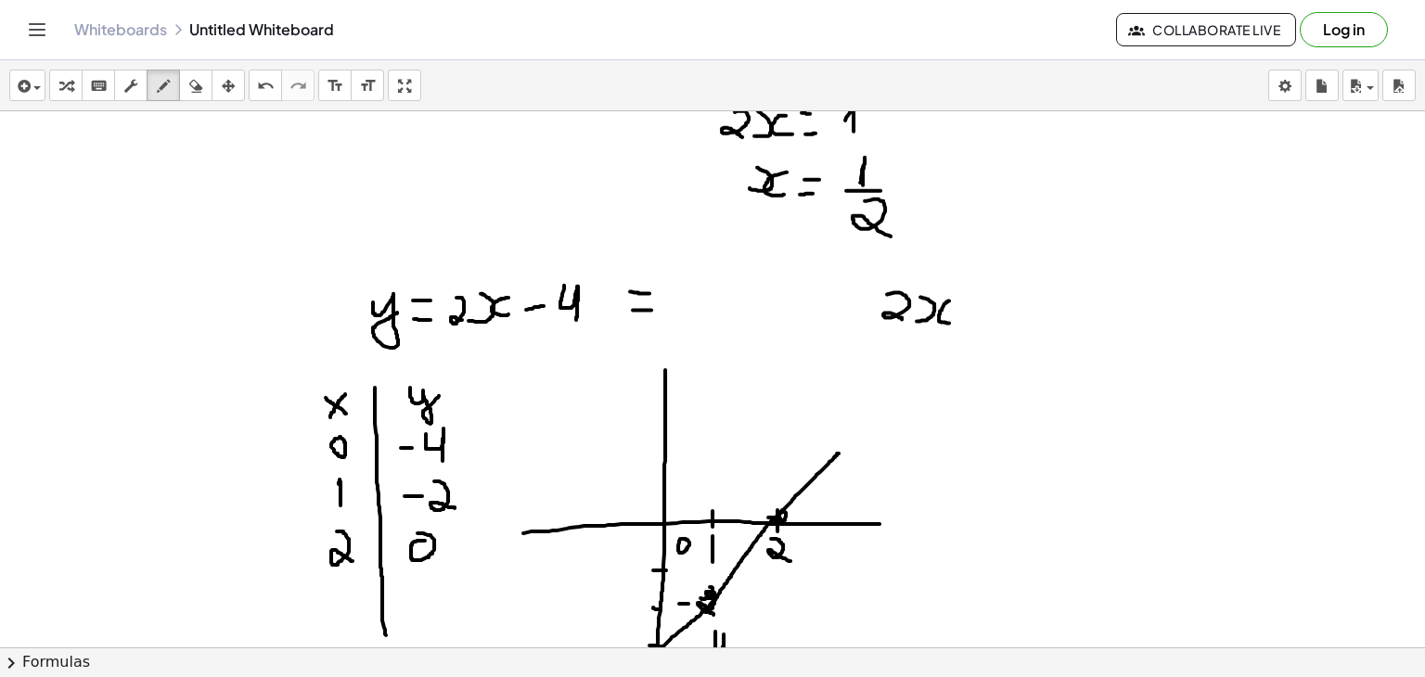
drag, startPoint x: 971, startPoint y: 321, endPoint x: 995, endPoint y: 319, distance: 24.2
drag, startPoint x: 972, startPoint y: 302, endPoint x: 998, endPoint y: 301, distance: 26.0
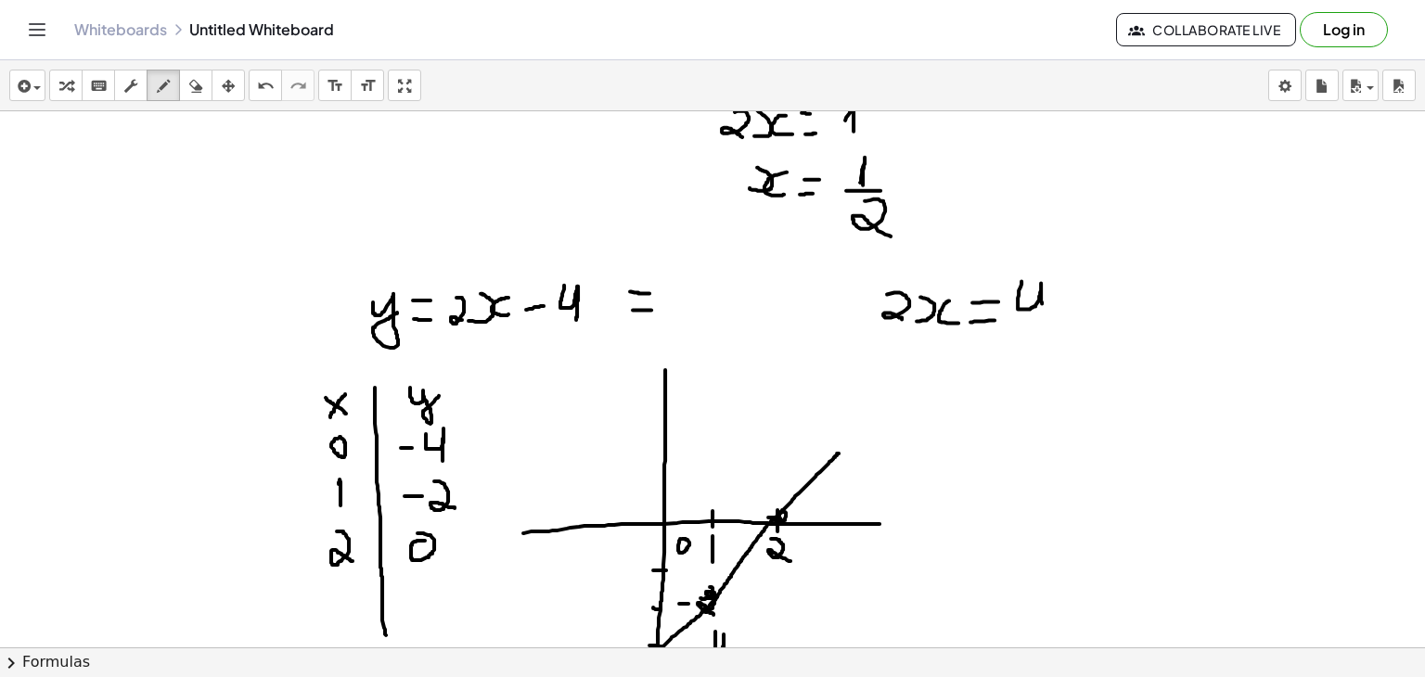
drag, startPoint x: 1022, startPoint y: 280, endPoint x: 1042, endPoint y: 313, distance: 38.4
drag, startPoint x: 925, startPoint y: 355, endPoint x: 936, endPoint y: 345, distance: 15.1
drag, startPoint x: 961, startPoint y: 349, endPoint x: 969, endPoint y: 368, distance: 20.9
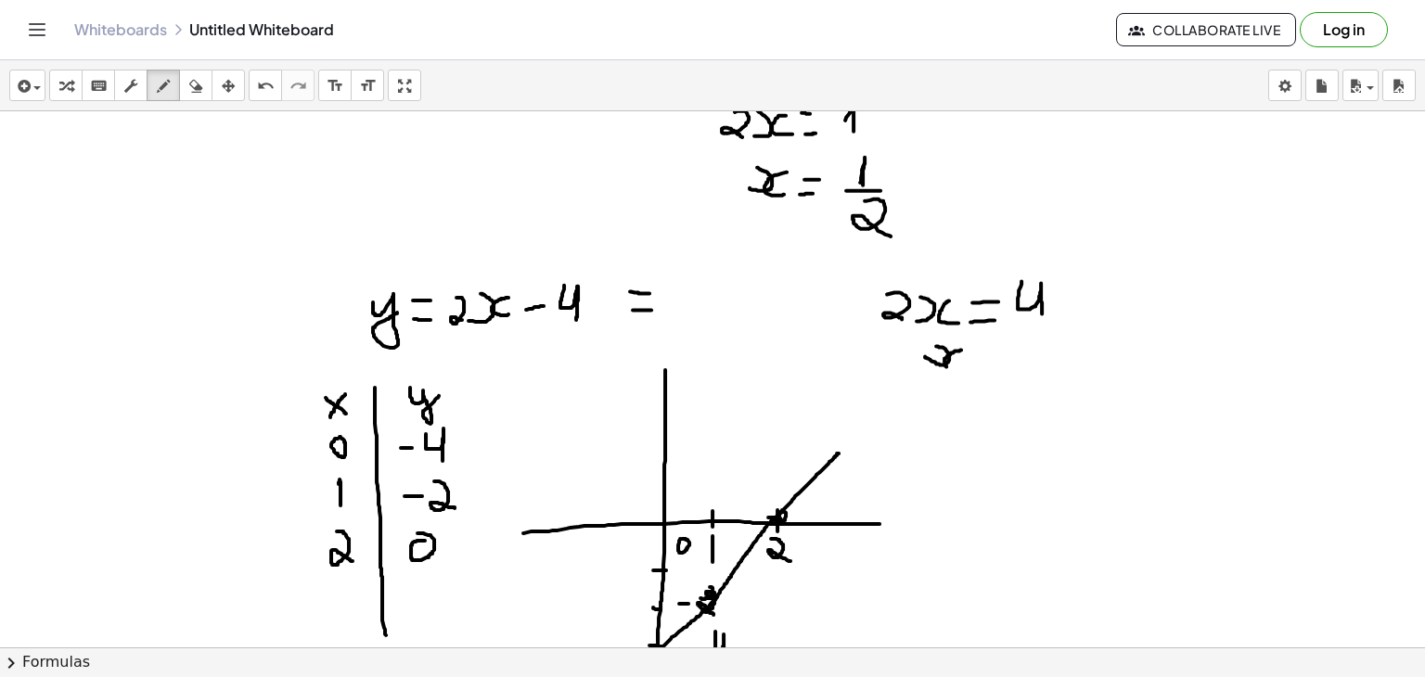
drag, startPoint x: 1008, startPoint y: 335, endPoint x: 1022, endPoint y: 367, distance: 35.3
drag, startPoint x: 980, startPoint y: 364, endPoint x: 993, endPoint y: 363, distance: 13.0
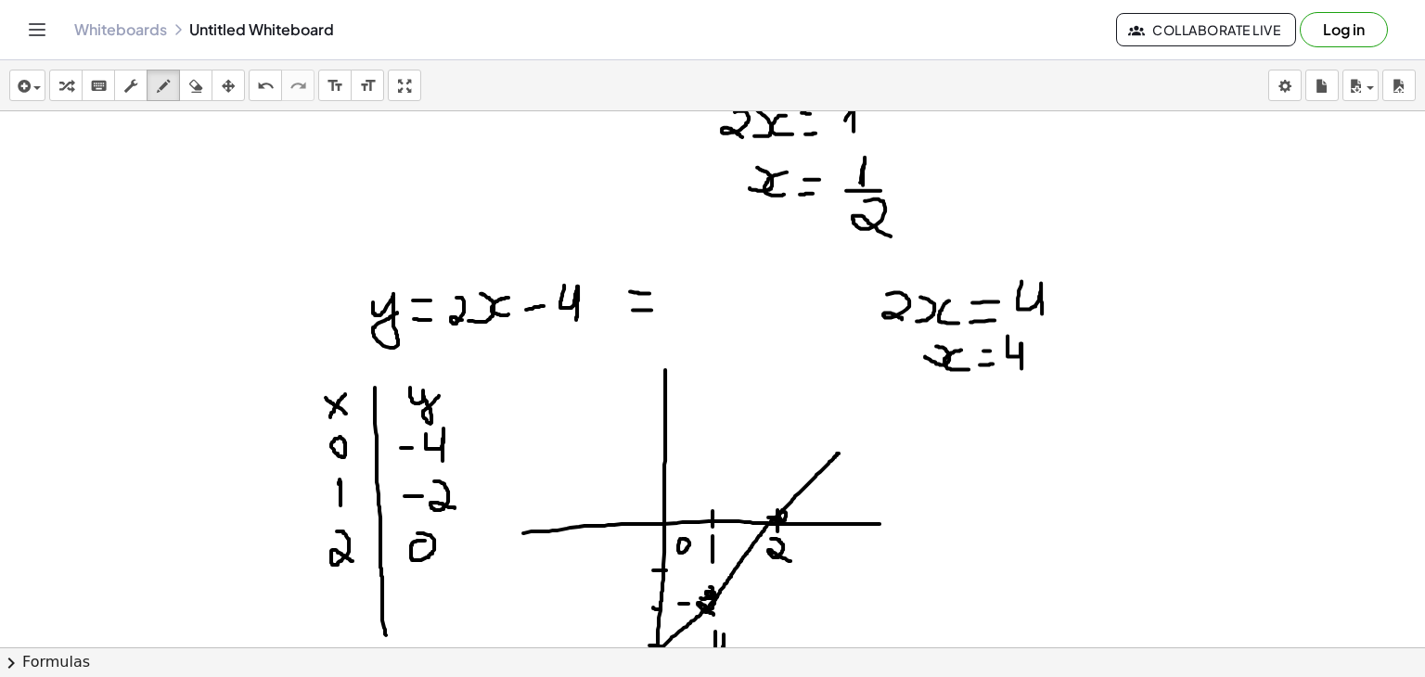
drag, startPoint x: 984, startPoint y: 350, endPoint x: 995, endPoint y: 350, distance: 11.1
drag, startPoint x: 1010, startPoint y: 369, endPoint x: 1032, endPoint y: 368, distance: 22.3
drag, startPoint x: 1022, startPoint y: 377, endPoint x: 1031, endPoint y: 394, distance: 19.9
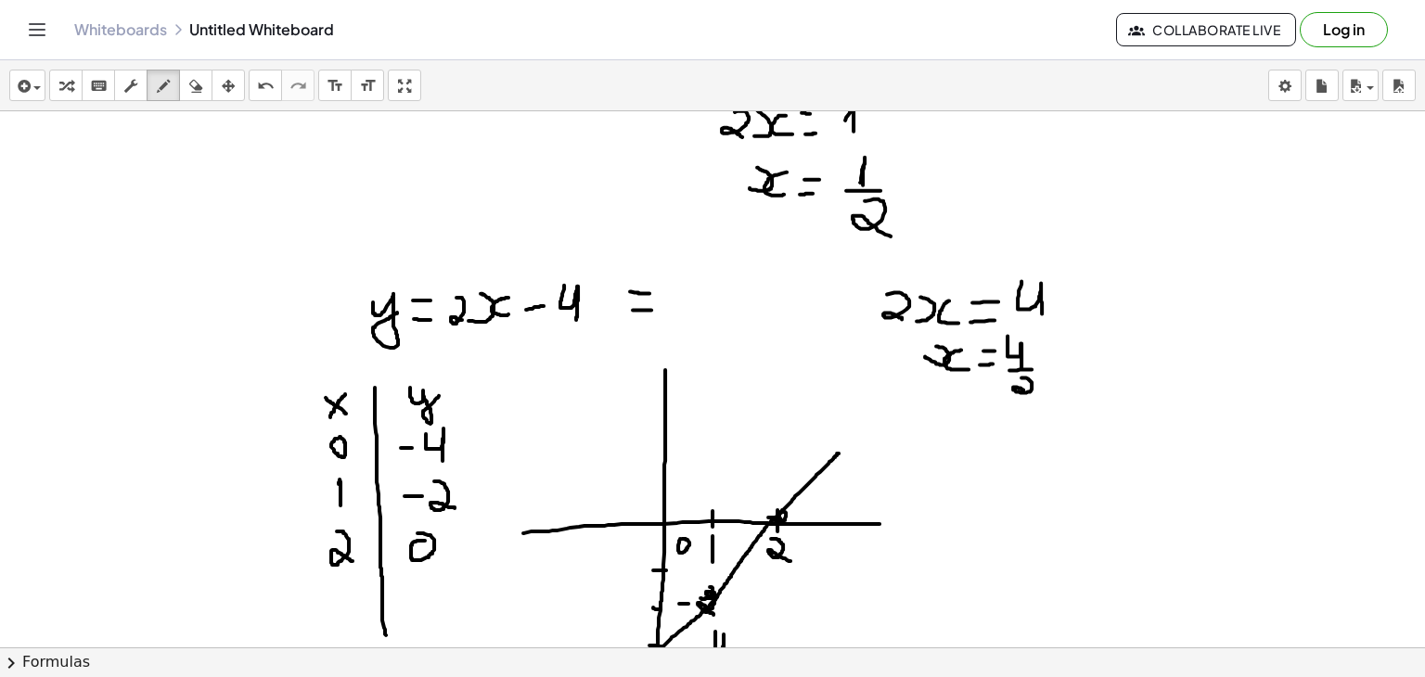
drag, startPoint x: 1086, startPoint y: 363, endPoint x: 1087, endPoint y: 341, distance: 21.4
drag, startPoint x: 1132, startPoint y: 338, endPoint x: 1124, endPoint y: 357, distance: 21.2
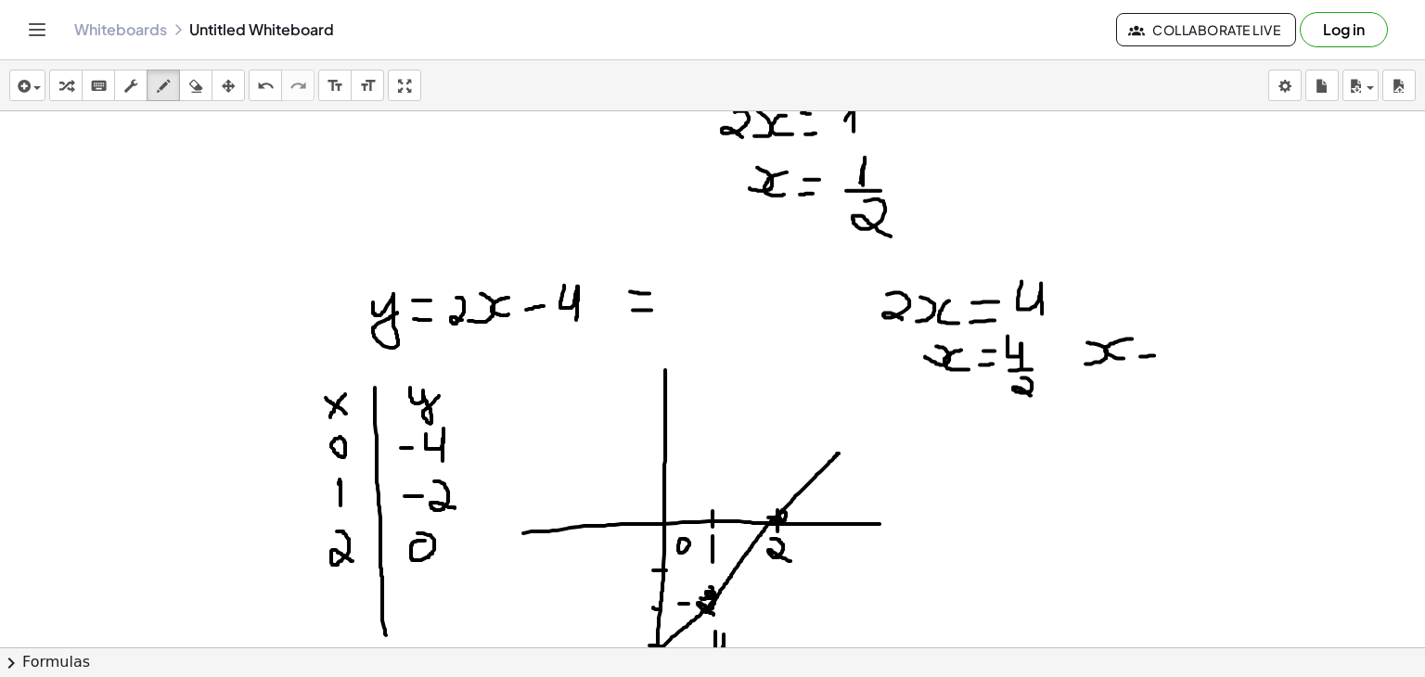
drag, startPoint x: 1140, startPoint y: 355, endPoint x: 1160, endPoint y: 355, distance: 19.5
drag, startPoint x: 1145, startPoint y: 342, endPoint x: 1165, endPoint y: 346, distance: 19.8
drag, startPoint x: 1190, startPoint y: 334, endPoint x: 1219, endPoint y: 354, distance: 35.3
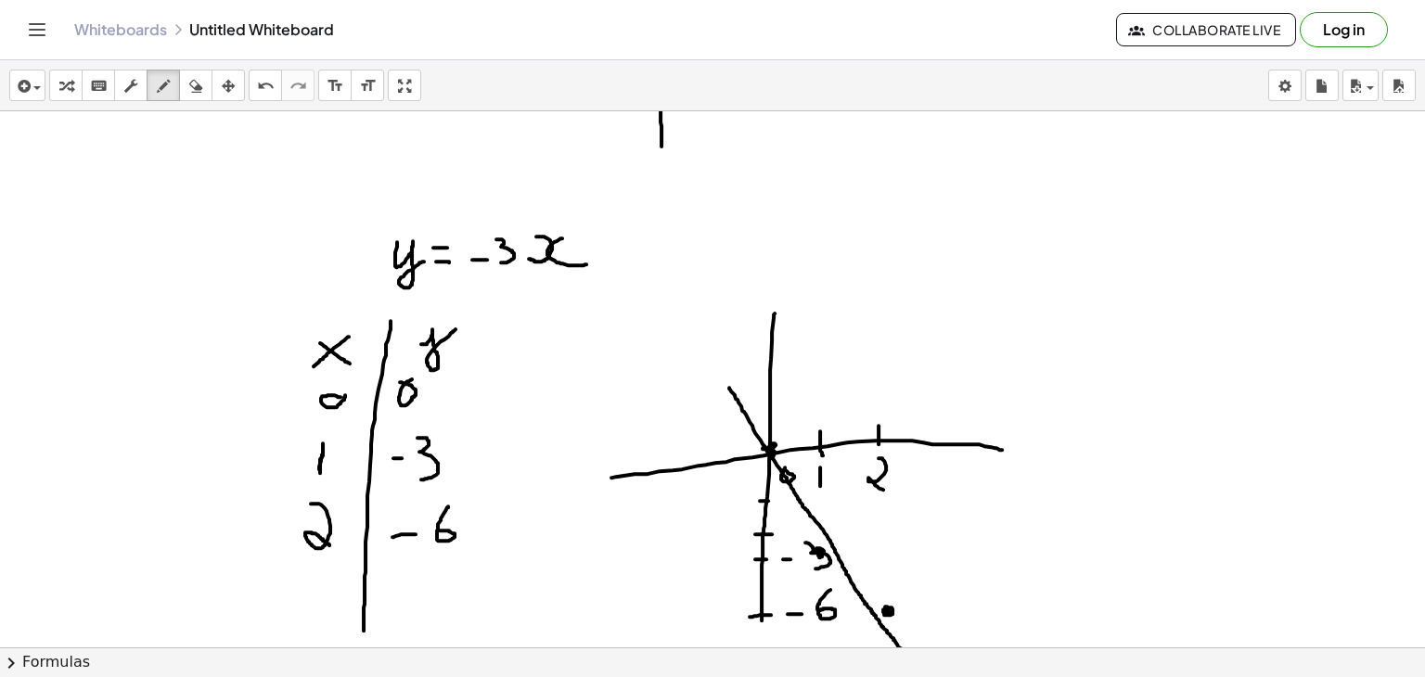
scroll to position [6020, 0]
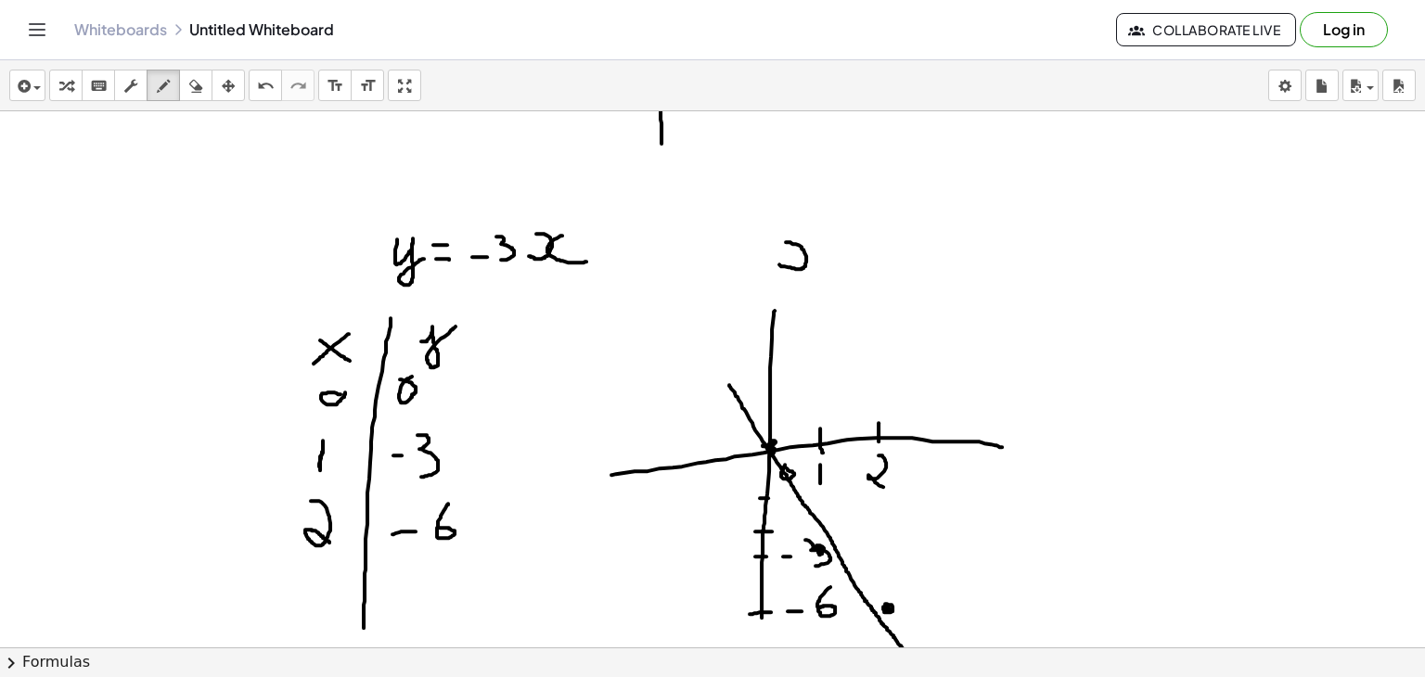
drag, startPoint x: 779, startPoint y: 263, endPoint x: 786, endPoint y: 240, distance: 23.2
drag, startPoint x: 823, startPoint y: 242, endPoint x: 835, endPoint y: 267, distance: 27.8
drag, startPoint x: 851, startPoint y: 266, endPoint x: 882, endPoint y: 264, distance: 31.6
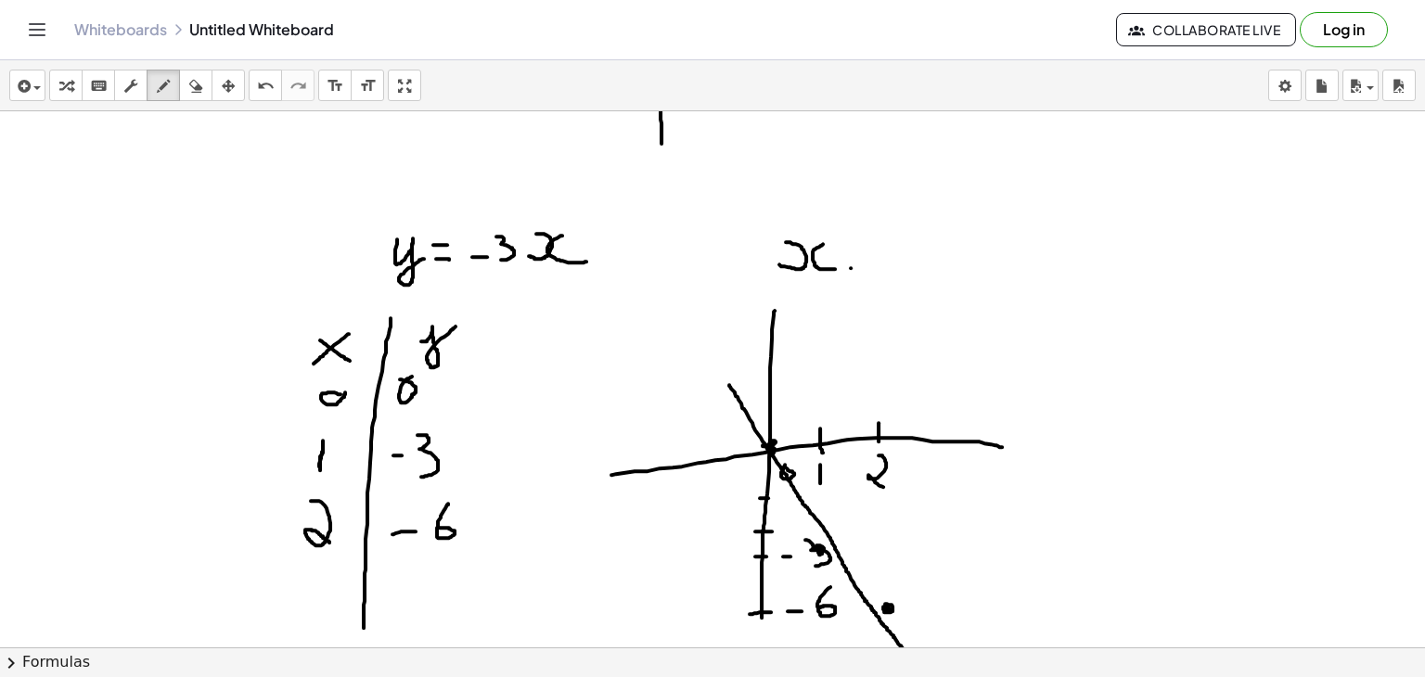
drag, startPoint x: 851, startPoint y: 246, endPoint x: 876, endPoint y: 245, distance: 25.1
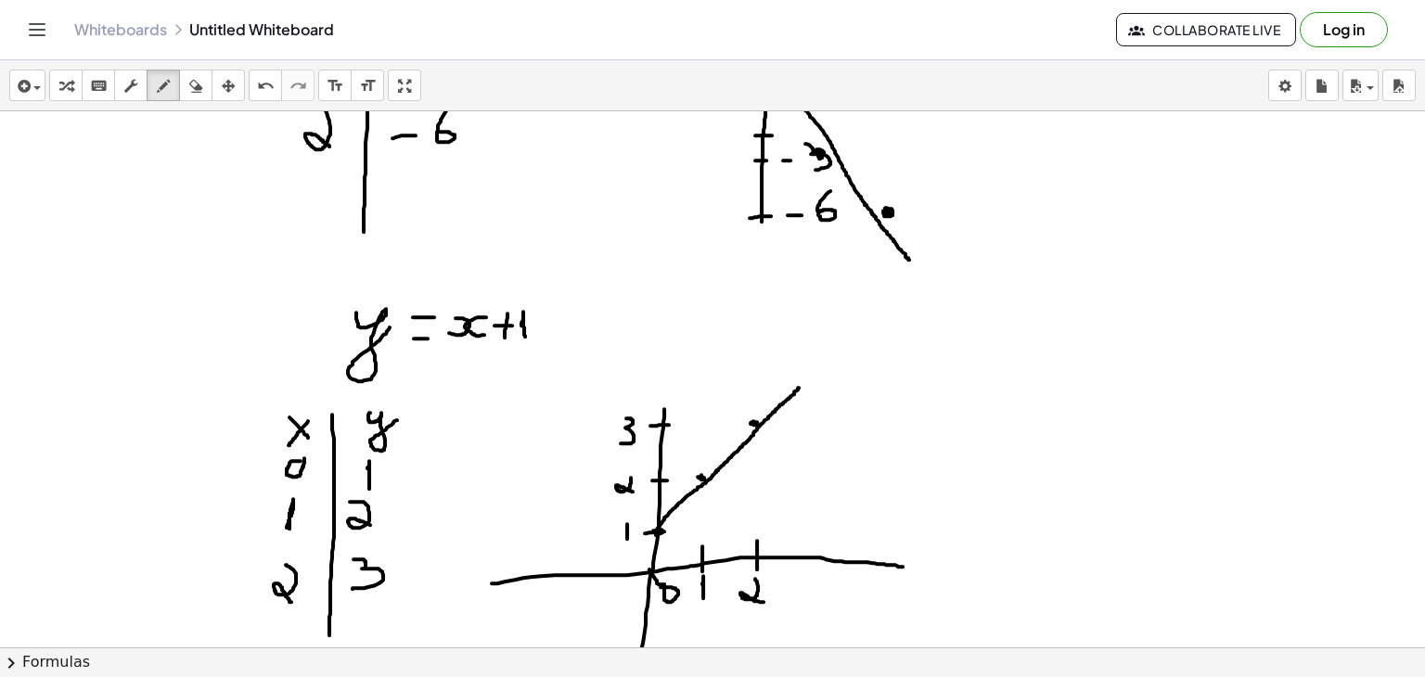
scroll to position [6415, 0]
drag, startPoint x: 736, startPoint y: 347, endPoint x: 729, endPoint y: 324, distance: 24.1
drag, startPoint x: 779, startPoint y: 323, endPoint x: 774, endPoint y: 338, distance: 15.6
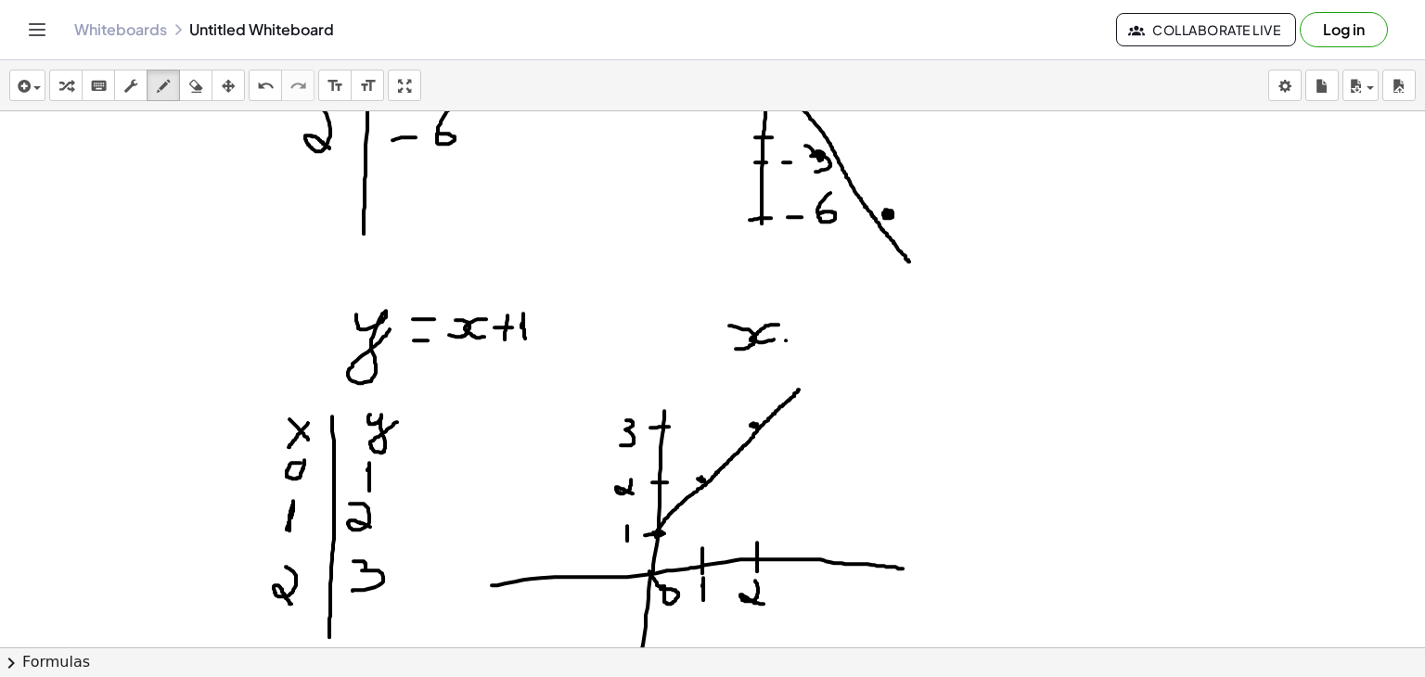
drag, startPoint x: 786, startPoint y: 339, endPoint x: 806, endPoint y: 339, distance: 20.4
drag, startPoint x: 788, startPoint y: 325, endPoint x: 806, endPoint y: 325, distance: 18.6
drag, startPoint x: 831, startPoint y: 332, endPoint x: 843, endPoint y: 332, distance: 12.1
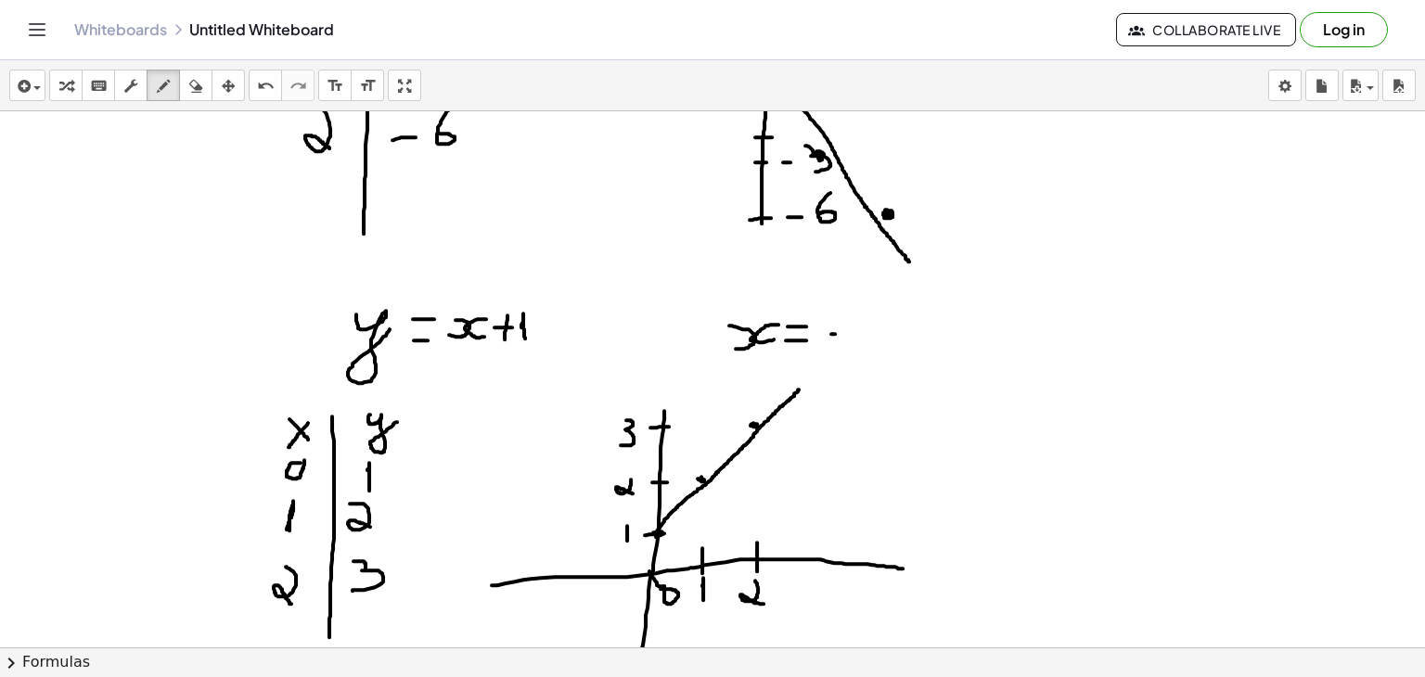
drag, startPoint x: 658, startPoint y: 528, endPoint x: 588, endPoint y: 604, distance: 103.1
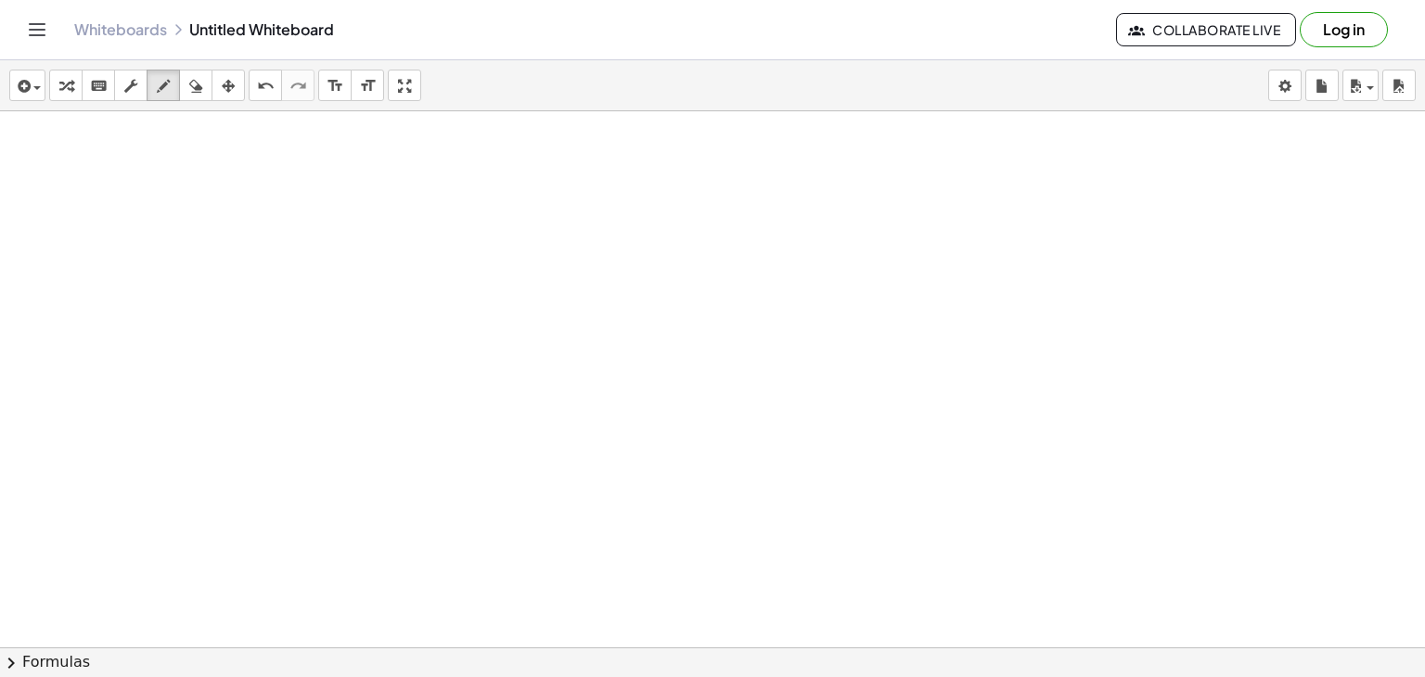
scroll to position [7540, 0]
